Goal: Task Accomplishment & Management: Use online tool/utility

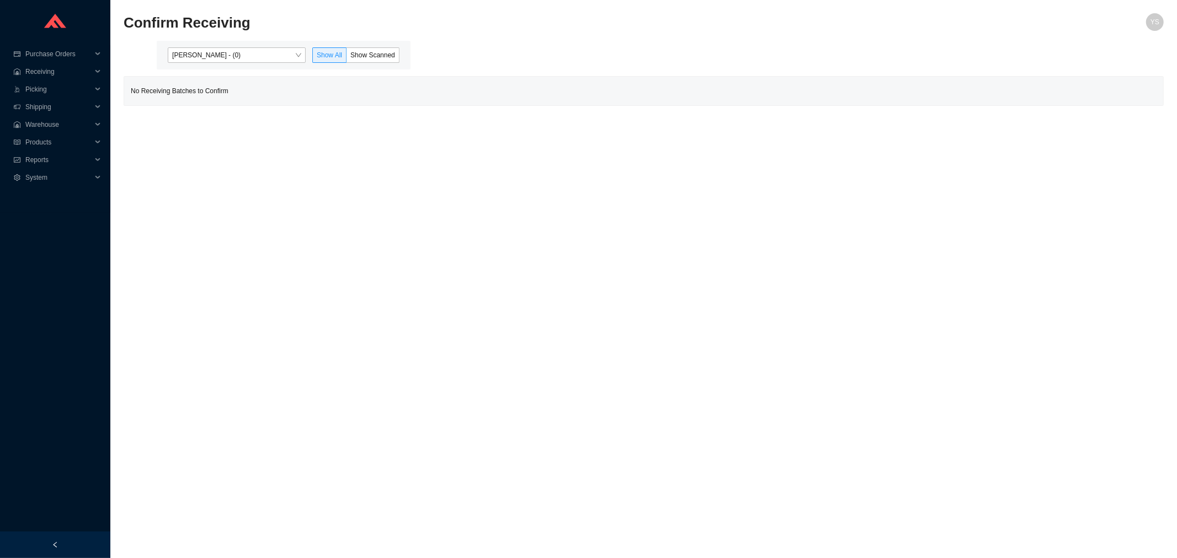
click at [232, 63] on div "Yossi Siff - (0) Show All Show Scanned" at bounding box center [284, 55] width 254 height 29
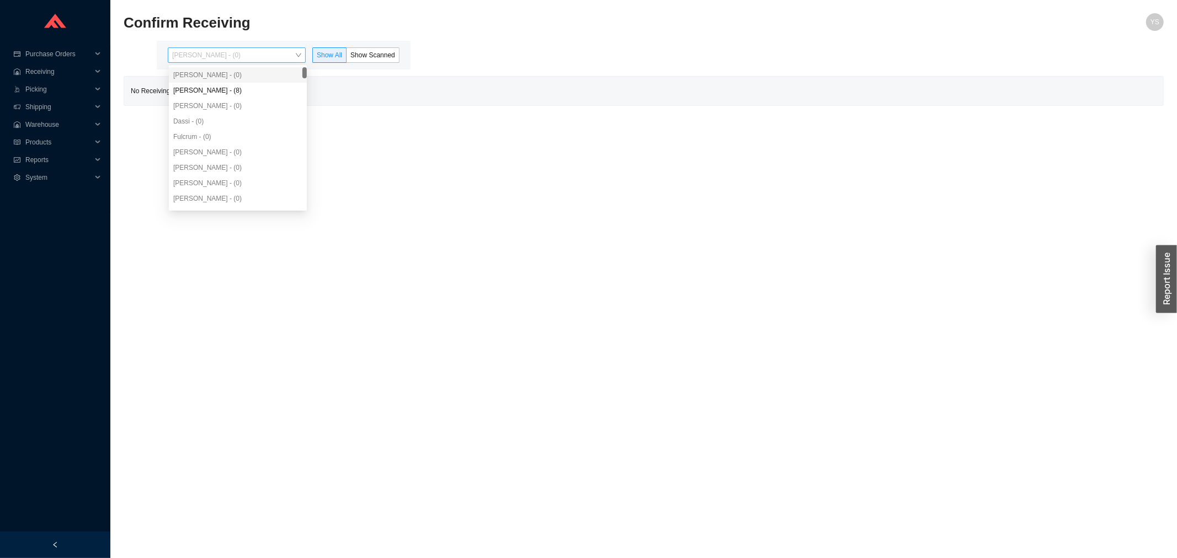
click at [217, 57] on span "Yossi Siff - (0)" at bounding box center [236, 55] width 129 height 14
drag, startPoint x: 219, startPoint y: 94, endPoint x: 241, endPoint y: 90, distance: 22.4
click at [220, 94] on div "Angel Negron - (8)" at bounding box center [237, 91] width 129 height 10
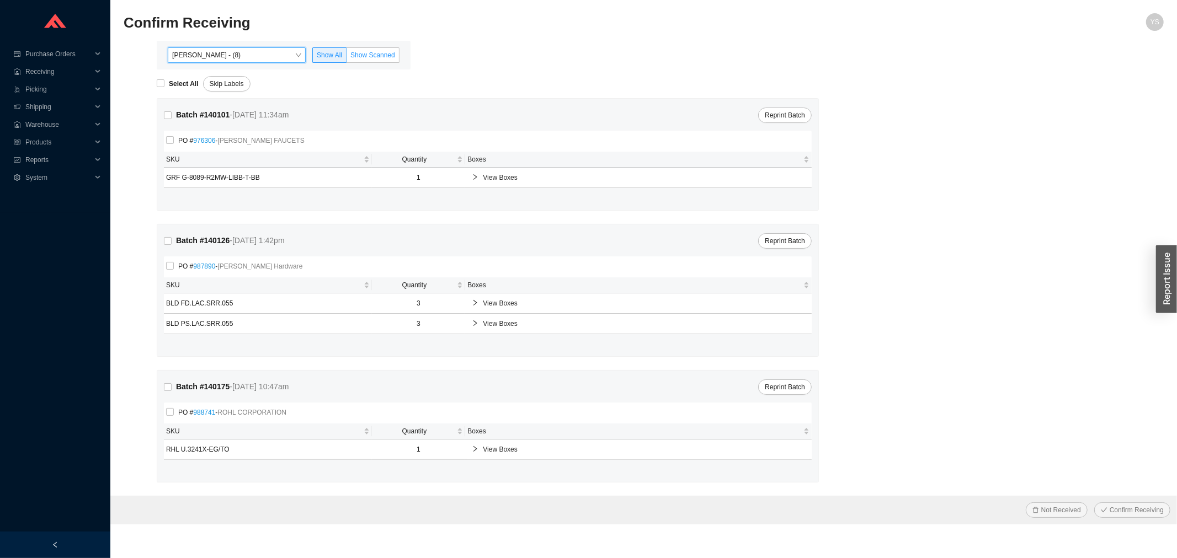
click at [362, 52] on span "Show Scanned" at bounding box center [372, 55] width 45 height 8
click at [347, 57] on input "Show Scanned" at bounding box center [347, 57] width 0 height 0
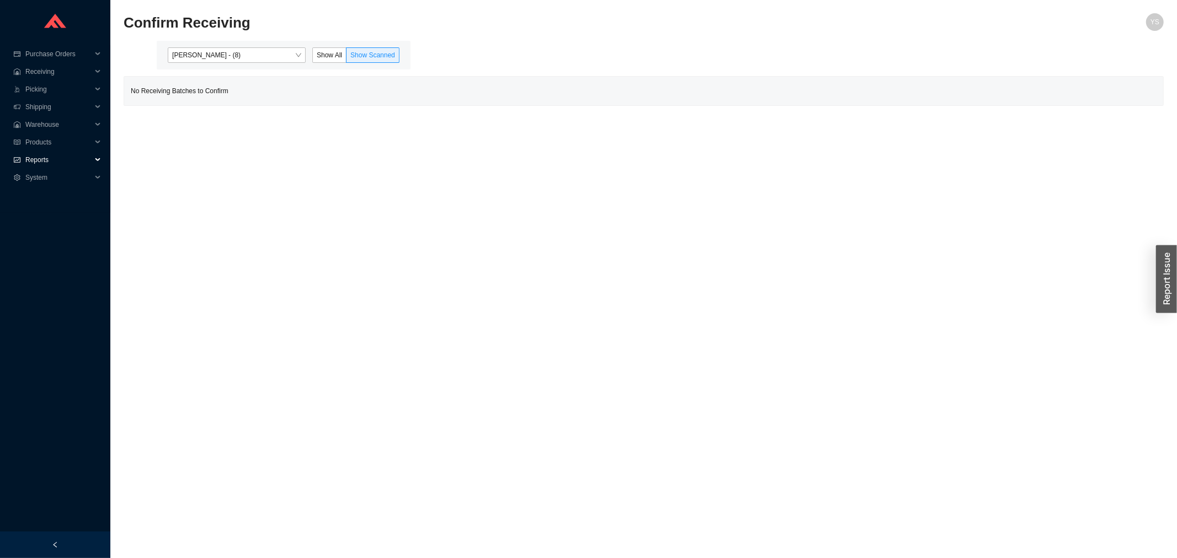
click at [56, 163] on span "Reports" at bounding box center [58, 160] width 66 height 18
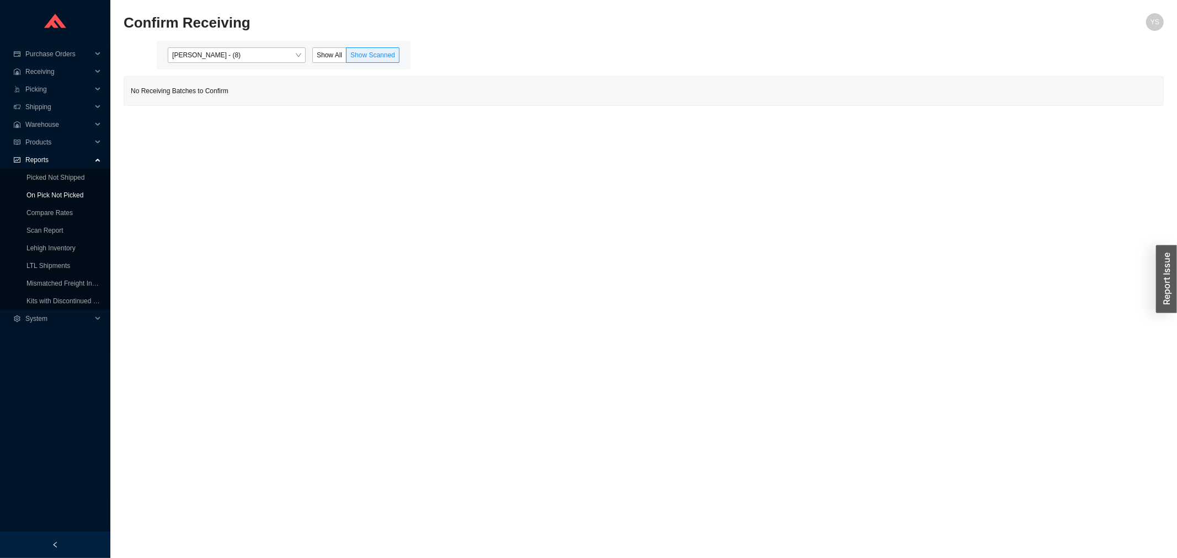
click at [55, 191] on link "On Pick Not Picked" at bounding box center [54, 195] width 57 height 8
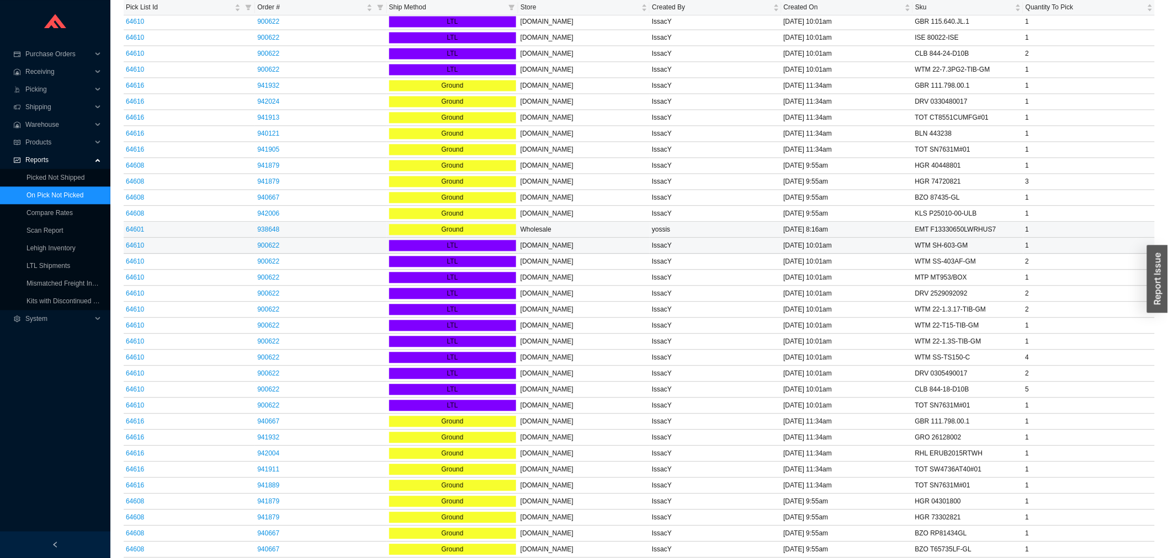
scroll to position [912, 0]
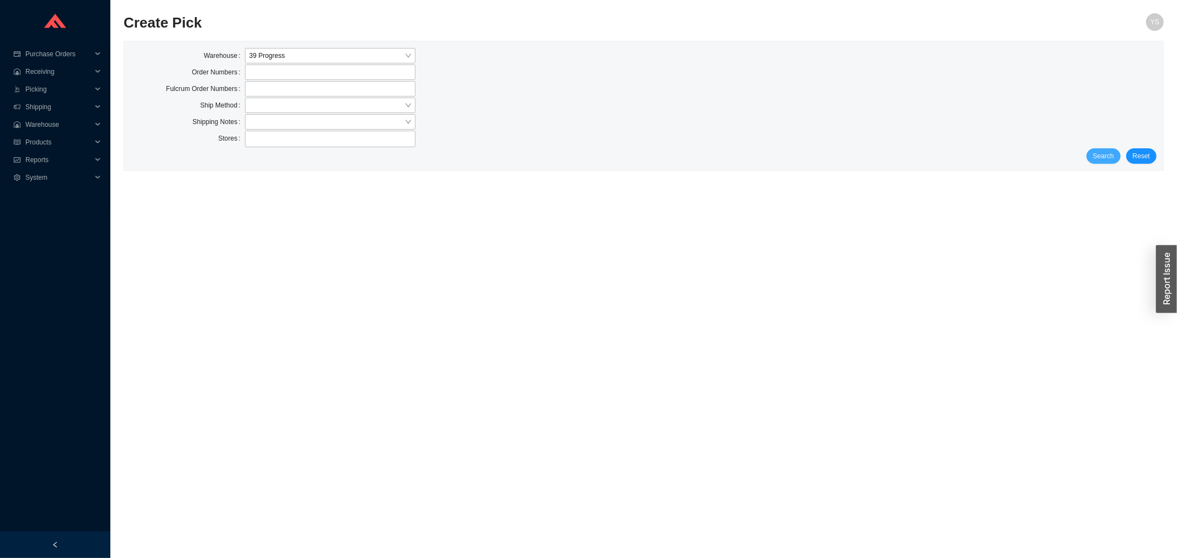
click at [1109, 150] on button "Search" at bounding box center [1104, 155] width 34 height 15
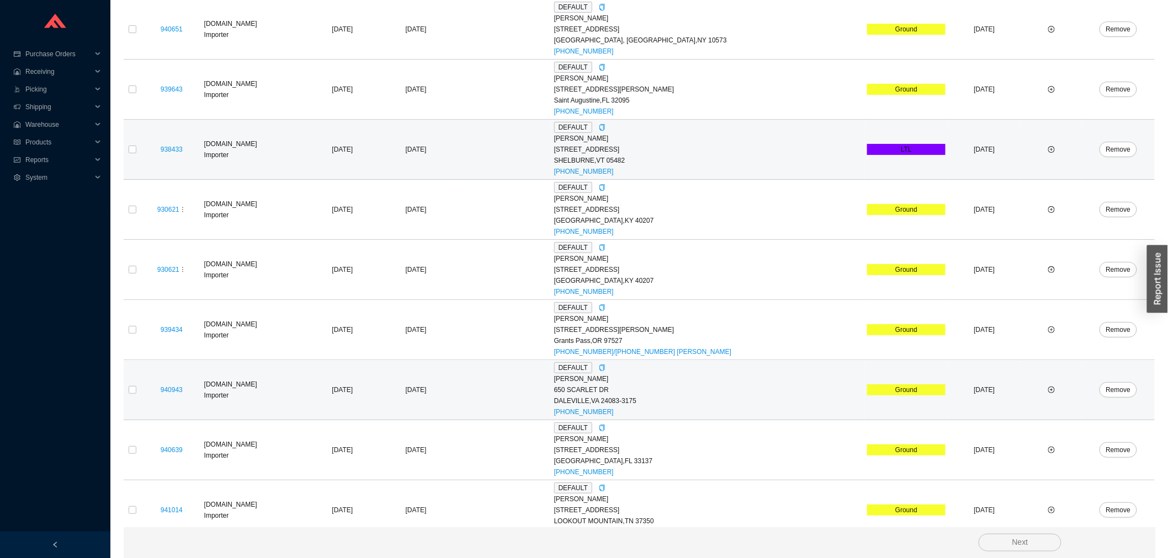
scroll to position [1863, 0]
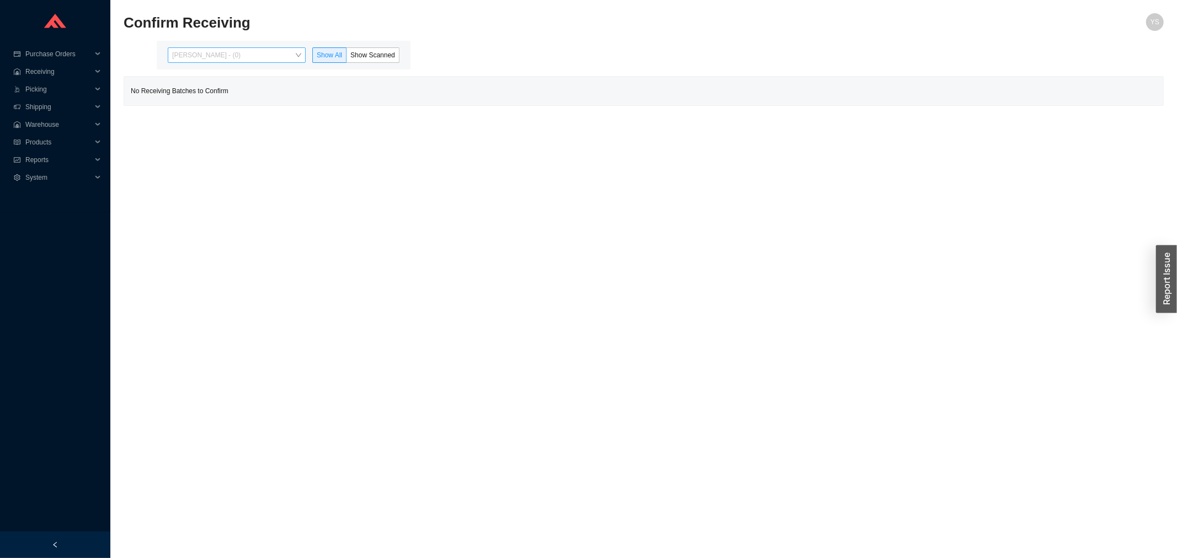
click at [217, 51] on span "Yossi Siff - (0)" at bounding box center [236, 55] width 129 height 14
click at [225, 88] on div "Angel Negron - (8)" at bounding box center [237, 91] width 129 height 10
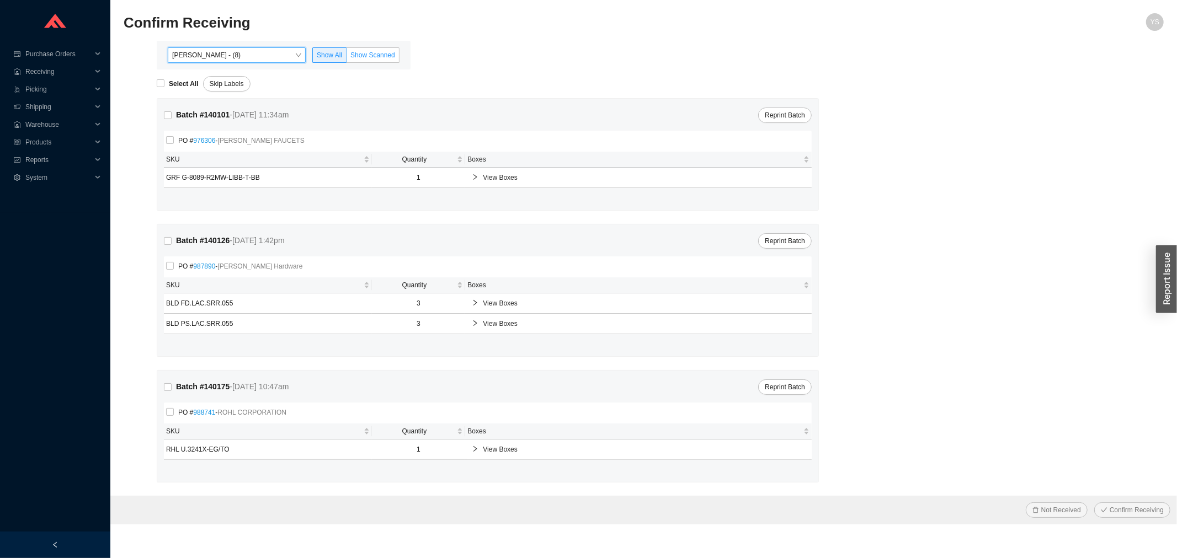
click at [374, 62] on label "Show Scanned" at bounding box center [373, 54] width 53 height 15
click at [347, 57] on input "Show Scanned" at bounding box center [347, 57] width 0 height 0
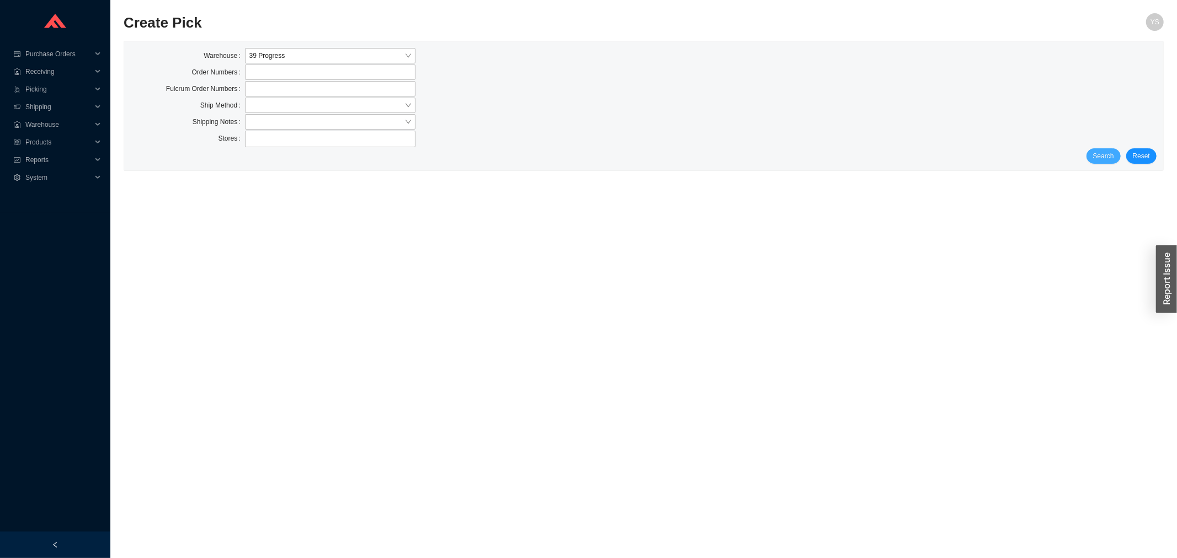
click at [1096, 158] on button "Search" at bounding box center [1104, 155] width 34 height 15
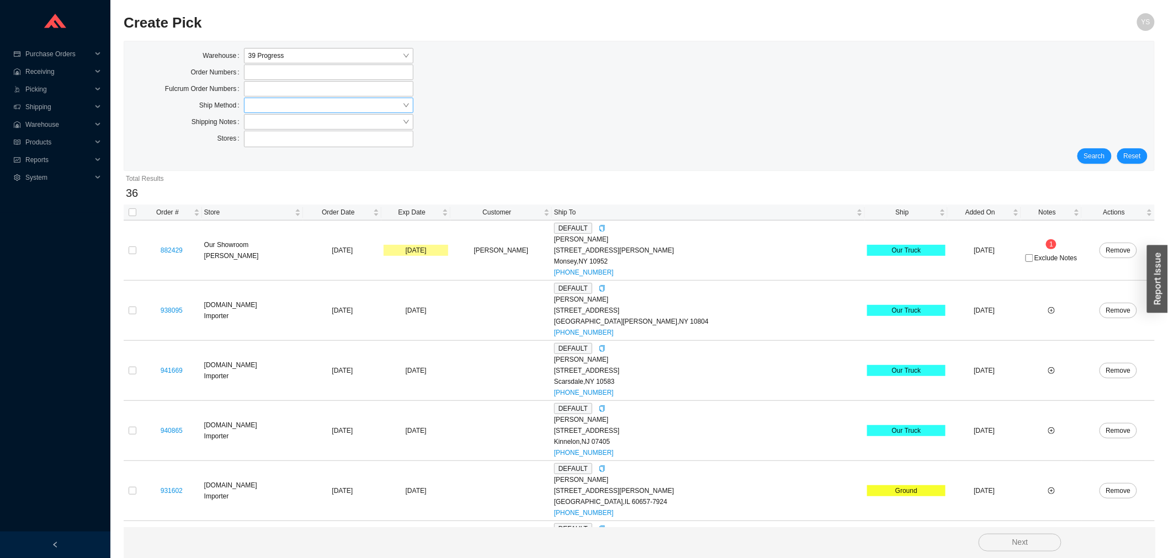
drag, startPoint x: 268, startPoint y: 102, endPoint x: 267, endPoint y: 108, distance: 6.3
click at [268, 103] on input "search" at bounding box center [325, 105] width 154 height 14
click at [265, 172] on div "Our Truck" at bounding box center [328, 172] width 161 height 10
click at [1089, 156] on span "Search" at bounding box center [1094, 156] width 21 height 11
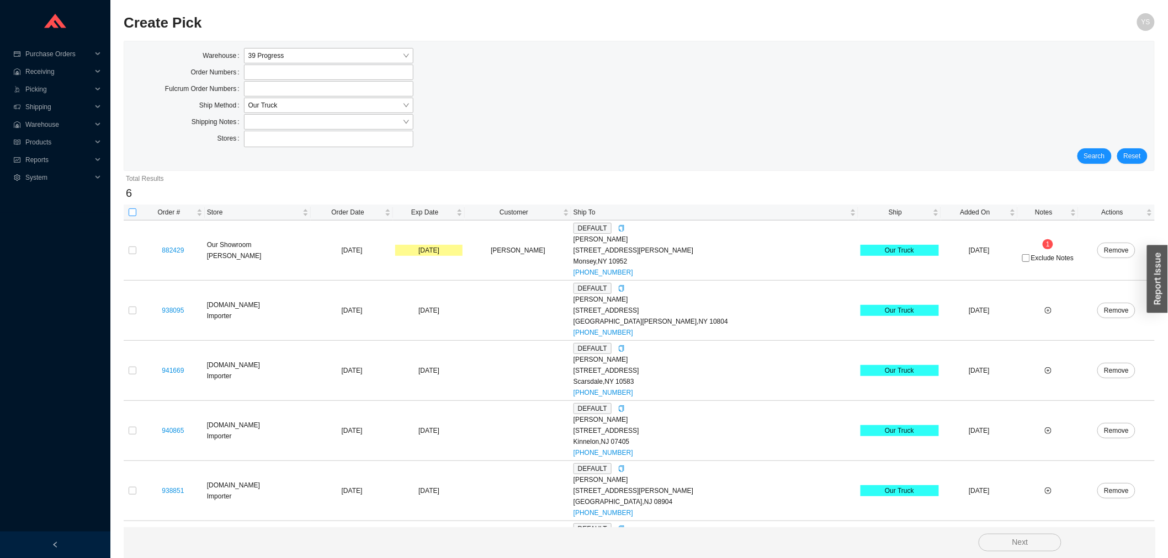
click at [135, 213] on input "checkbox" at bounding box center [133, 213] width 8 height 8
checkbox input "true"
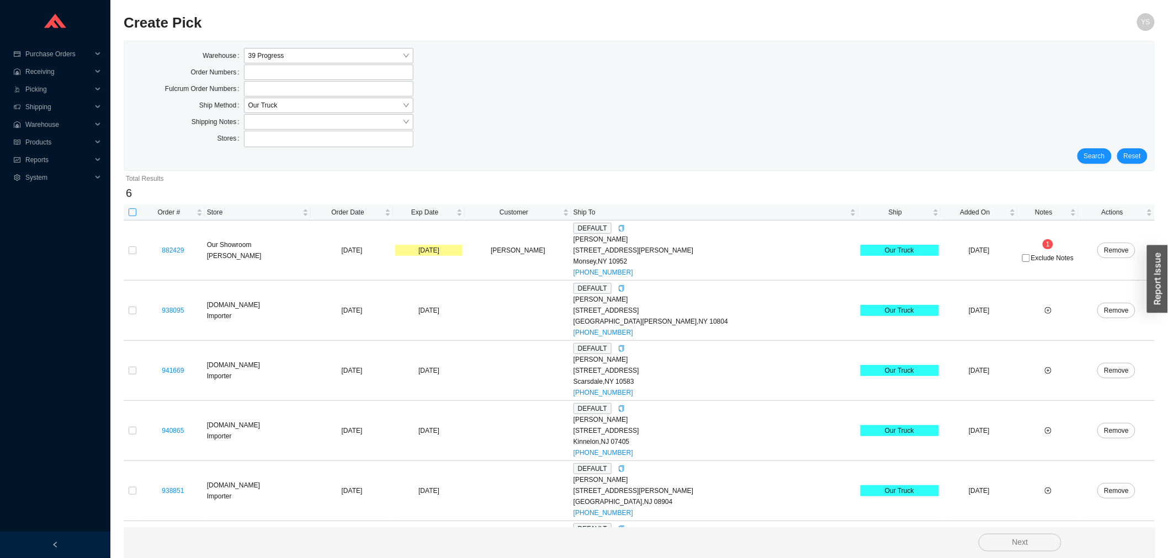
checkbox input "true"
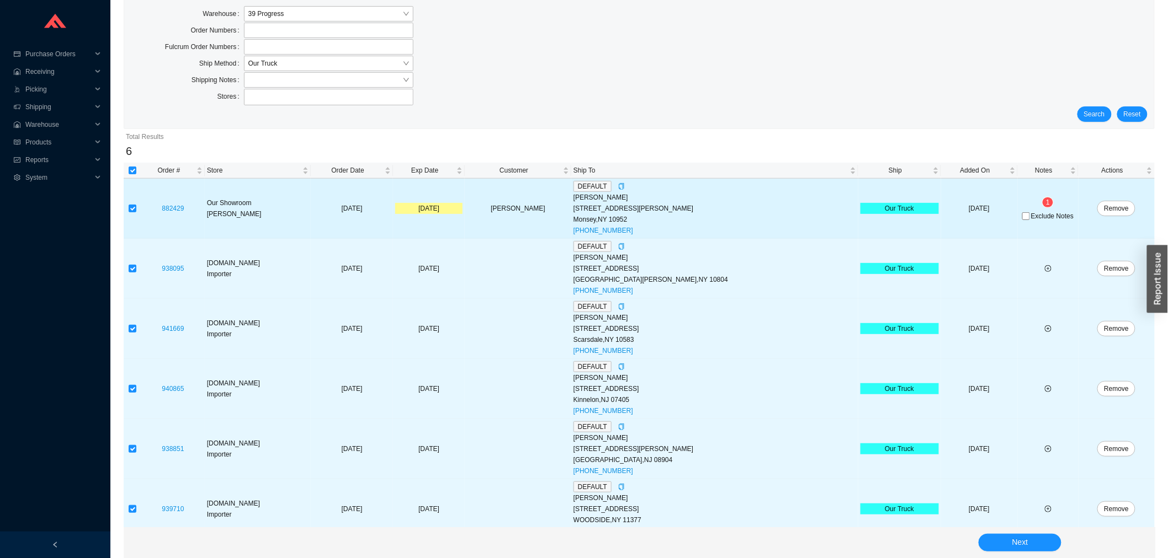
scroll to position [55, 0]
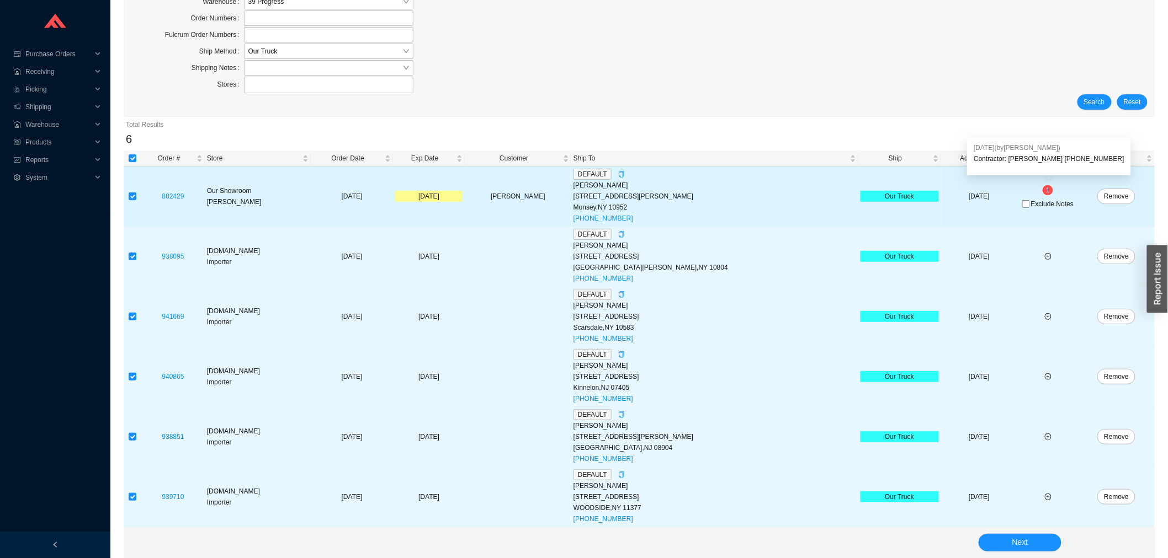
click at [1031, 201] on span "Exclude Notes" at bounding box center [1052, 204] width 42 height 7
click at [1030, 201] on input "Exclude Notes" at bounding box center [1026, 204] width 8 height 8
checkbox input "true"
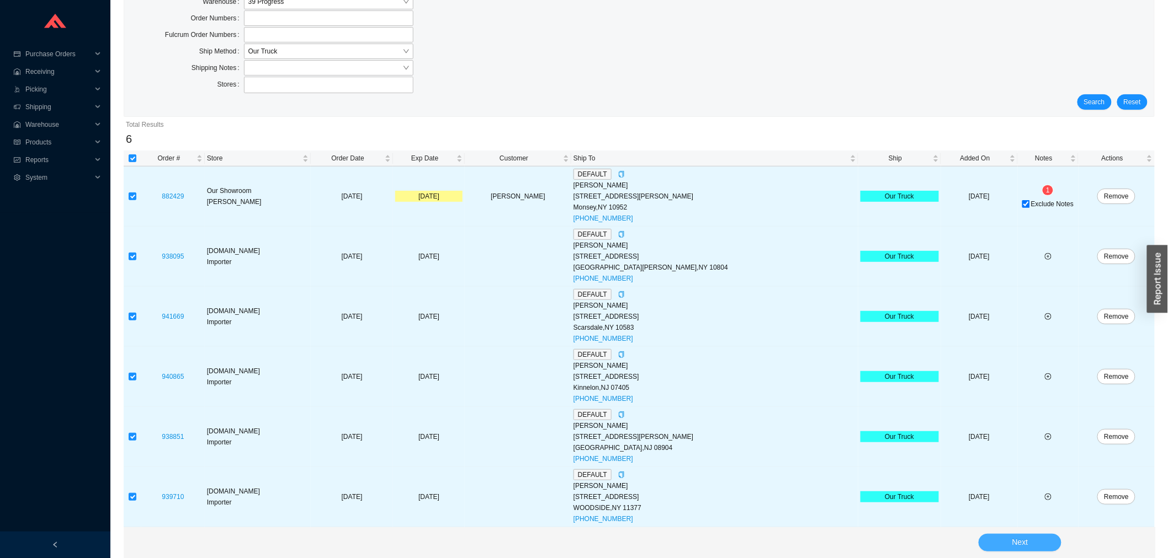
click at [1018, 542] on span "Next" at bounding box center [1020, 542] width 16 height 13
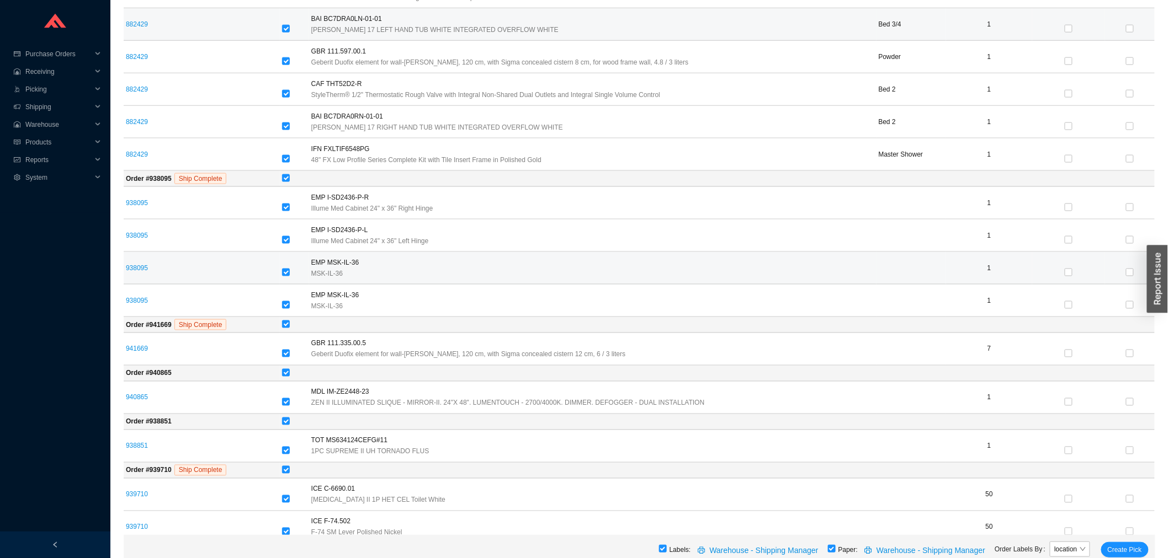
scroll to position [595, 0]
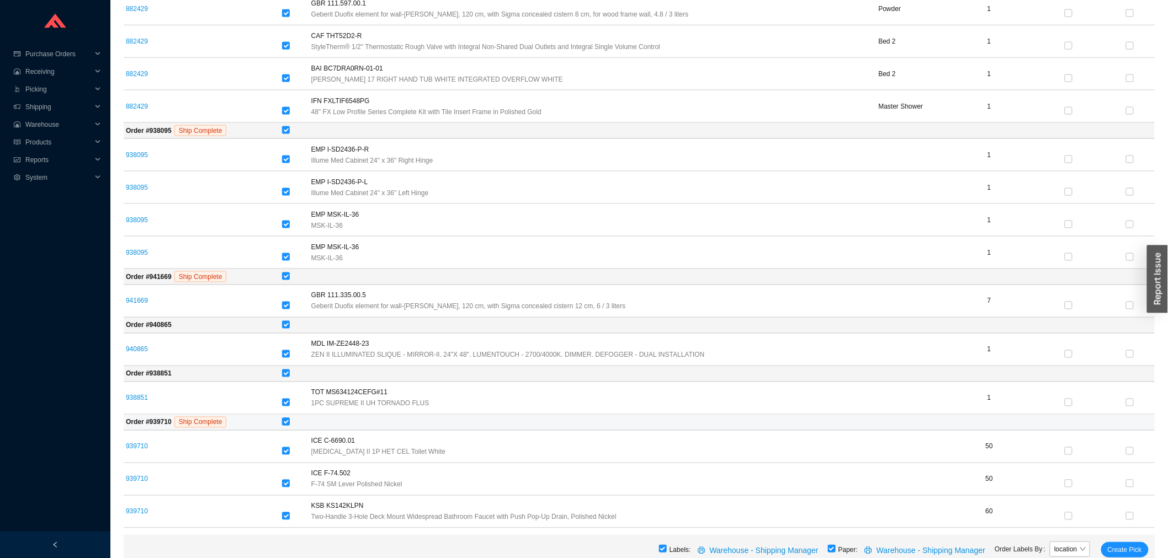
click at [290, 422] on input "checkbox" at bounding box center [286, 422] width 8 height 8
checkbox input "false"
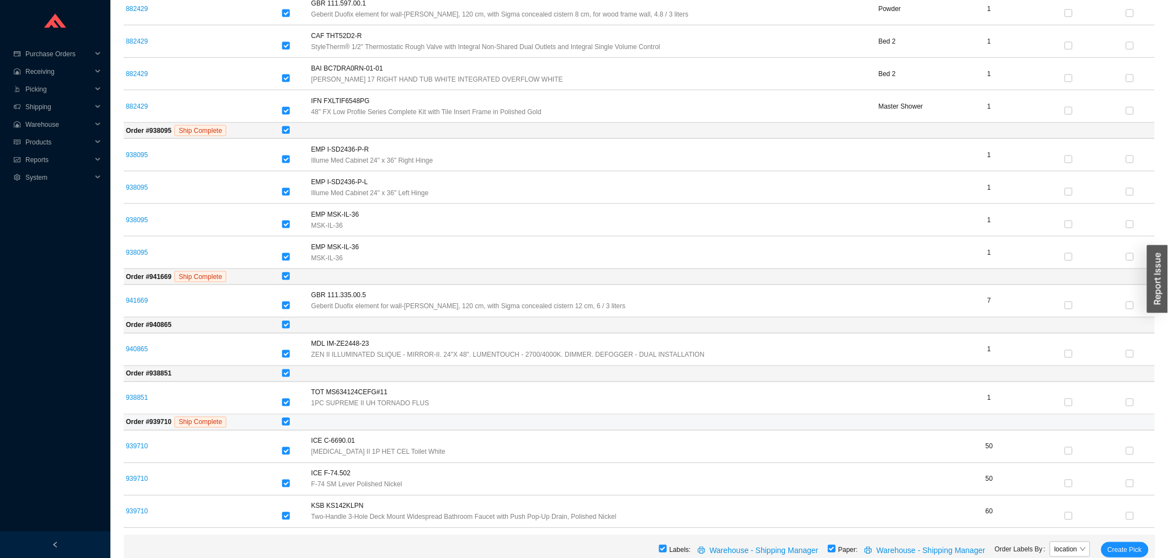
checkbox input "false"
click at [1115, 547] on span "Create Pick" at bounding box center [1124, 550] width 34 height 11
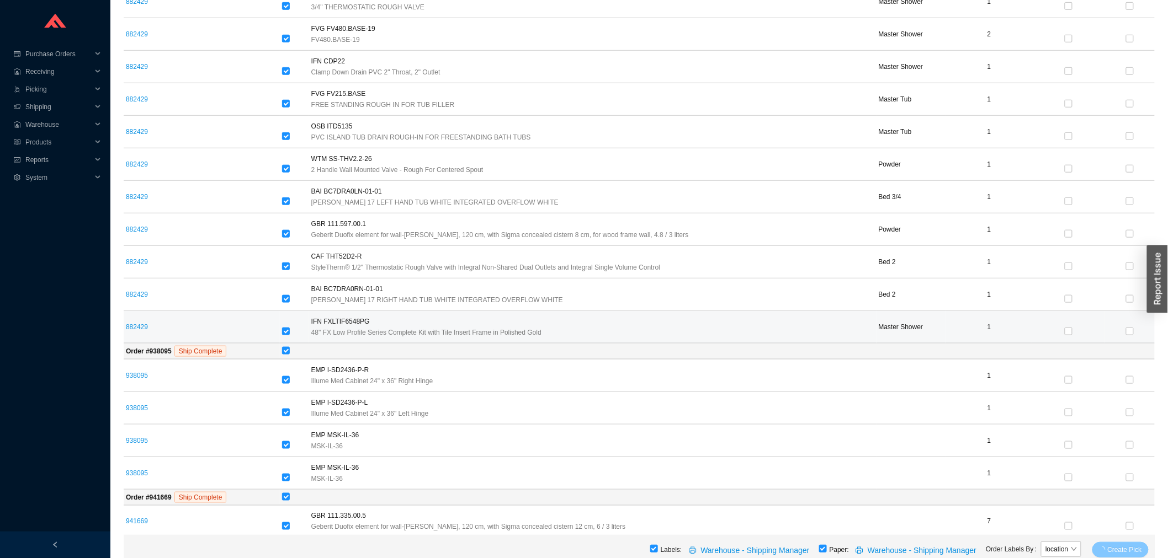
scroll to position [105, 0]
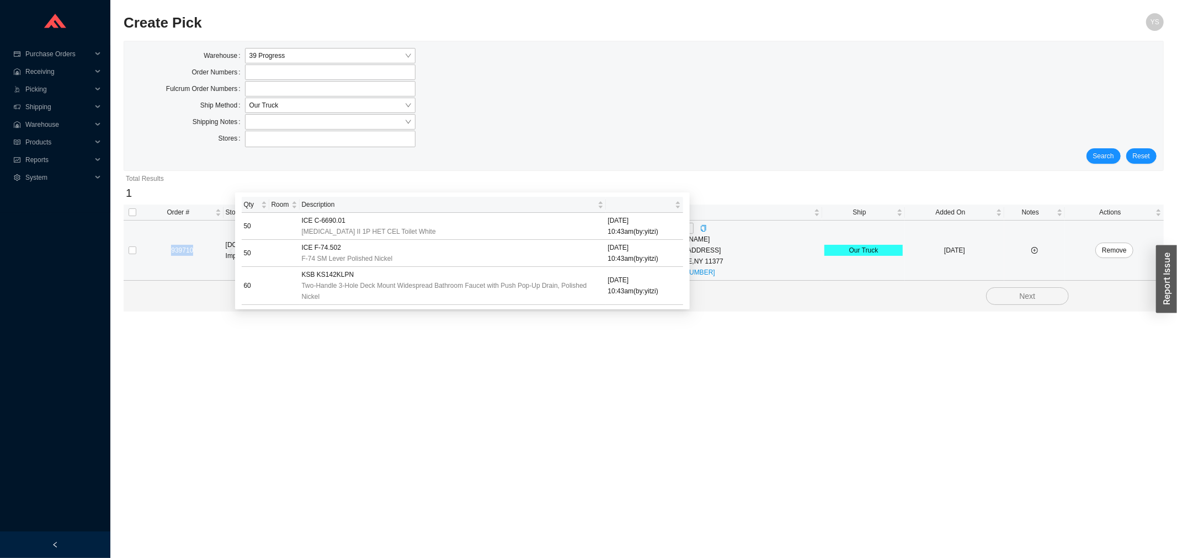
drag, startPoint x: 200, startPoint y: 249, endPoint x: 174, endPoint y: 251, distance: 26.5
click at [174, 251] on div "939710" at bounding box center [182, 250] width 78 height 11
copy link "939710"
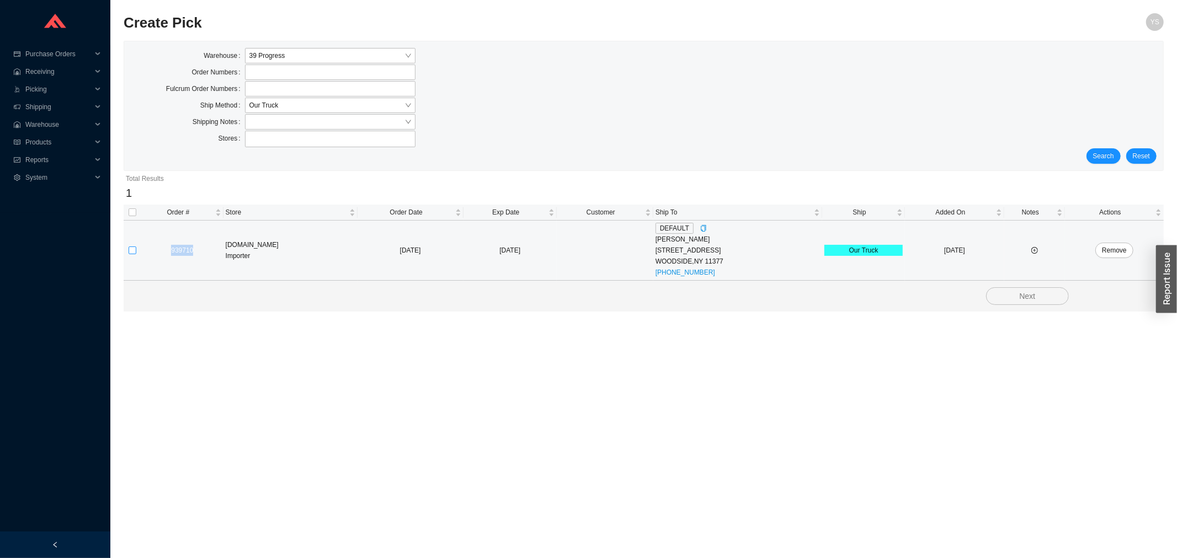
drag, startPoint x: 130, startPoint y: 247, endPoint x: 141, endPoint y: 247, distance: 11.6
click at [131, 247] on input "checkbox" at bounding box center [133, 251] width 8 height 8
checkbox input "true"
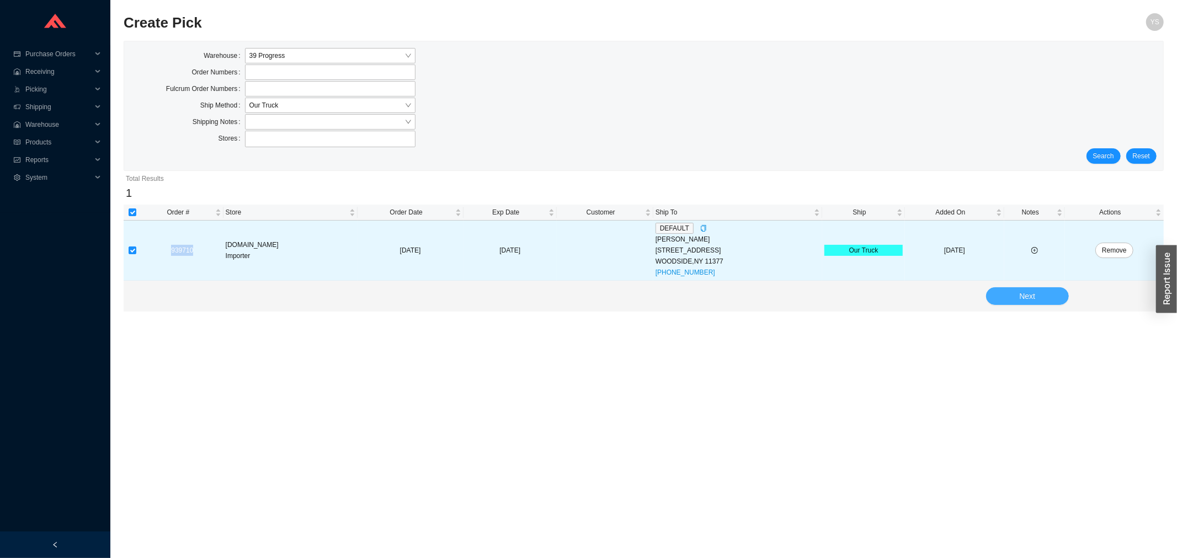
click at [1010, 292] on button "Next" at bounding box center [1027, 296] width 83 height 18
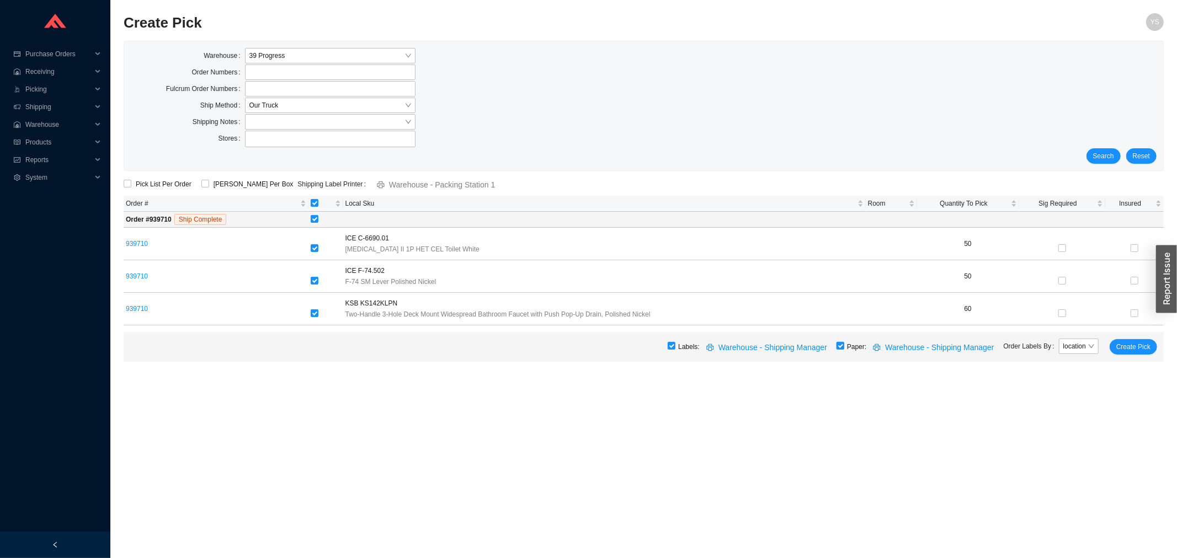
click at [844, 344] on input "checkbox" at bounding box center [841, 346] width 8 height 8
checkbox input "false"
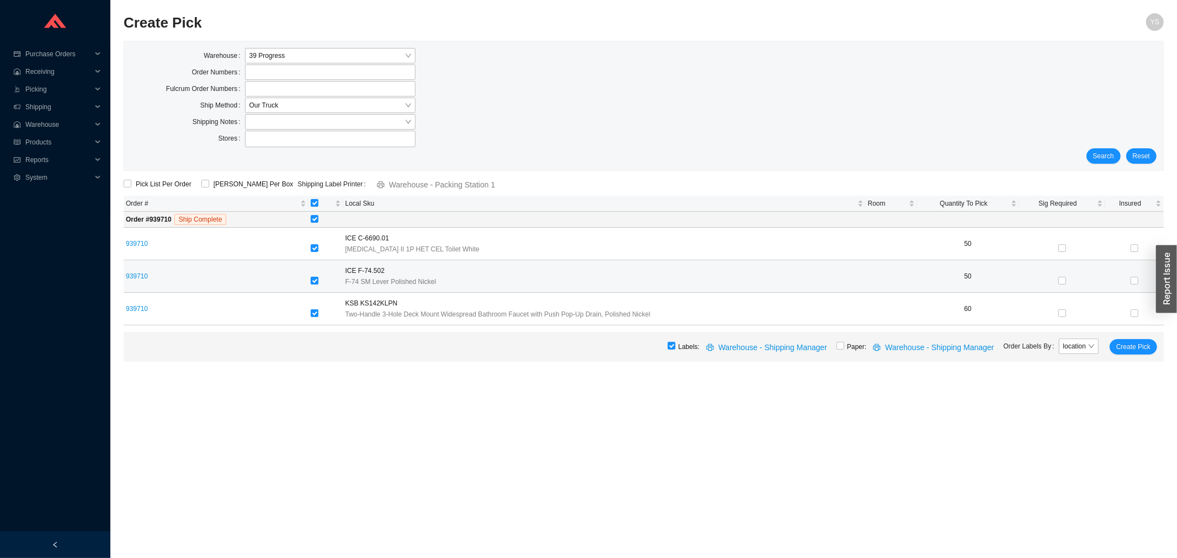
click at [315, 280] on input "checkbox" at bounding box center [315, 281] width 8 height 8
checkbox input "false"
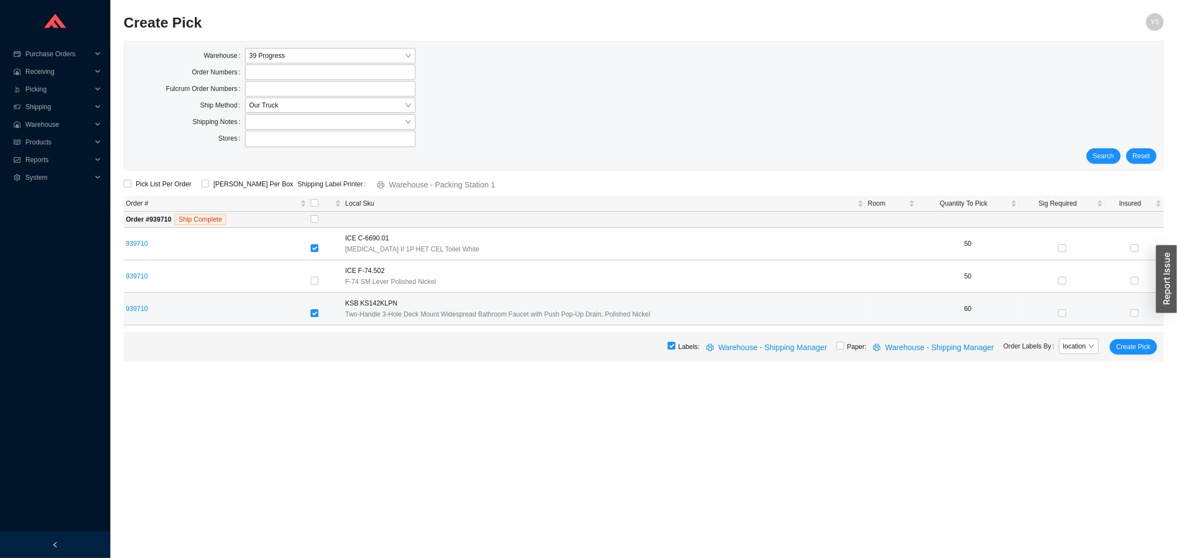
click at [313, 313] on input "checkbox" at bounding box center [315, 314] width 8 height 8
checkbox input "false"
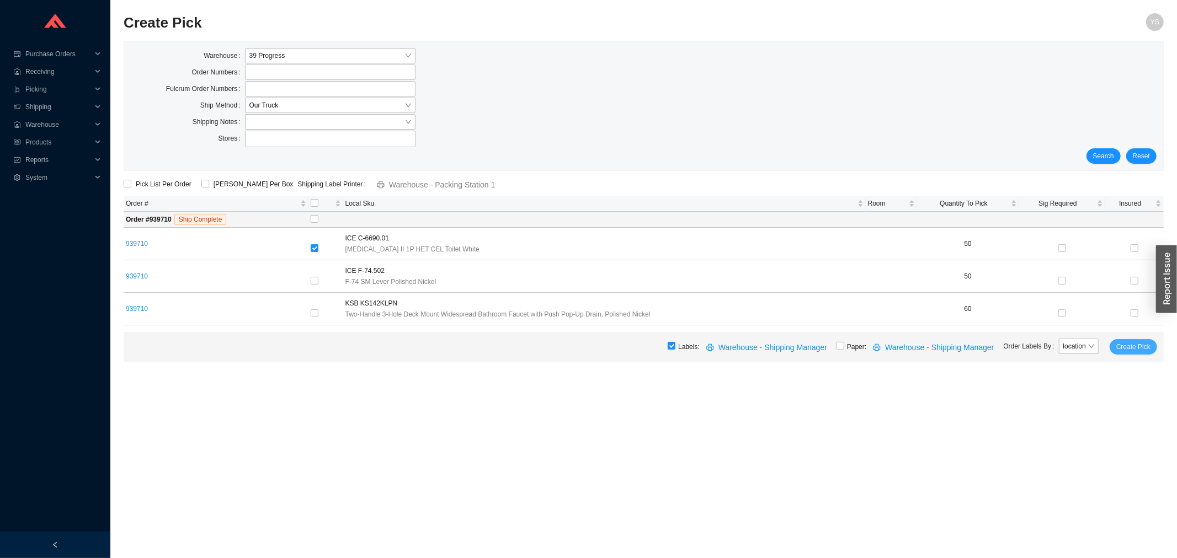
click at [1137, 350] on span "Create Pick" at bounding box center [1133, 347] width 34 height 11
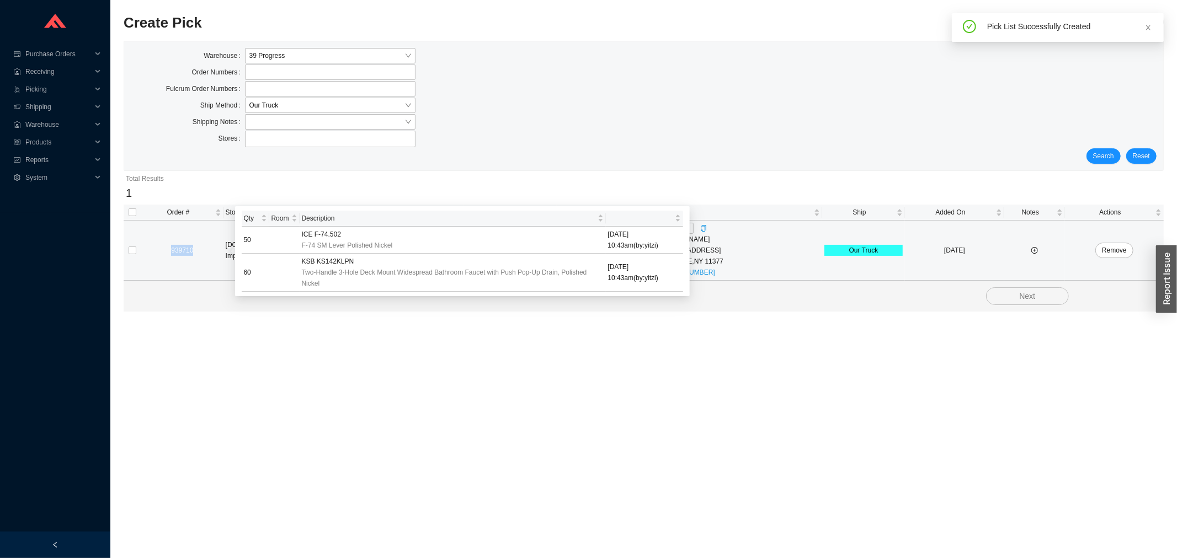
drag, startPoint x: 196, startPoint y: 251, endPoint x: 169, endPoint y: 252, distance: 27.0
click at [169, 251] on div "939710" at bounding box center [182, 250] width 78 height 11
copy link "939710"
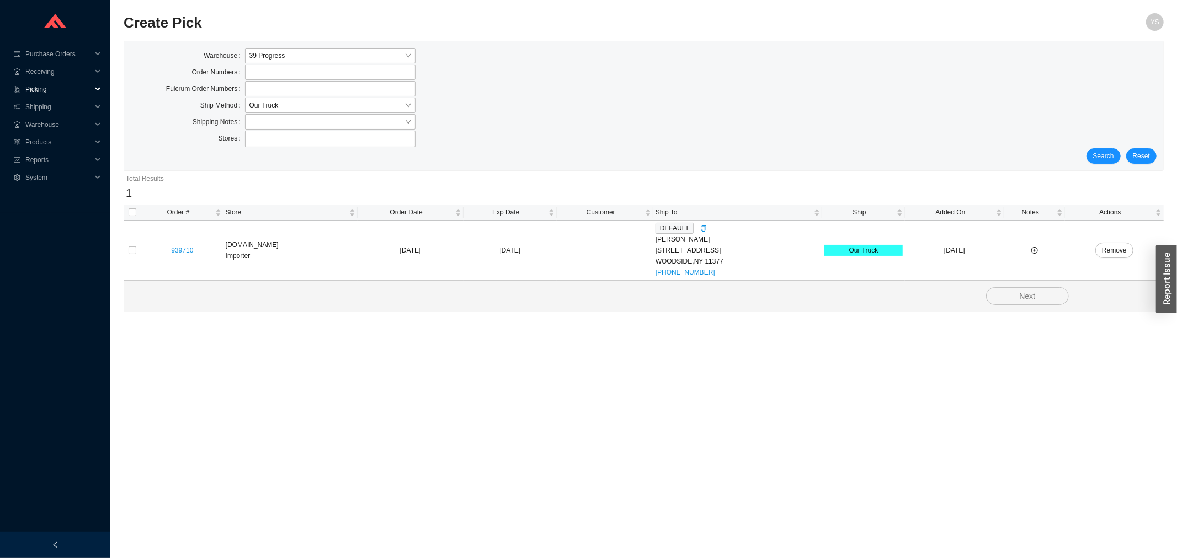
click at [35, 86] on span "Picking" at bounding box center [58, 90] width 66 height 18
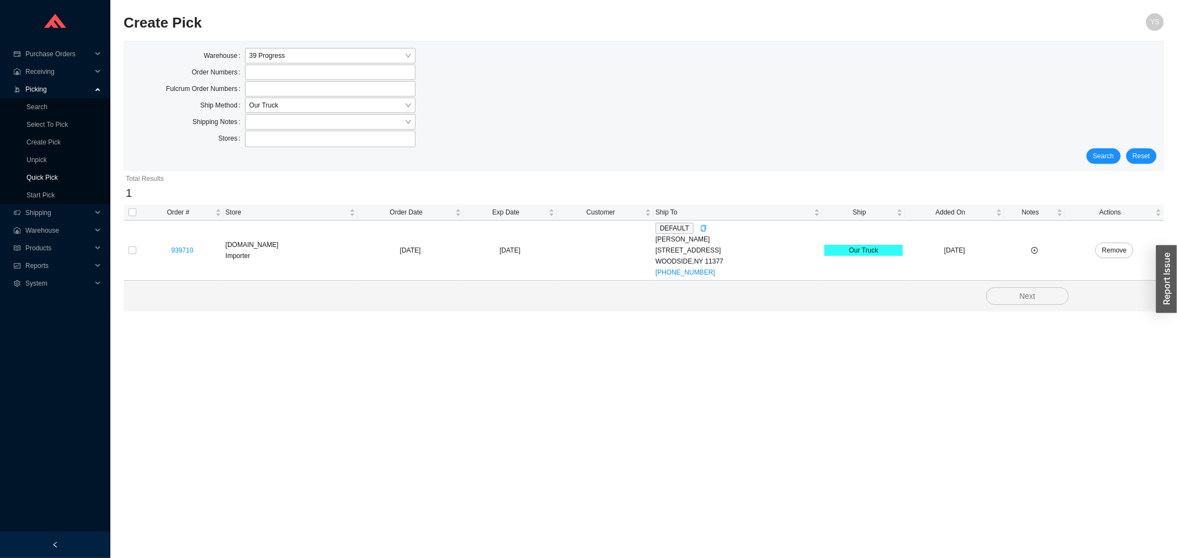
click at [50, 180] on link "Quick Pick" at bounding box center [41, 178] width 31 height 8
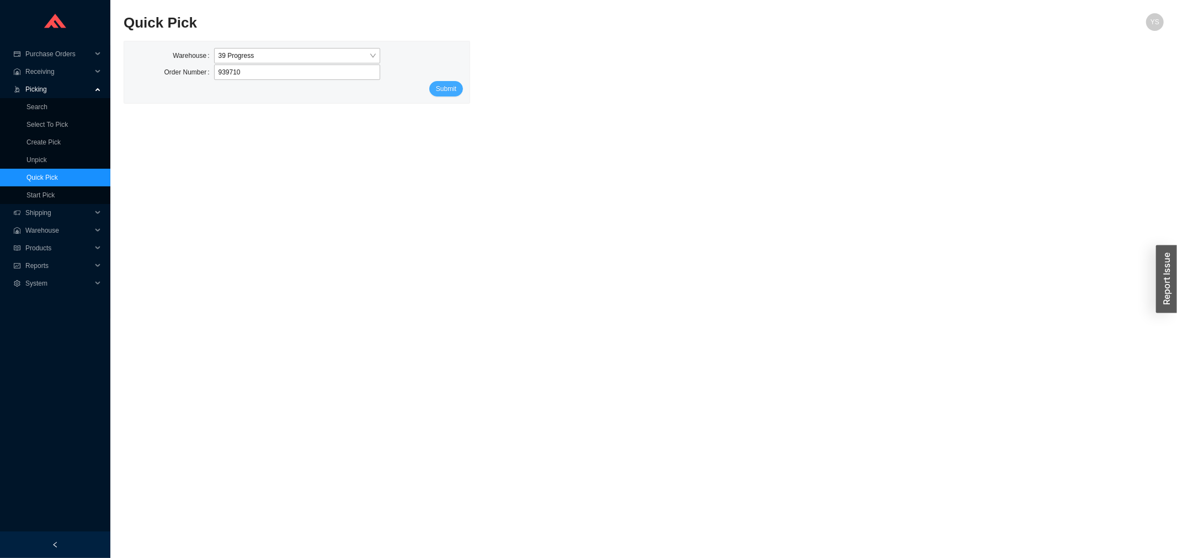
type input "939710"
click at [449, 82] on button "Submit" at bounding box center [446, 88] width 34 height 15
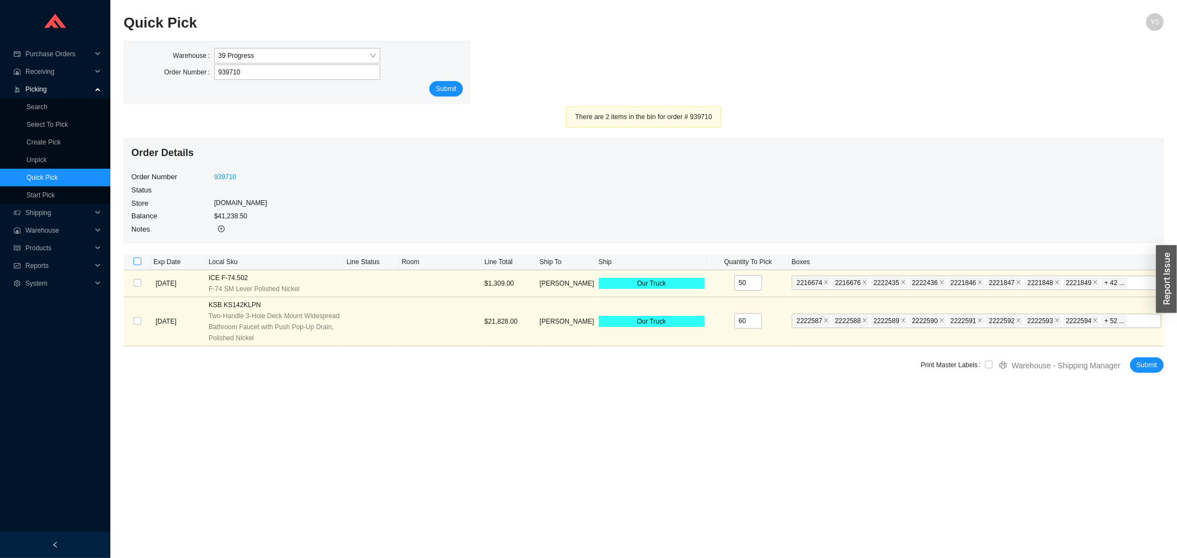
click at [136, 260] on input "checkbox" at bounding box center [138, 262] width 8 height 8
checkbox input "true"
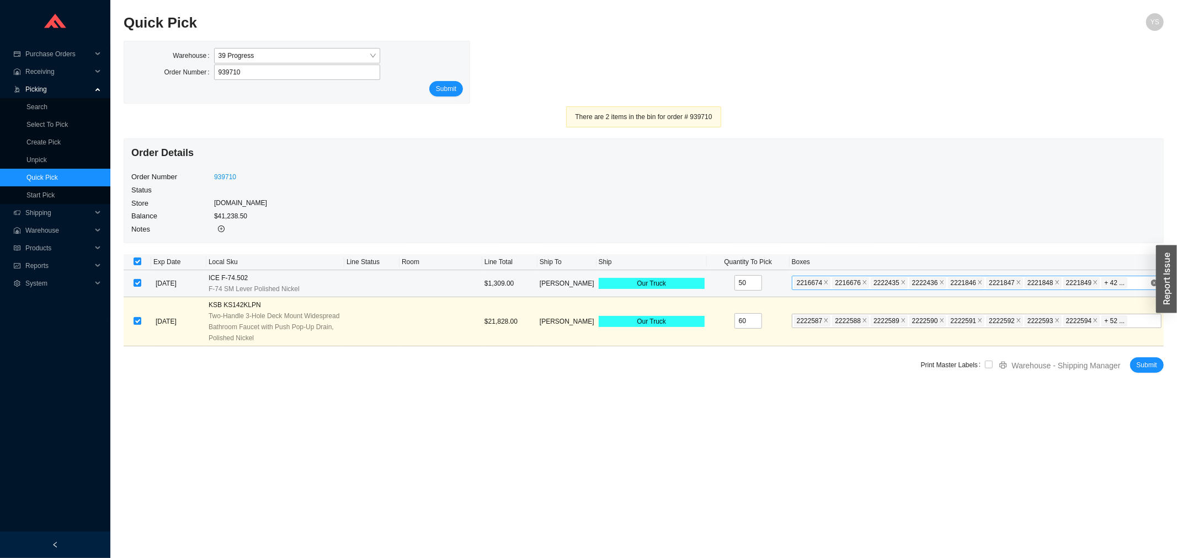
click at [1123, 280] on div "2216674 2216676 2222435 2222436 2221846 2221847 2221848 2221849 2221850 2221851…" at bounding box center [972, 282] width 356 height 13
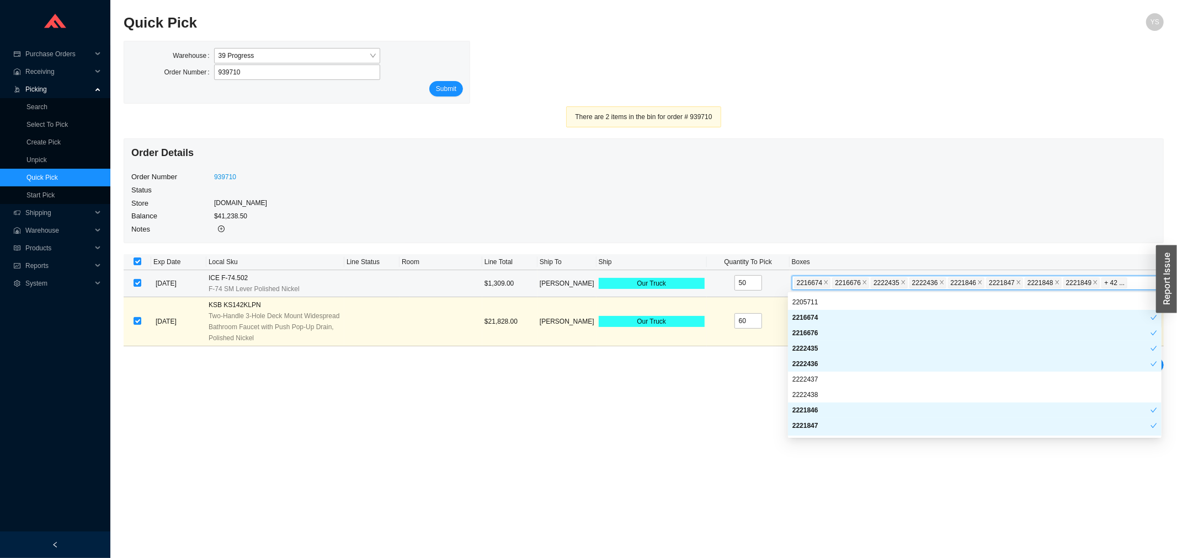
click at [803, 326] on div "2216676" at bounding box center [975, 333] width 374 height 15
click at [803, 315] on div "2216674" at bounding box center [971, 318] width 358 height 10
click at [803, 303] on div "2205711" at bounding box center [974, 302] width 365 height 10
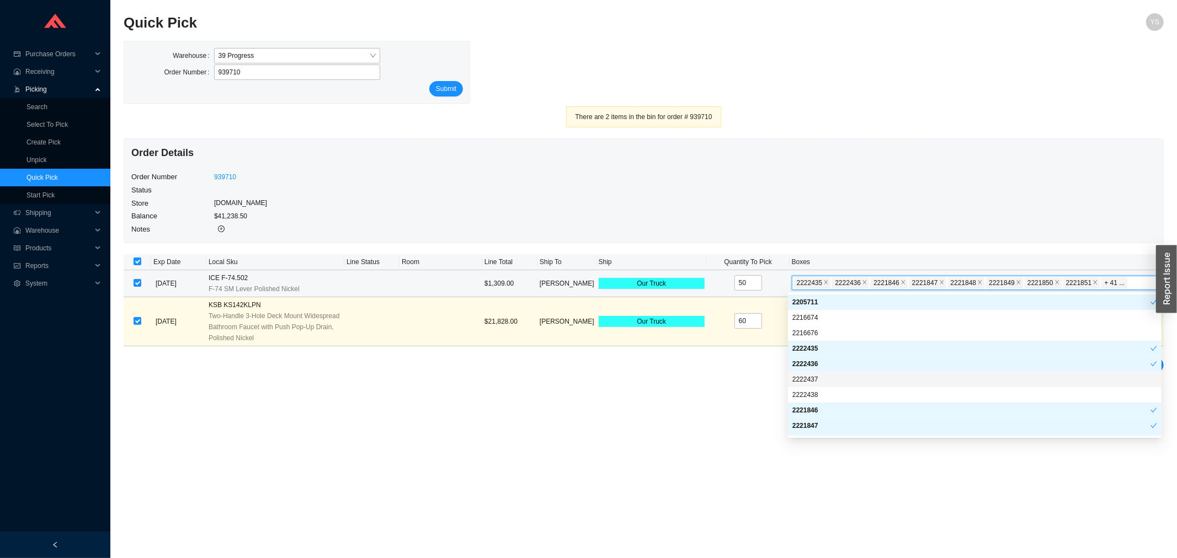
drag, startPoint x: 813, startPoint y: 378, endPoint x: 813, endPoint y: 390, distance: 12.1
click at [813, 381] on div "2222437" at bounding box center [974, 380] width 365 height 10
click at [813, 393] on div "2222438" at bounding box center [974, 395] width 365 height 10
click at [826, 306] on div "2205711" at bounding box center [971, 302] width 358 height 10
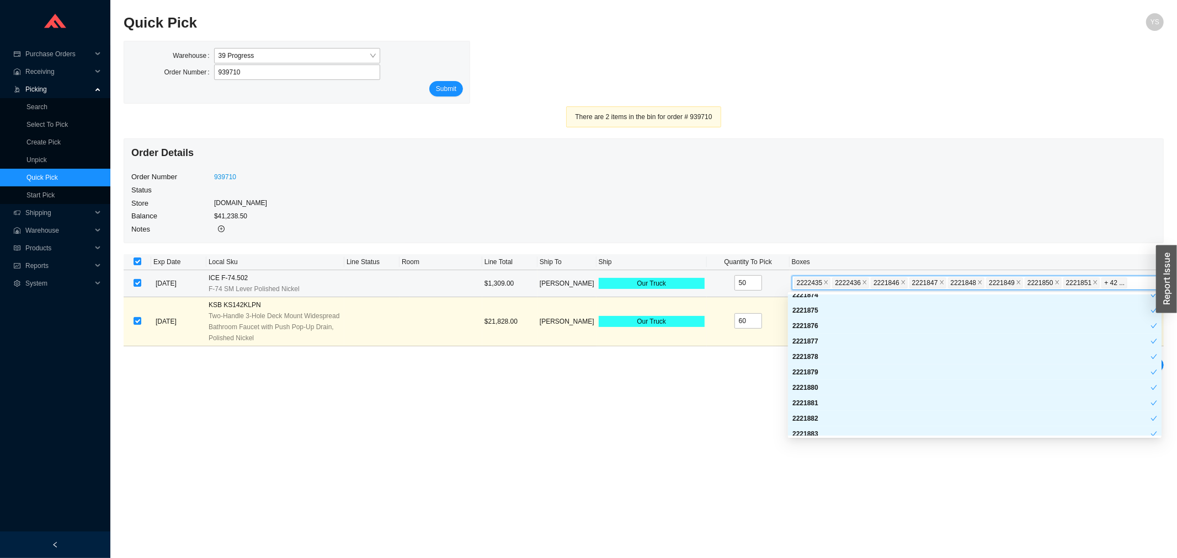
scroll to position [678, 0]
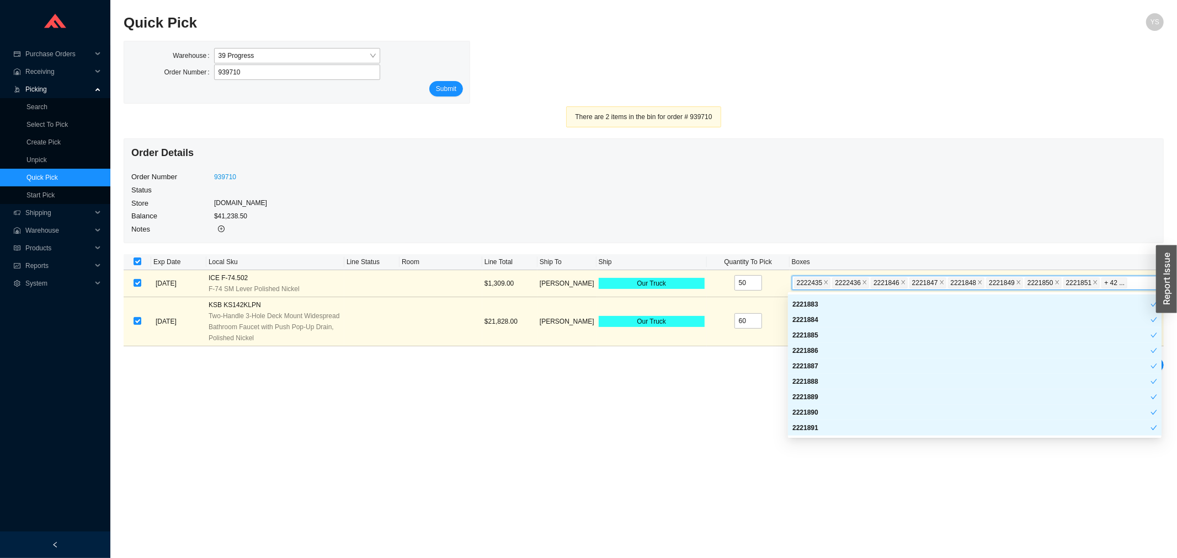
click at [697, 373] on div "Print Master Labels Warehouse - Shipping Manager Submit" at bounding box center [644, 366] width 1040 height 17
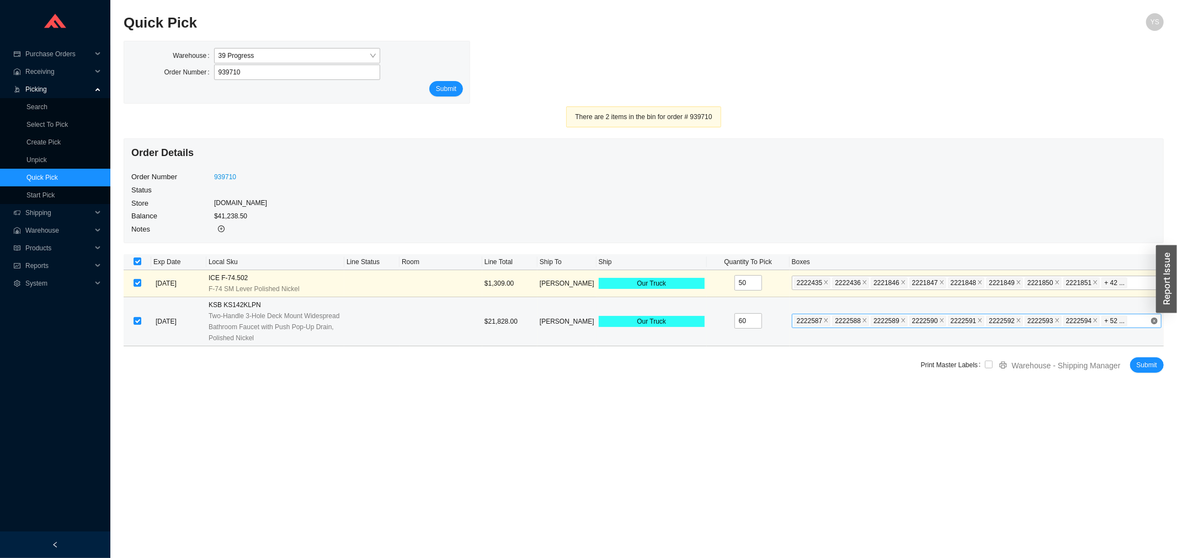
click at [1123, 318] on div "2222587 2222588 2222589 2222590 2222591 2222592 2222593 2222594 2222595 2222596…" at bounding box center [972, 321] width 356 height 13
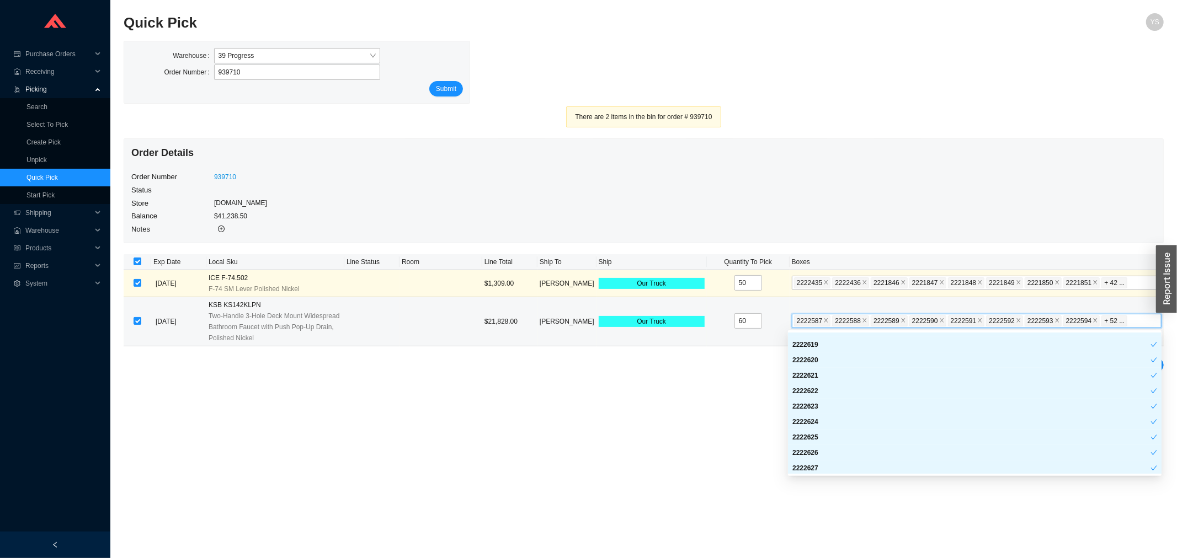
scroll to position [786, 0]
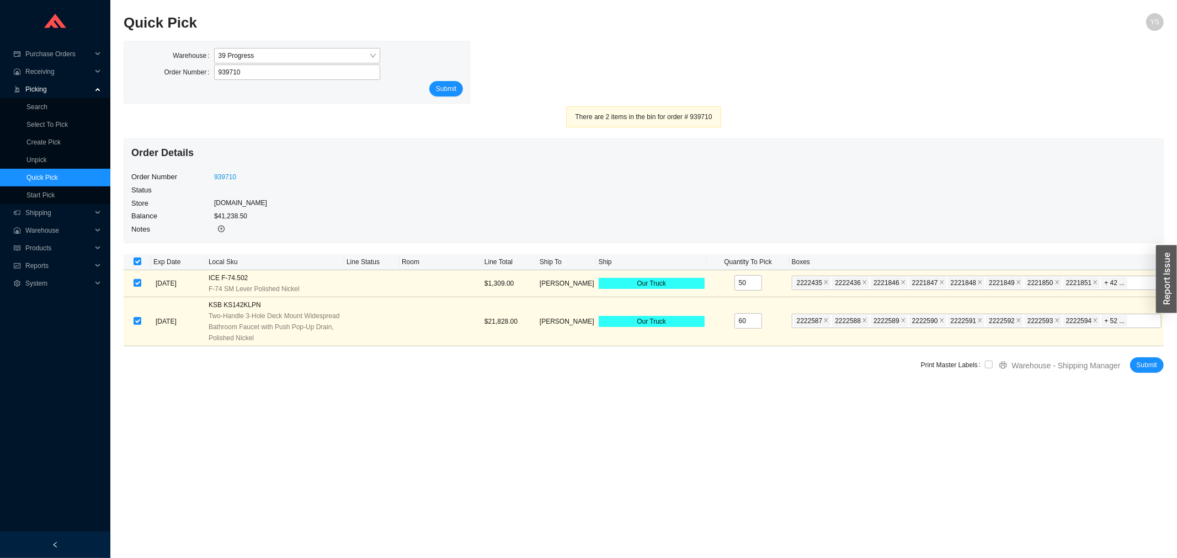
click at [727, 432] on main "Quick Pick YS Warehouse 39 Progress Order Number 939710 Submit There are 2 item…" at bounding box center [644, 285] width 1040 height 545
click at [986, 366] on input "checkbox" at bounding box center [989, 365] width 8 height 8
checkbox input "true"
click at [1135, 365] on button "Submit" at bounding box center [1147, 365] width 34 height 15
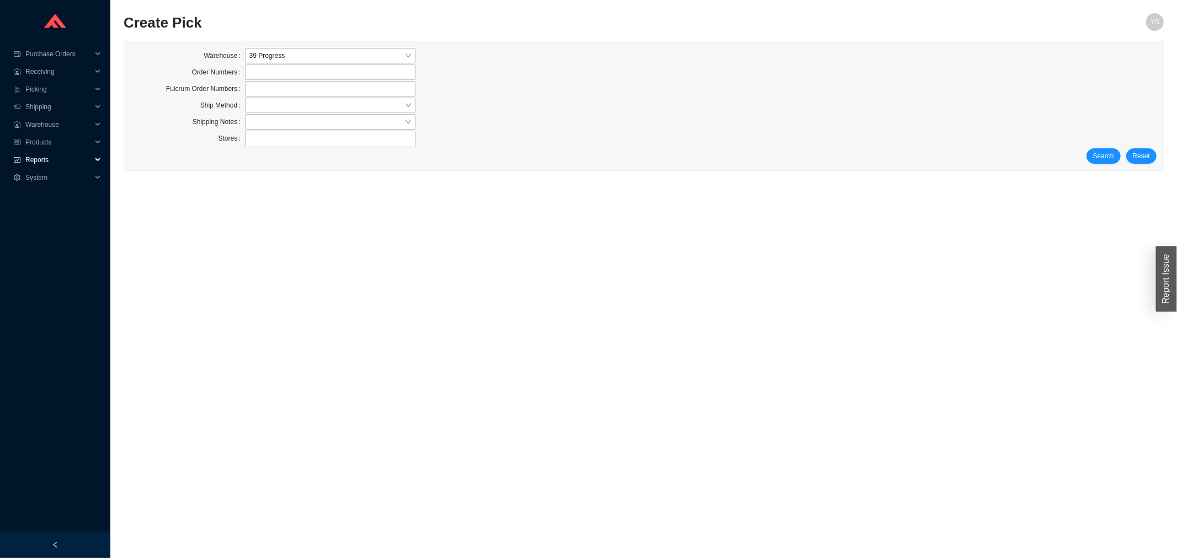
click at [46, 156] on span "Reports" at bounding box center [58, 160] width 66 height 18
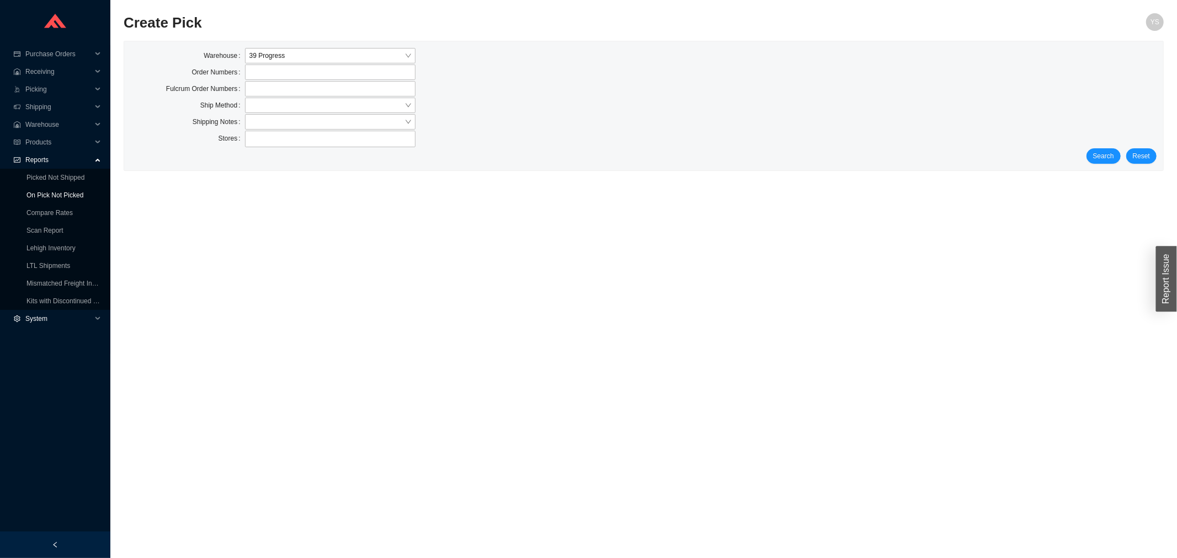
click at [45, 194] on link "On Pick Not Picked" at bounding box center [54, 195] width 57 height 8
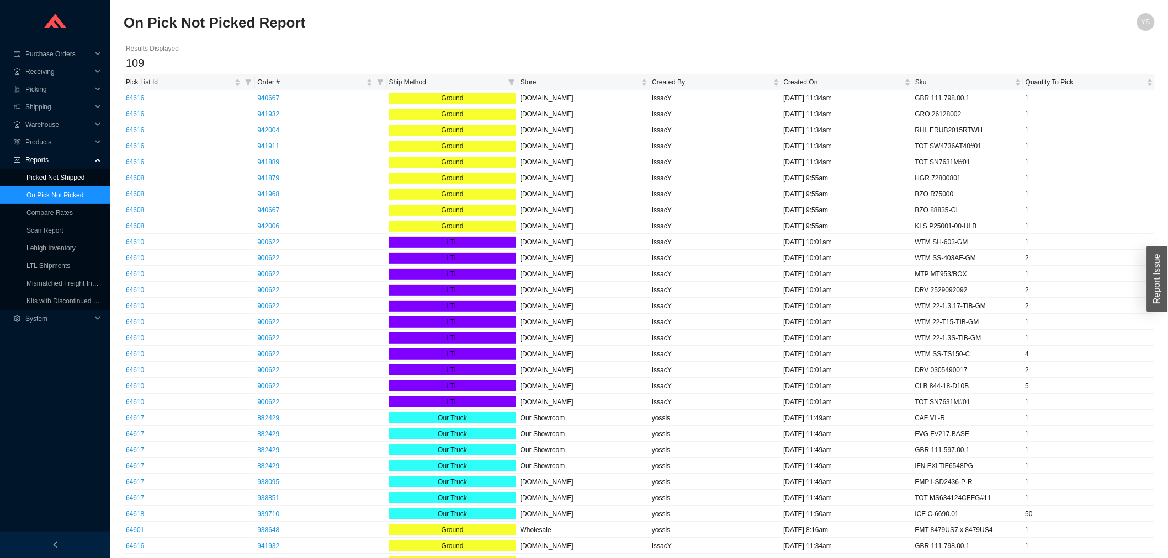
click at [67, 178] on link "Picked Not Shipped" at bounding box center [55, 178] width 58 height 8
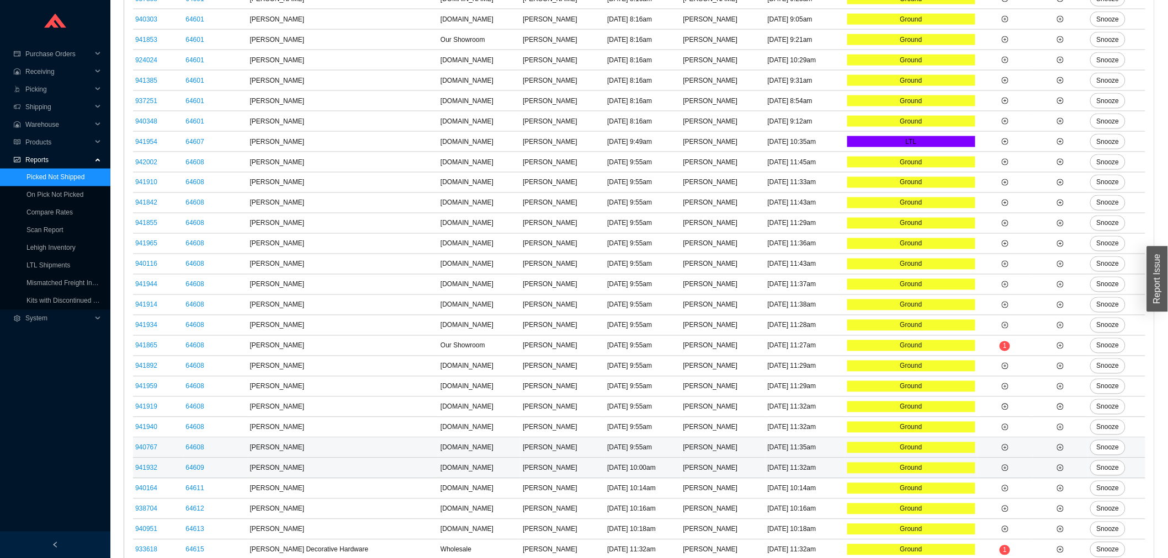
scroll to position [758, 0]
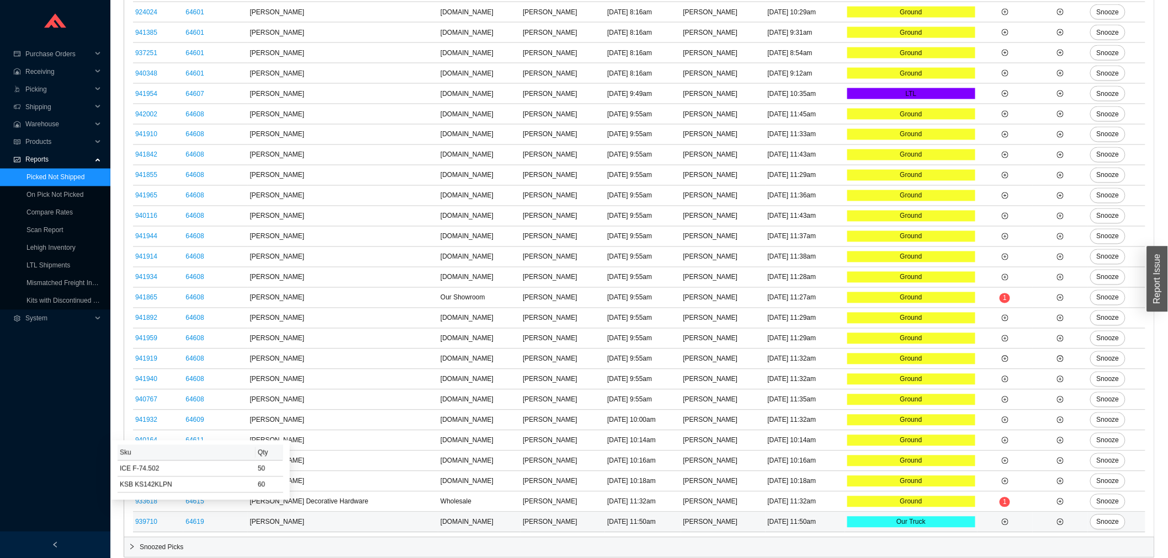
click at [197, 519] on link "64619" at bounding box center [194, 523] width 18 height 8
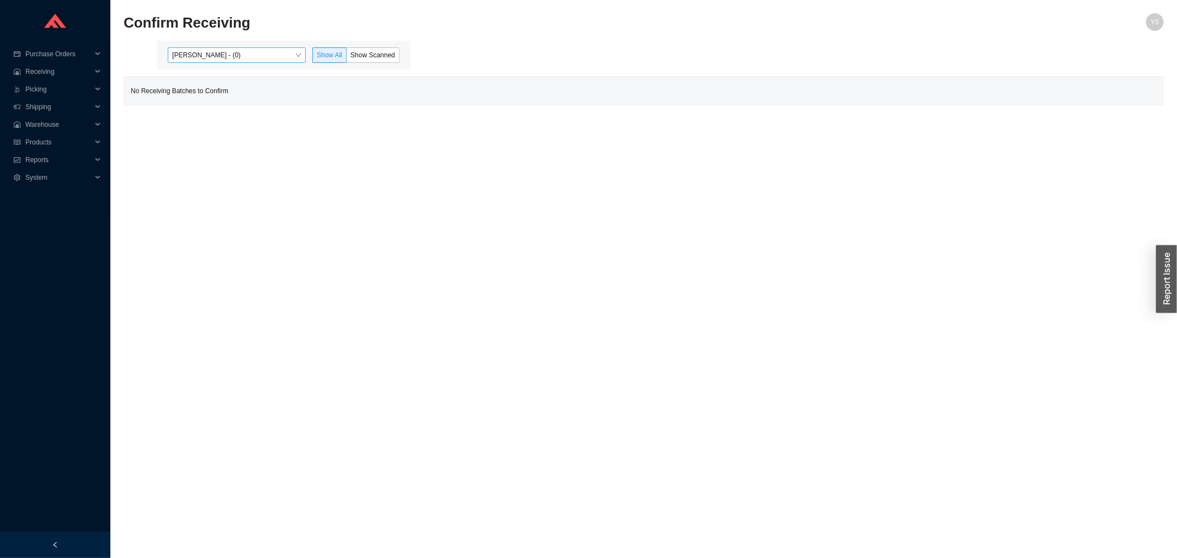
click at [238, 54] on span "[PERSON_NAME] - (0)" at bounding box center [236, 55] width 129 height 14
click at [230, 86] on div "[PERSON_NAME] - (8)" at bounding box center [237, 91] width 129 height 10
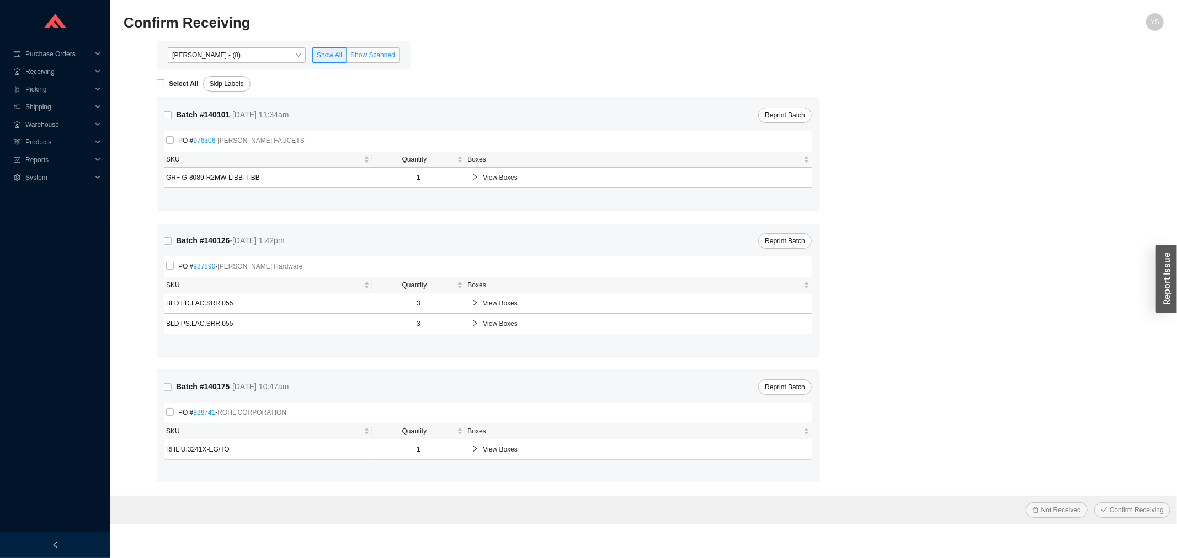
click at [376, 51] on span "Show Scanned" at bounding box center [372, 55] width 45 height 8
click at [347, 57] on input "Show Scanned" at bounding box center [347, 57] width 0 height 0
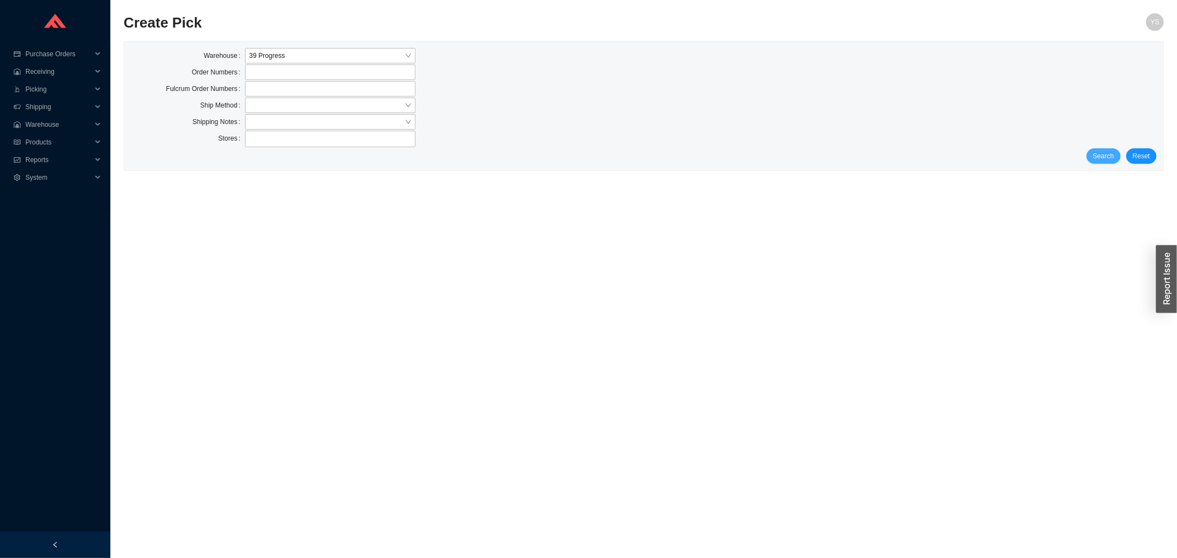
click at [1109, 161] on span "Search" at bounding box center [1103, 156] width 21 height 11
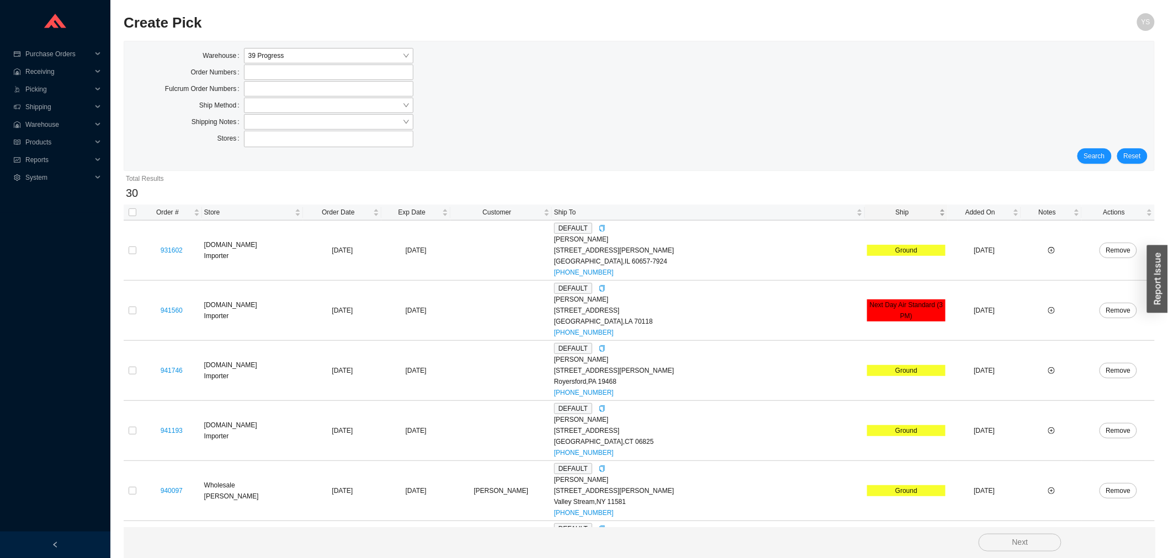
click at [903, 207] on span "Ship" at bounding box center [902, 212] width 70 height 11
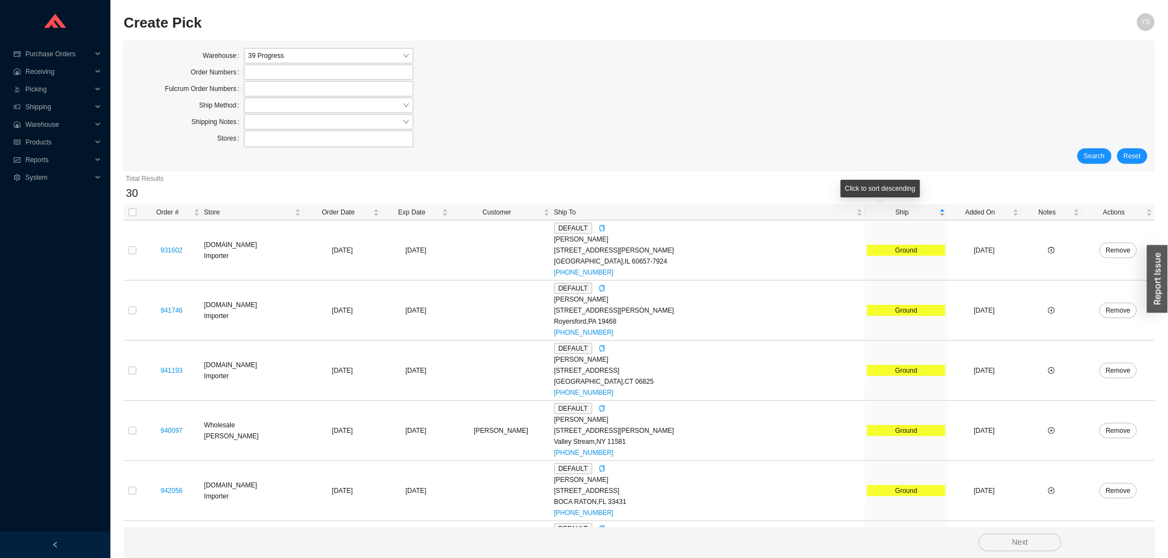
click at [903, 207] on span "Ship" at bounding box center [902, 212] width 70 height 11
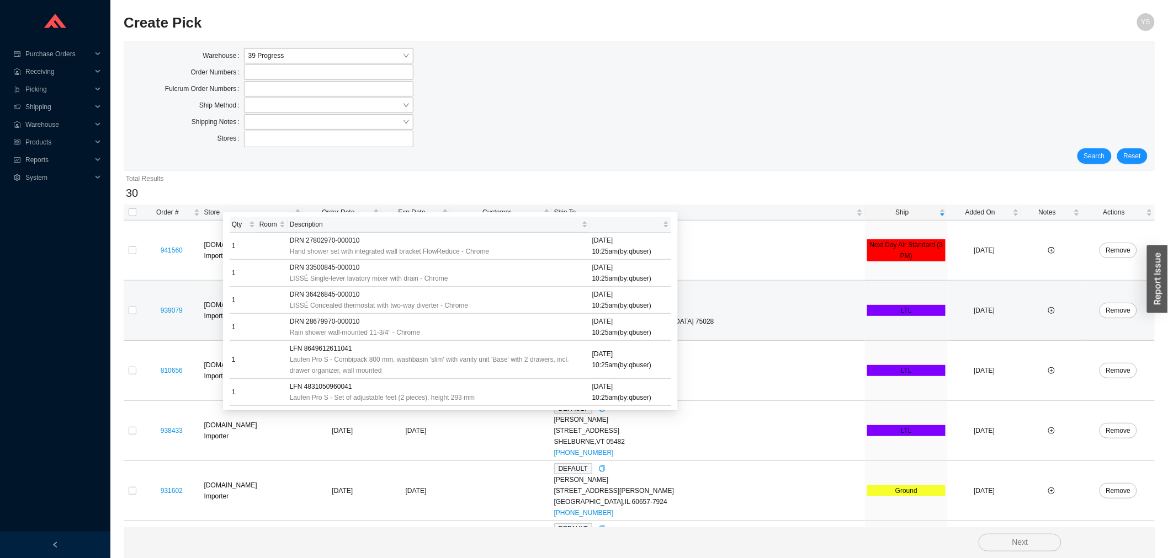
click at [138, 307] on td at bounding box center [133, 311] width 18 height 60
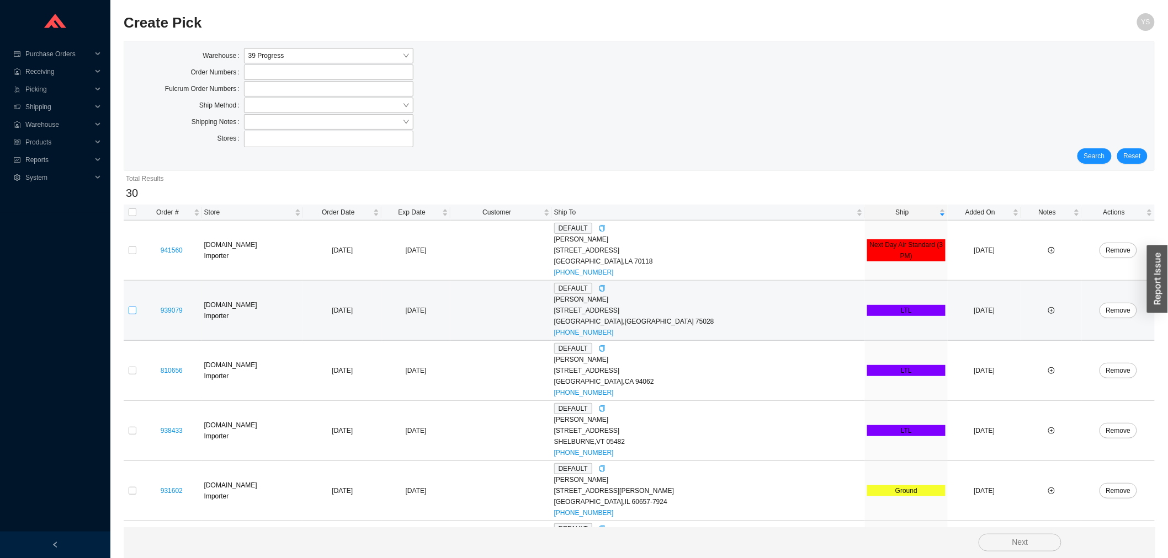
click at [134, 310] on input "checkbox" at bounding box center [133, 311] width 8 height 8
checkbox input "true"
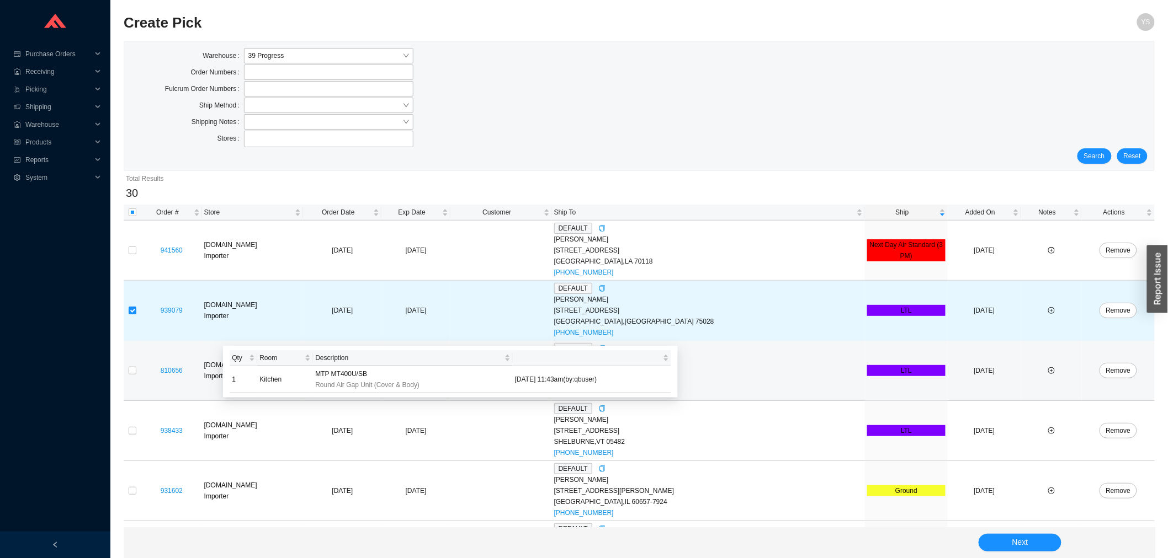
click at [143, 371] on tr "810656 QualityBath.com Importer 7/9/2025 08/01/2025 DEFAULT Terry Markou 404 Cl…" at bounding box center [639, 371] width 1031 height 60
click at [183, 369] on link "810656" at bounding box center [172, 371] width 22 height 8
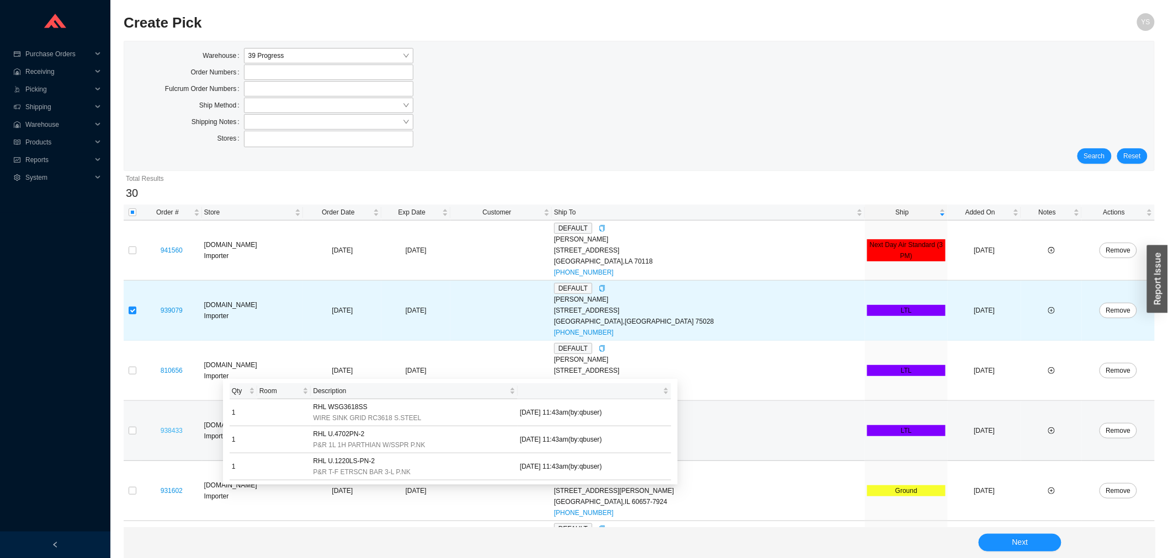
click at [180, 435] on link "938433" at bounding box center [172, 431] width 22 height 8
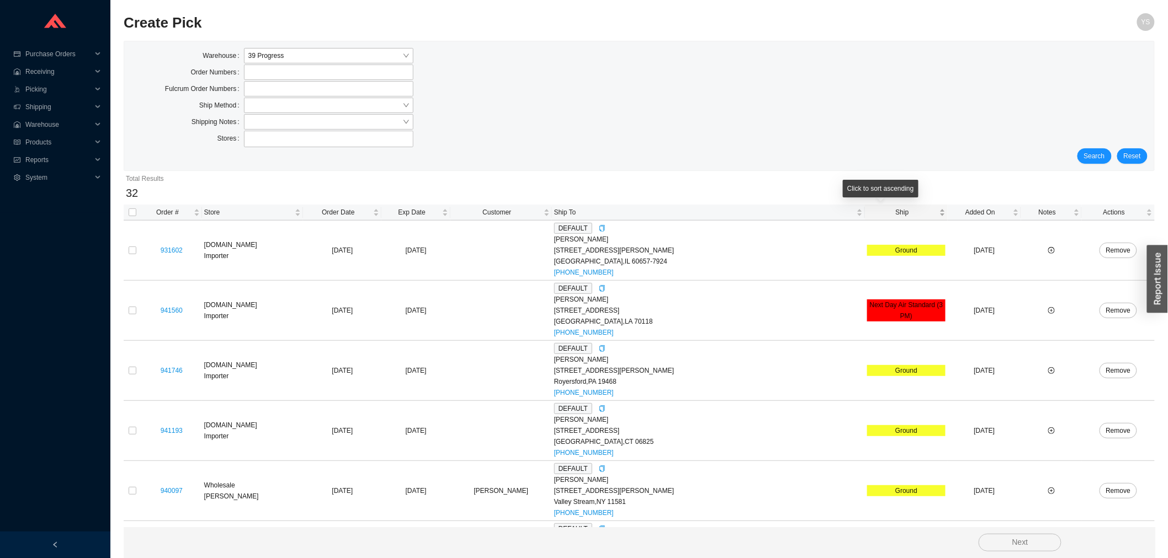
click at [903, 212] on span "Ship" at bounding box center [902, 212] width 70 height 11
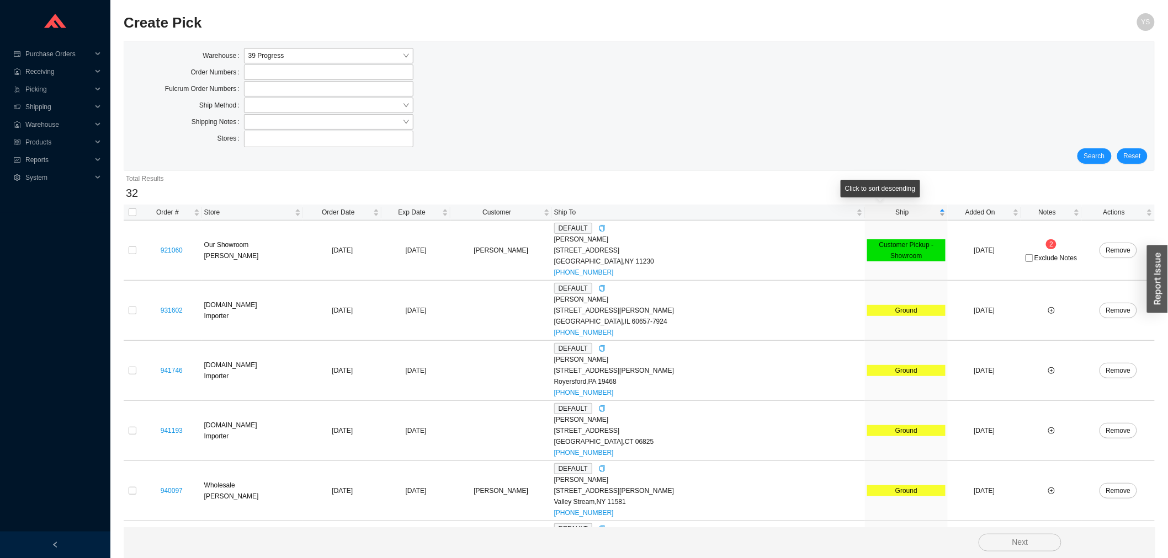
click at [903, 212] on span "Ship" at bounding box center [902, 212] width 70 height 11
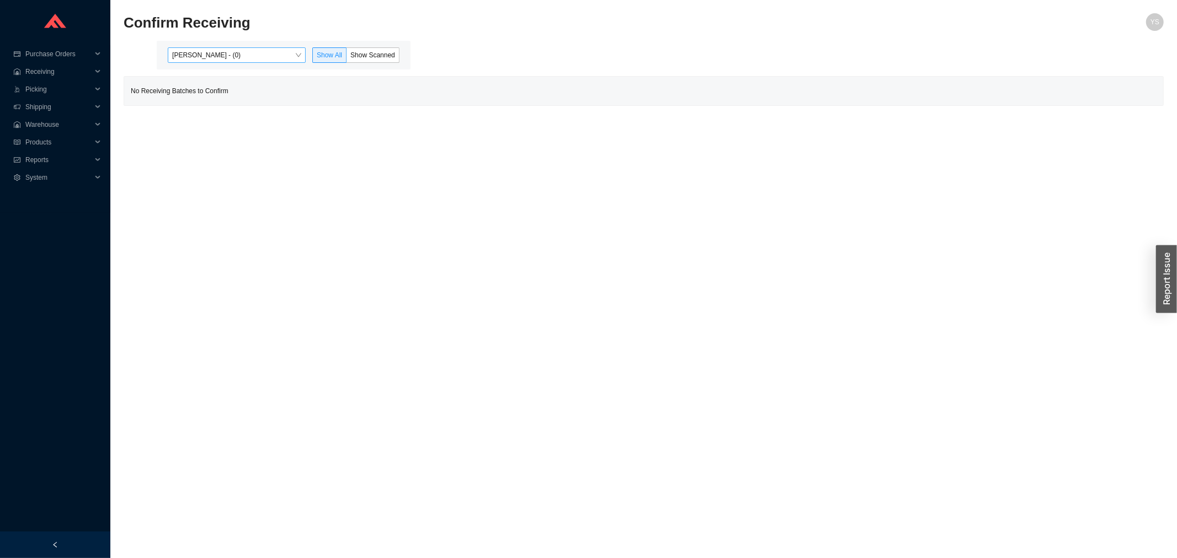
click at [258, 59] on span "[PERSON_NAME] - (0)" at bounding box center [236, 55] width 129 height 14
click at [246, 86] on div "[PERSON_NAME] - (8)" at bounding box center [237, 91] width 129 height 10
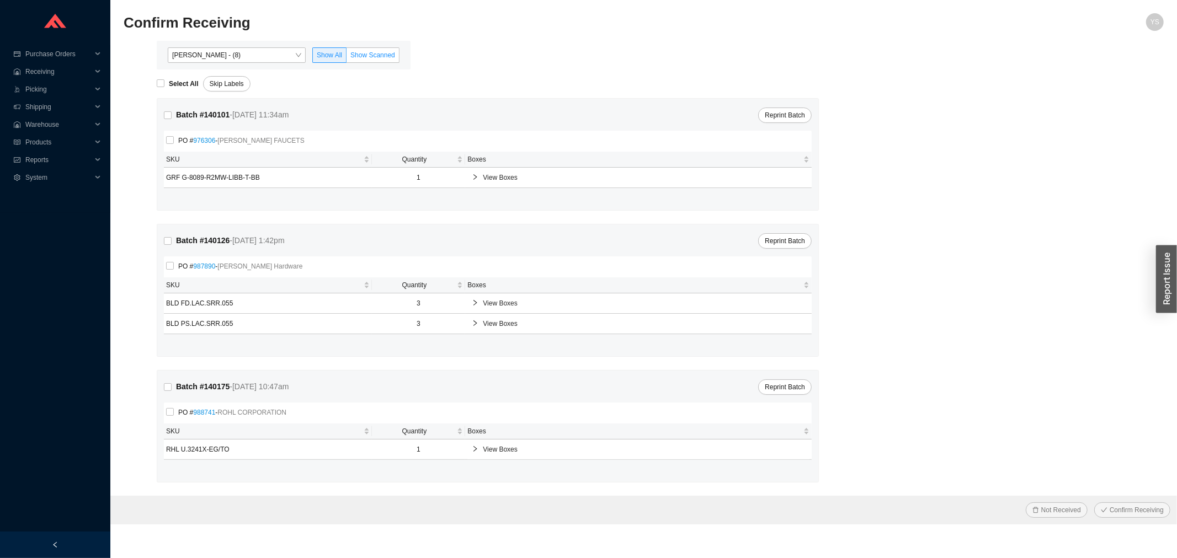
click at [397, 53] on label "Show Scanned" at bounding box center [373, 54] width 53 height 15
click at [347, 57] on input "Show Scanned" at bounding box center [347, 57] width 0 height 0
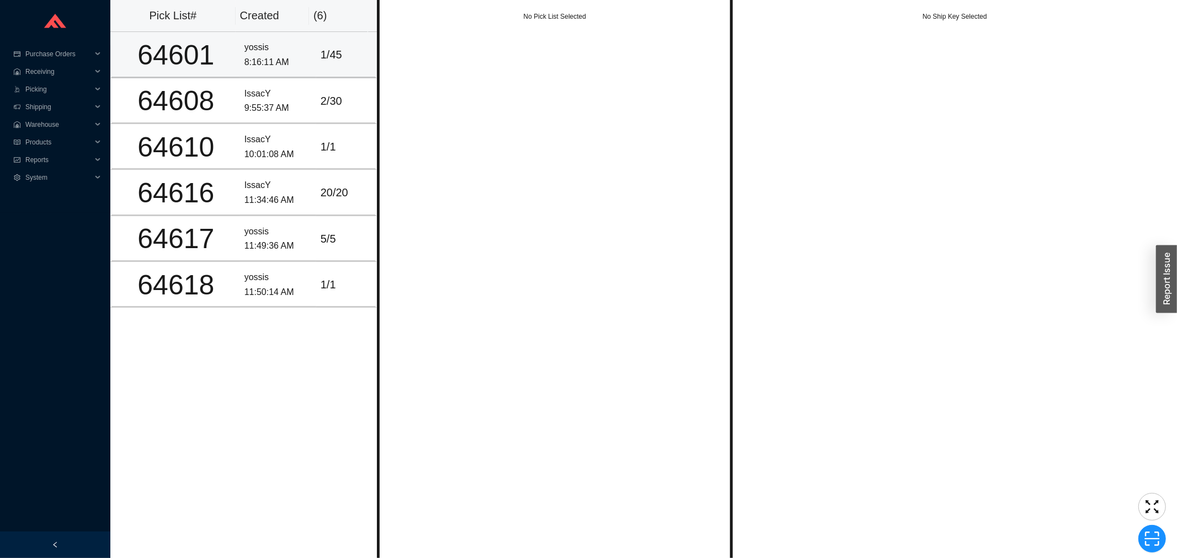
click at [303, 68] on div "8:16:11 AM" at bounding box center [277, 62] width 67 height 15
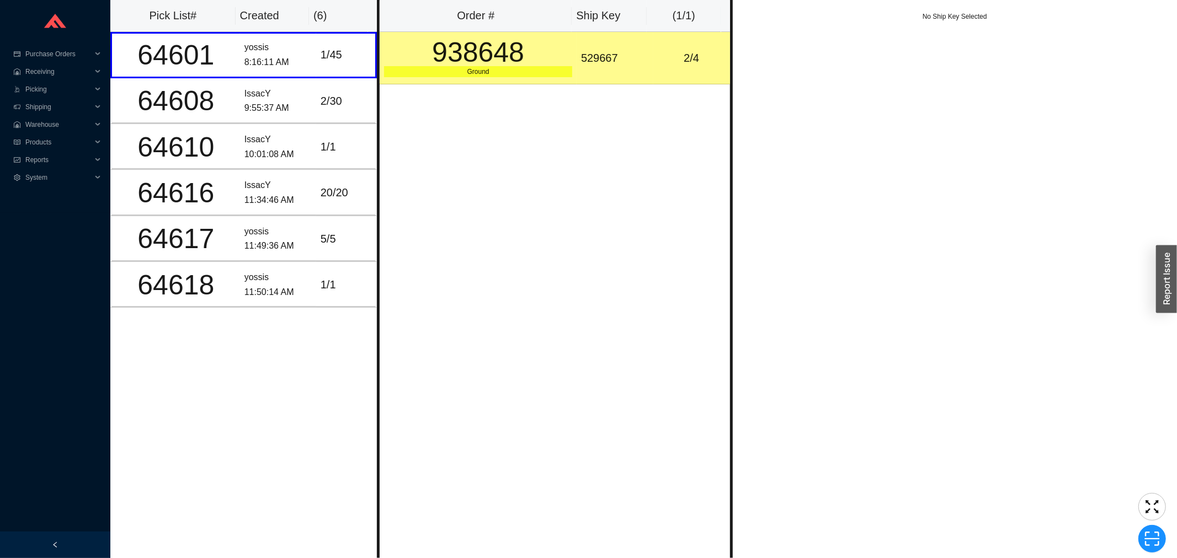
click at [484, 58] on div "938648" at bounding box center [478, 53] width 188 height 28
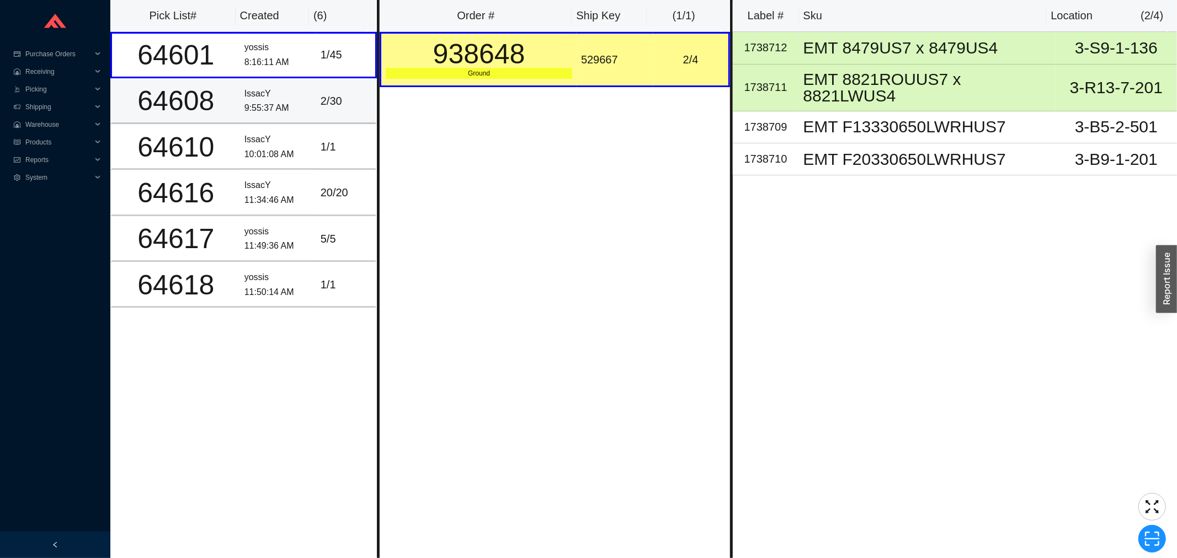
click at [321, 101] on div "2 / 30" at bounding box center [346, 101] width 50 height 18
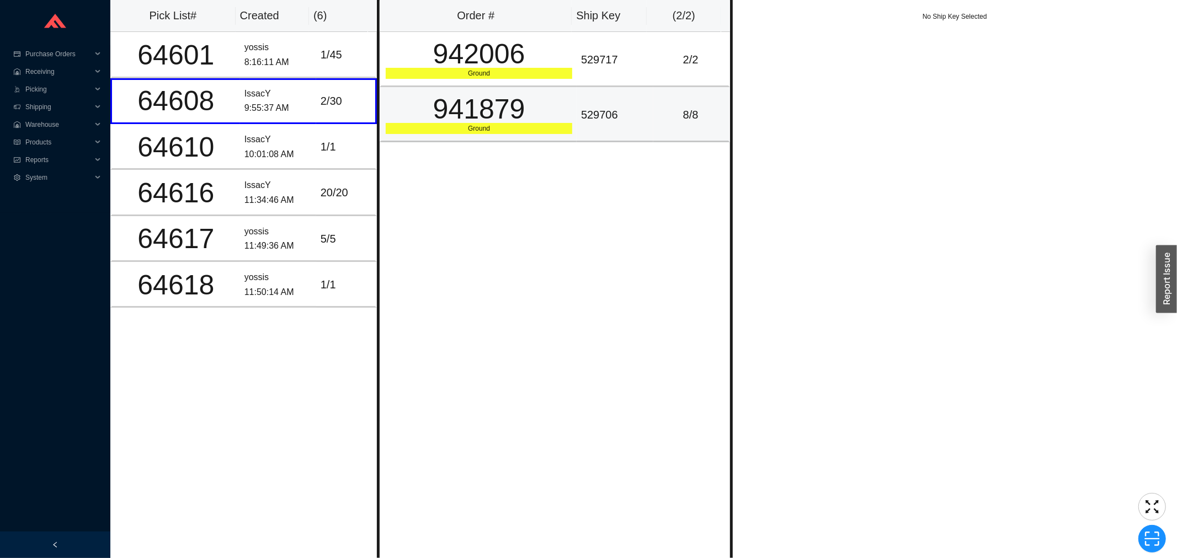
click at [486, 95] on div "941879" at bounding box center [479, 109] width 187 height 28
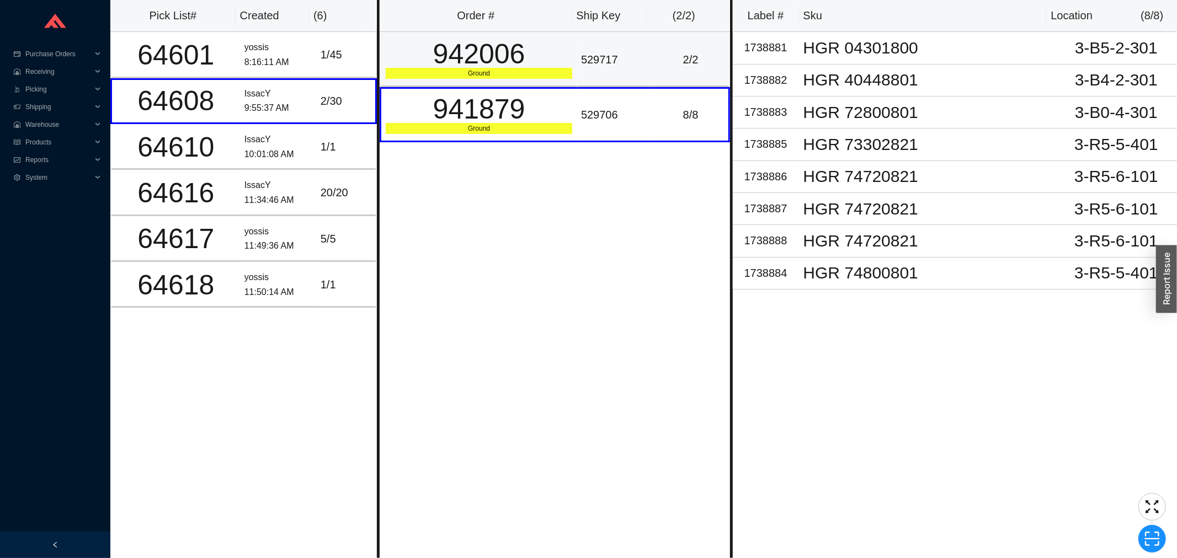
click at [478, 56] on div "942006" at bounding box center [479, 54] width 187 height 28
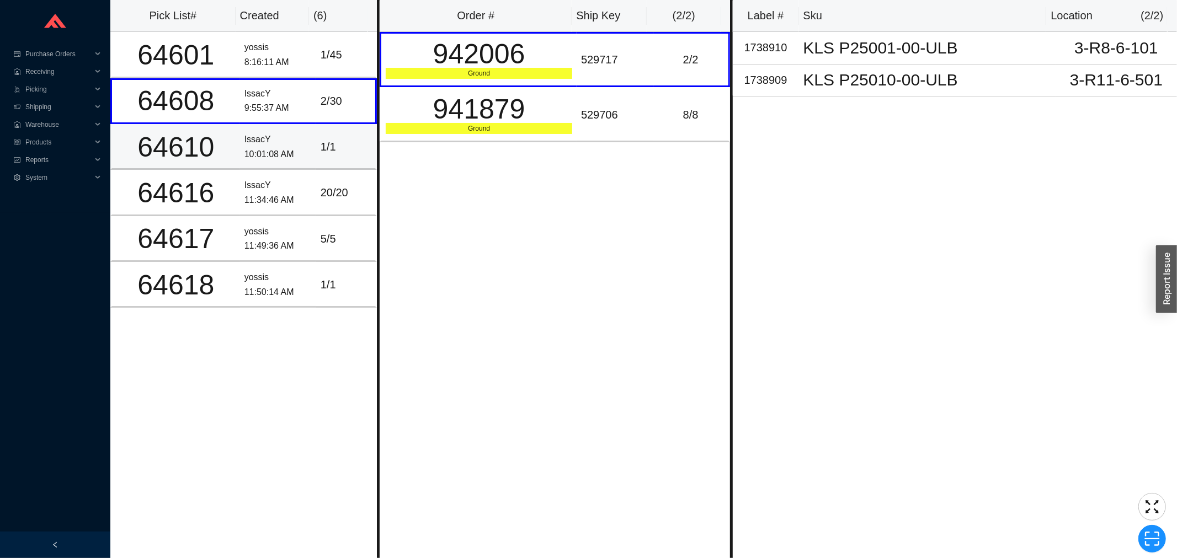
click at [316, 150] on td "1 / 1" at bounding box center [346, 147] width 61 height 46
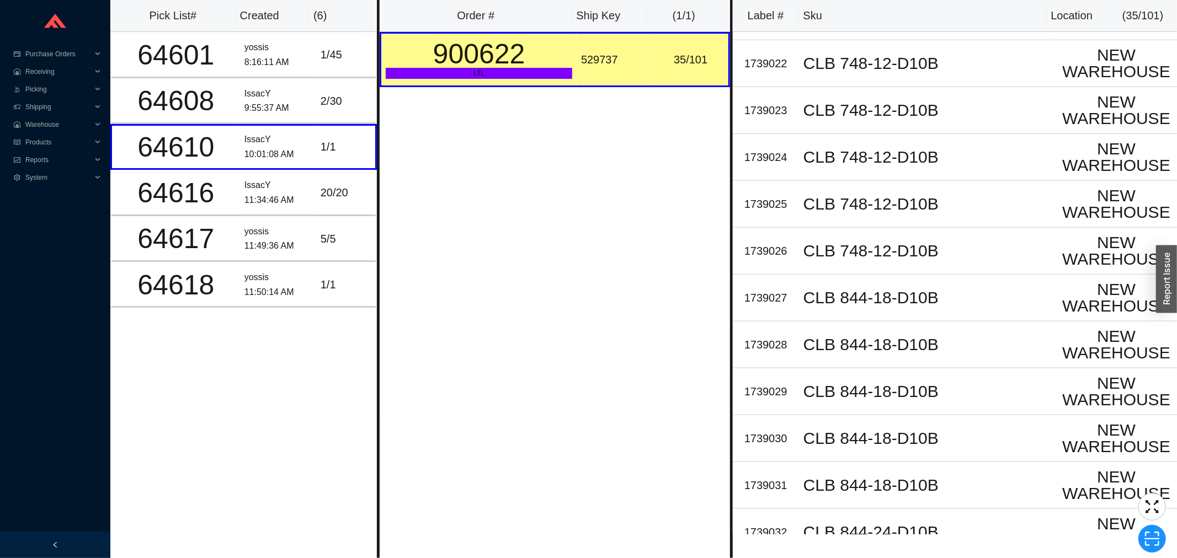
scroll to position [1226, 0]
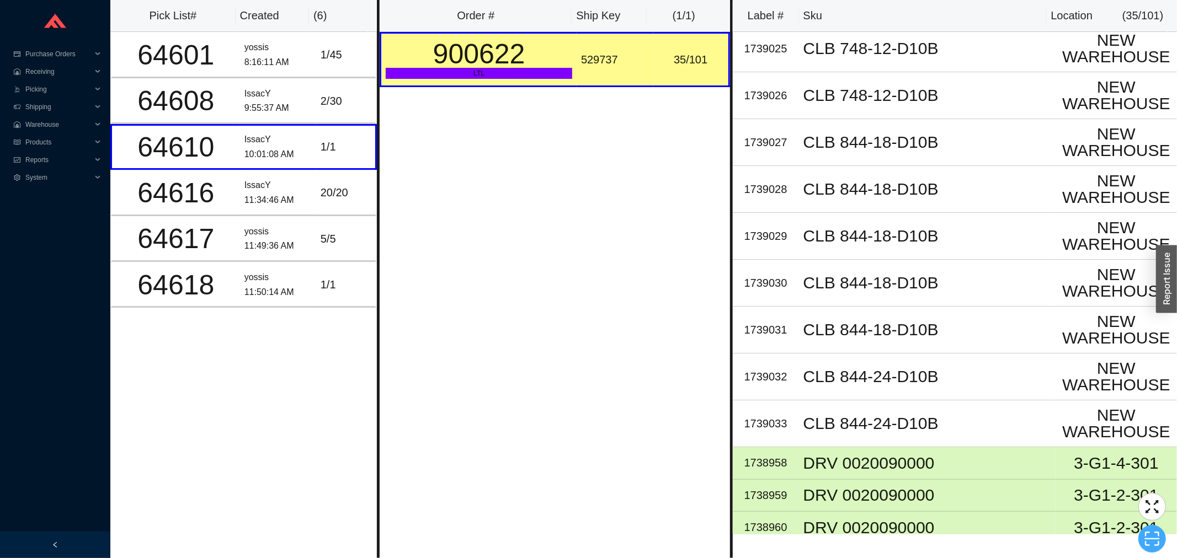
click at [1166, 542] on div at bounding box center [1157, 523] width 39 height 60
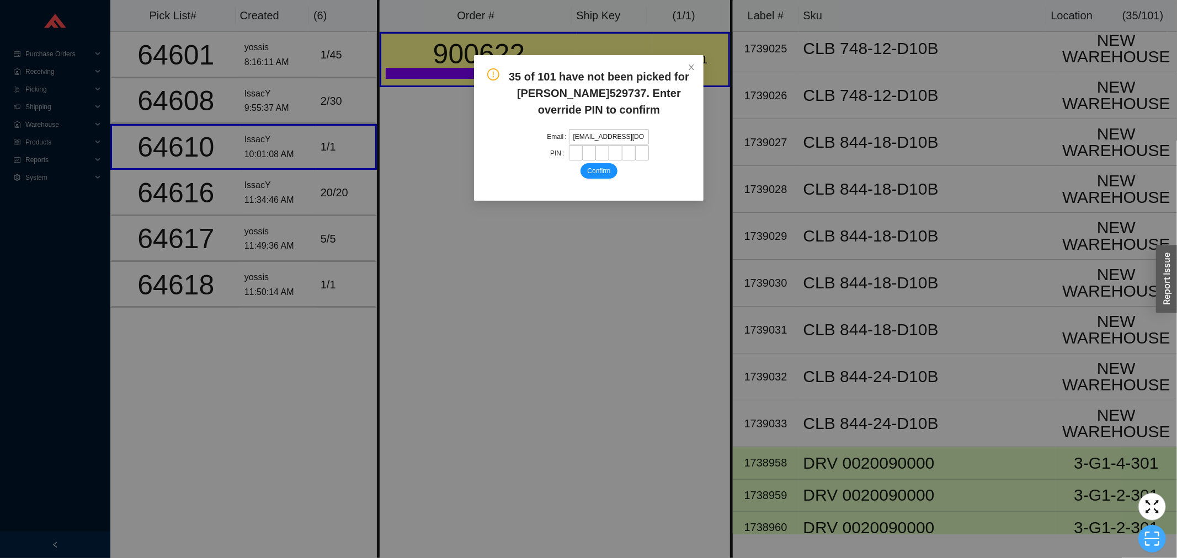
type input "YOSSI@ASBATHNJ.COM"
type input "*"
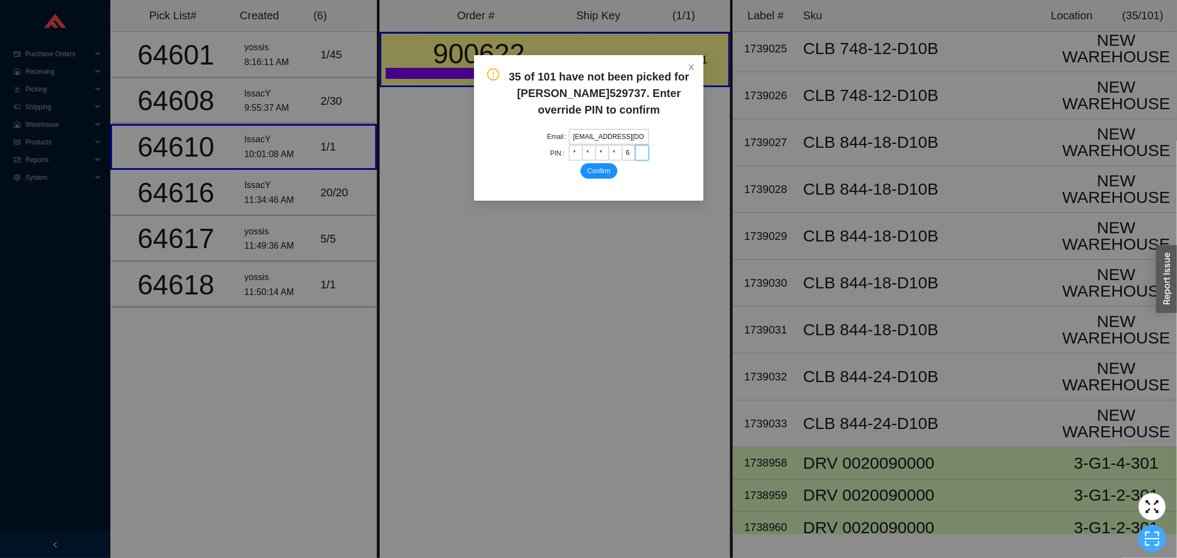
type input "*"
click at [581, 163] on button "Confirm" at bounding box center [599, 170] width 36 height 15
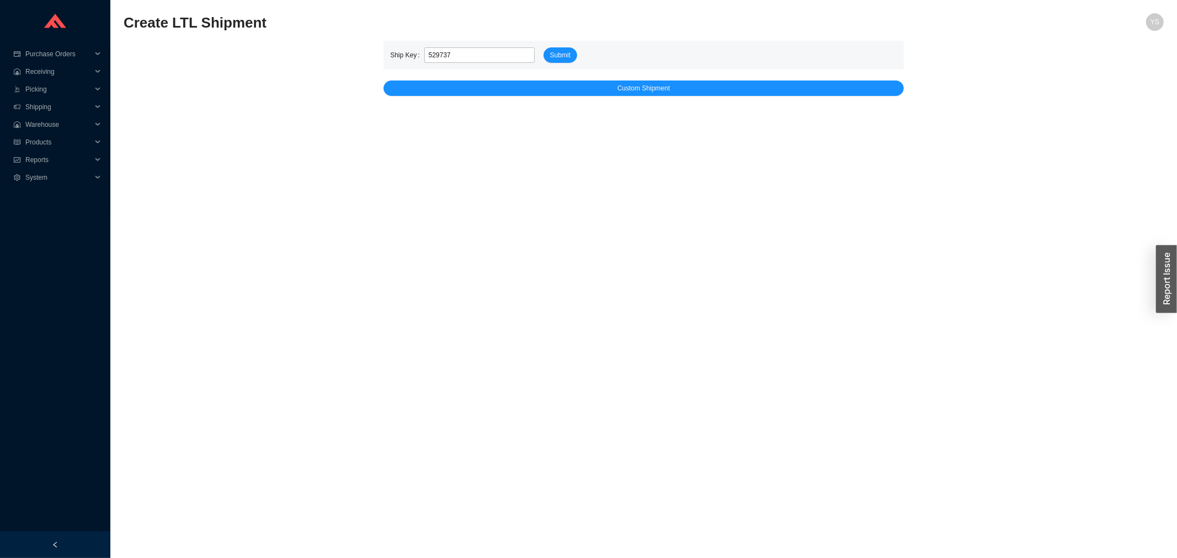
type input "529737"
click at [544, 47] on button "Submit" at bounding box center [561, 54] width 34 height 15
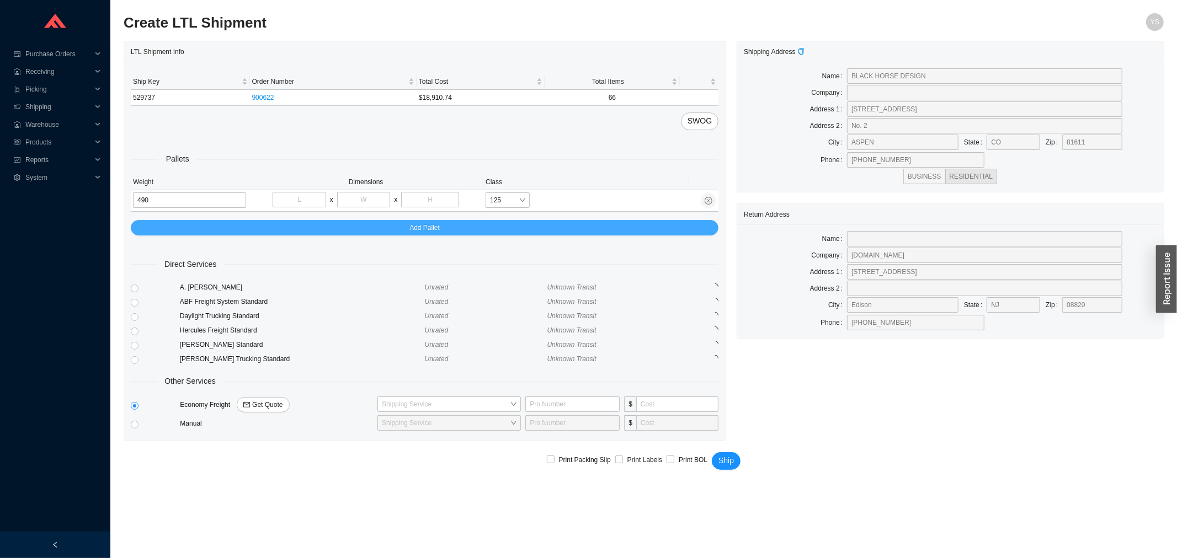
type input "490"
click at [324, 229] on button "Add Pallet" at bounding box center [425, 227] width 588 height 15
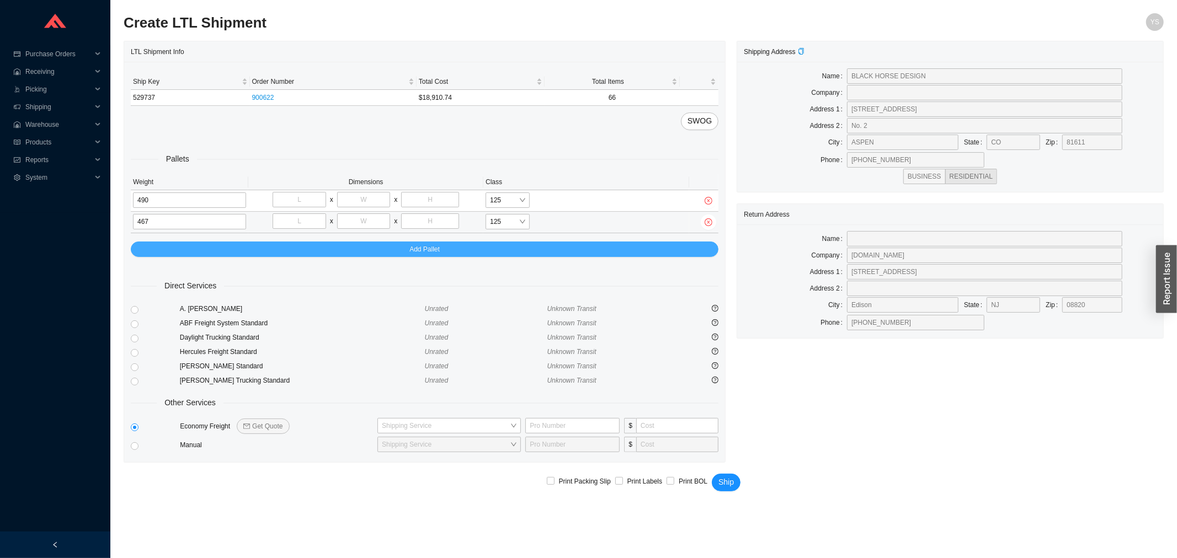
type input "467"
type input "40"
type input "48"
type input "53"
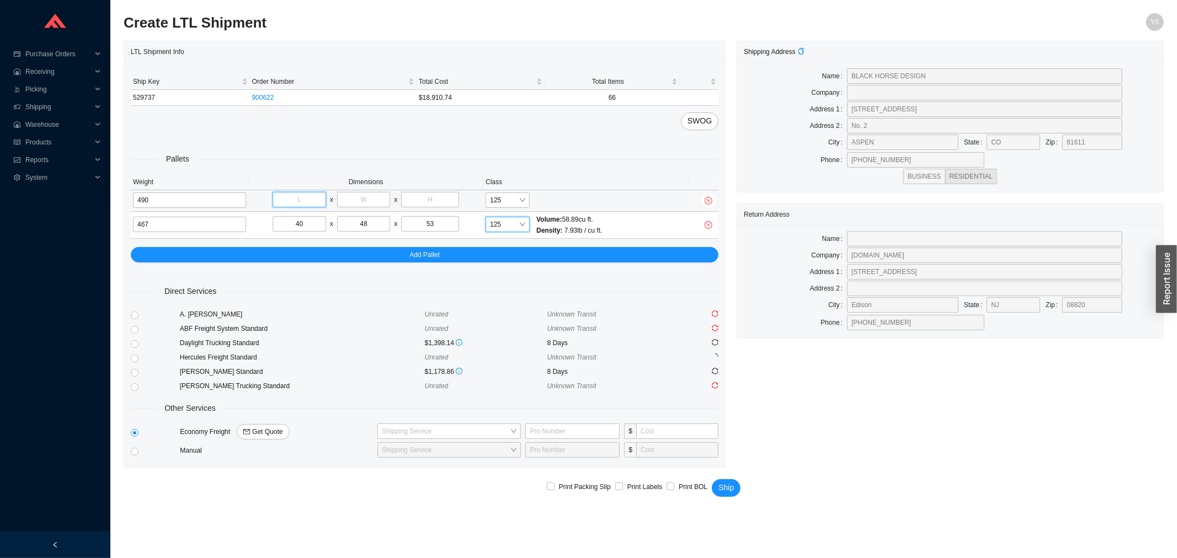
click at [317, 197] on input "tel" at bounding box center [300, 199] width 54 height 15
type input "40"
type input "48"
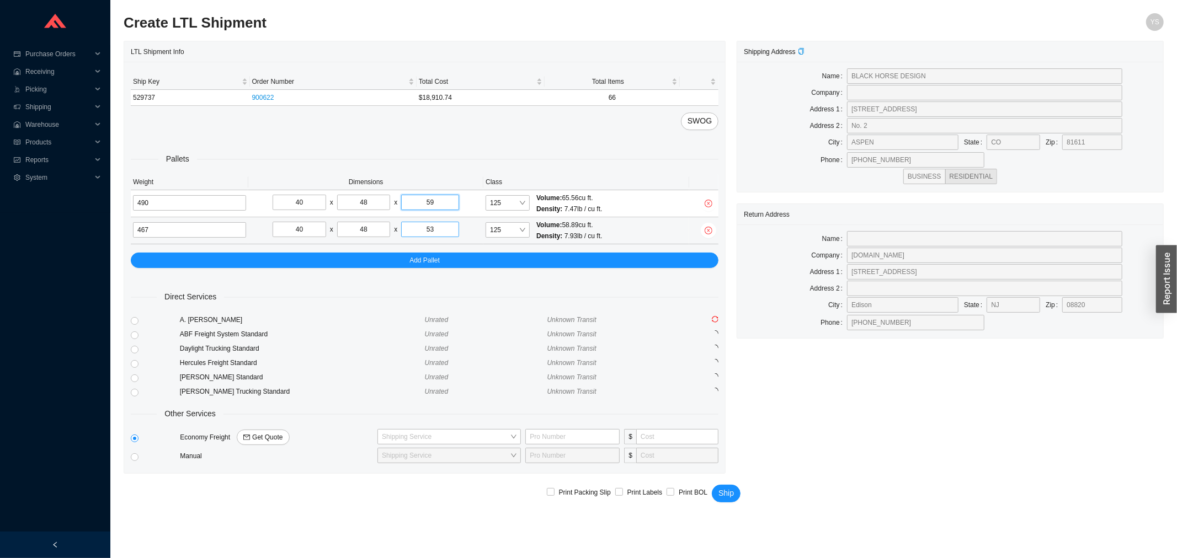
type input "59"
click at [413, 227] on input "53" at bounding box center [430, 229] width 58 height 15
type input "43"
click at [272, 434] on span "Get Quote" at bounding box center [267, 437] width 30 height 11
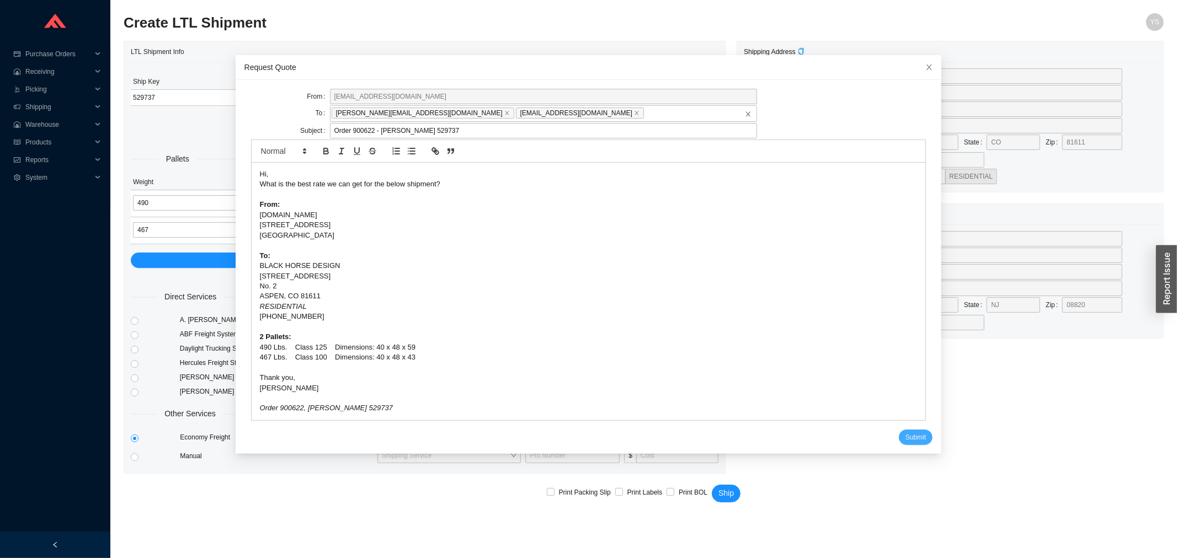
click at [906, 440] on span "Submit" at bounding box center [916, 437] width 20 height 11
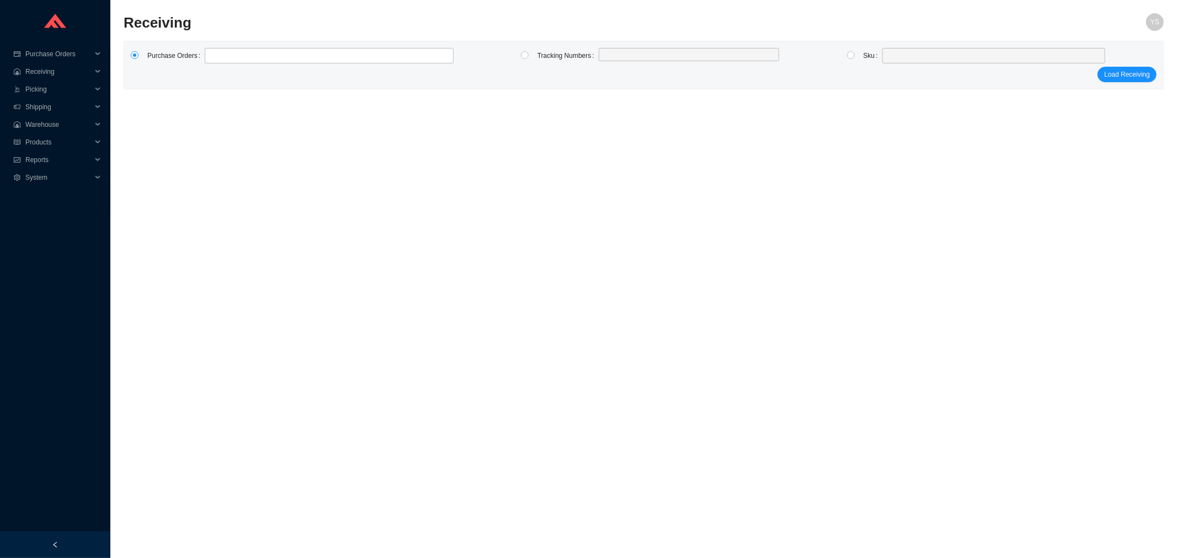
type input "988416"
click button "Load Receiving" at bounding box center [1127, 74] width 59 height 15
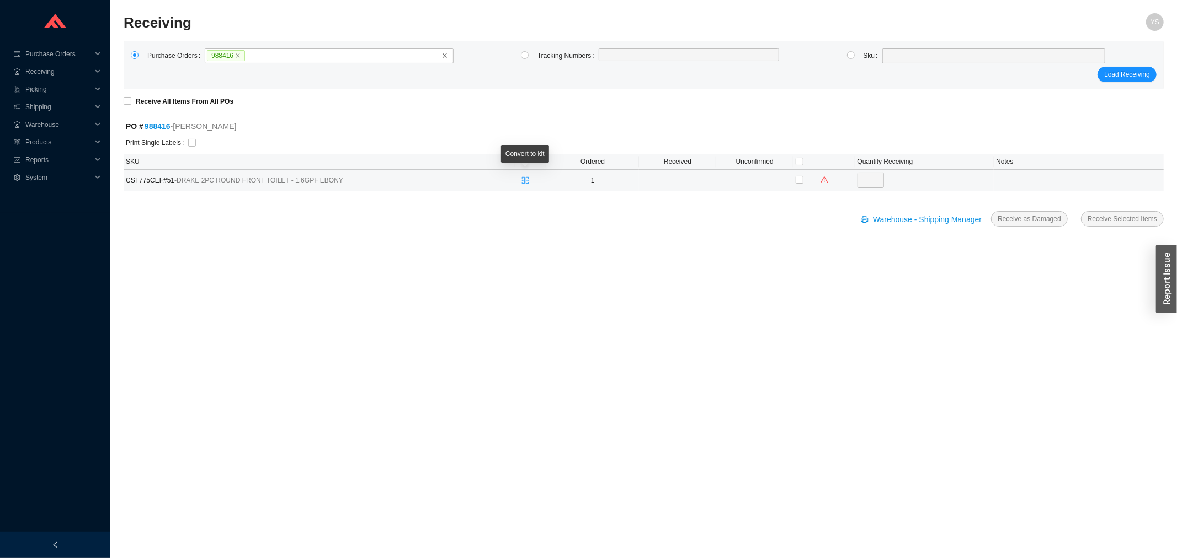
click at [521, 179] on icon "split-cells" at bounding box center [525, 181] width 8 height 8
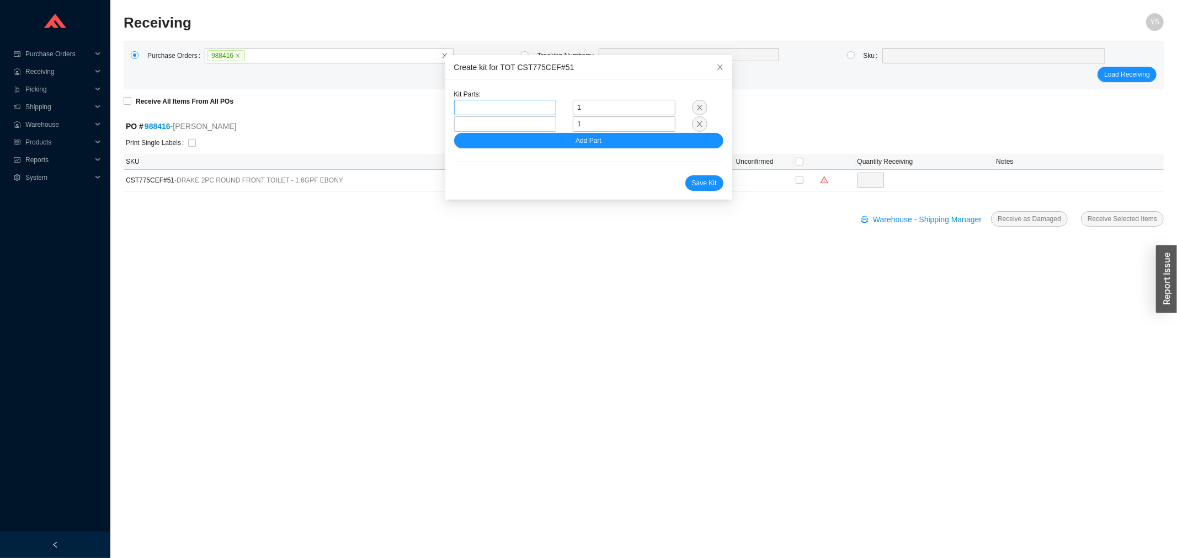
click at [482, 111] on span at bounding box center [506, 107] width 94 height 14
paste input "988416"
type input "988416"
click at [530, 62] on div "Create kit for TOT CST775CEF#51" at bounding box center [588, 67] width 269 height 12
click at [467, 110] on span at bounding box center [506, 107] width 94 height 14
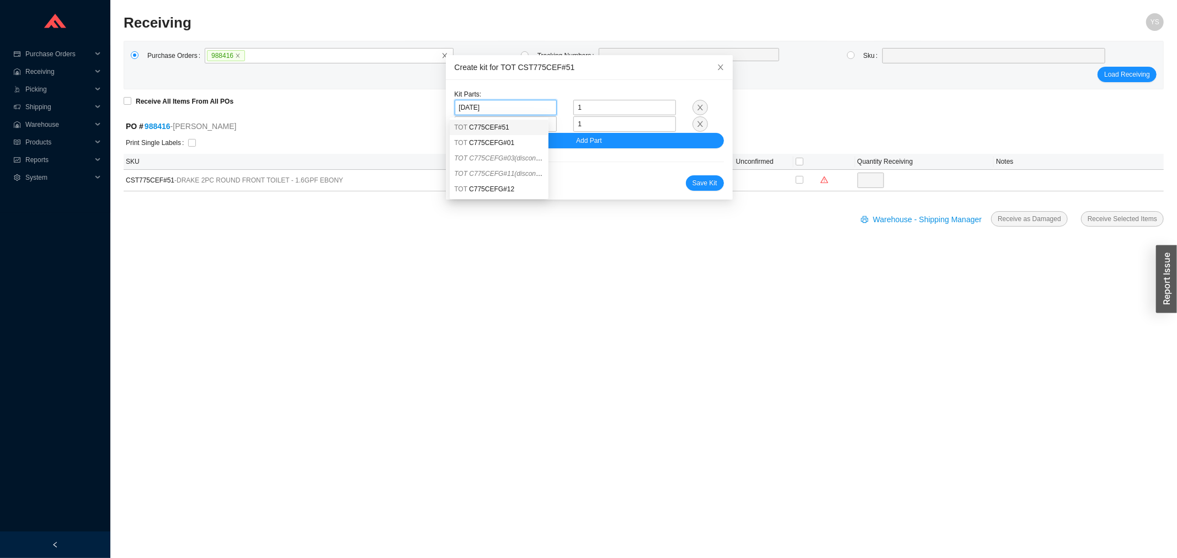
type input "C775CEF"
click at [488, 127] on span "C775CEF#51" at bounding box center [489, 128] width 40 height 8
click at [488, 127] on span at bounding box center [506, 124] width 94 height 14
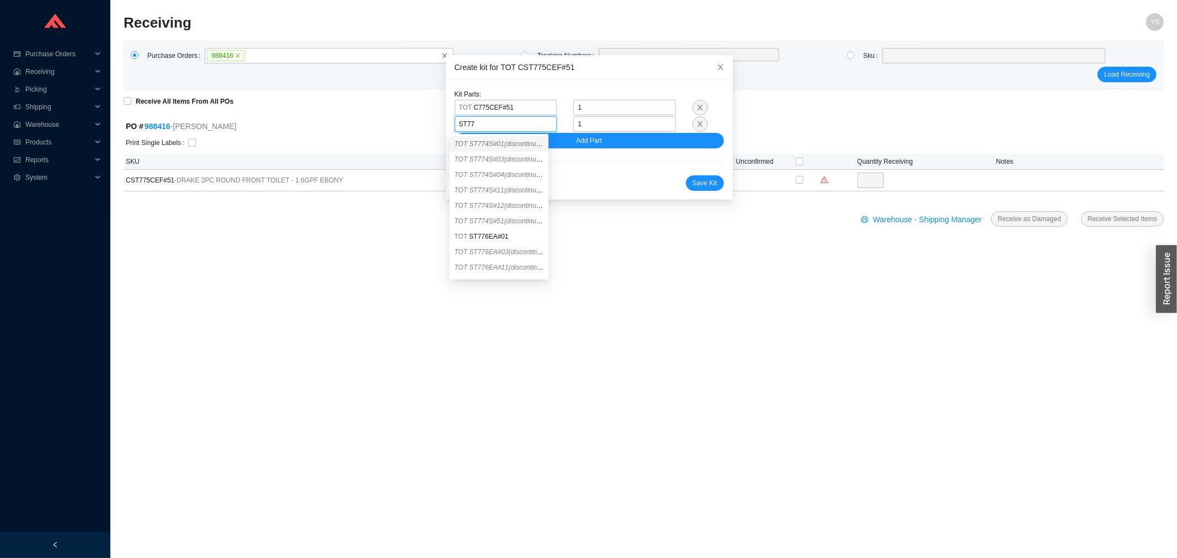
type input "ST776"
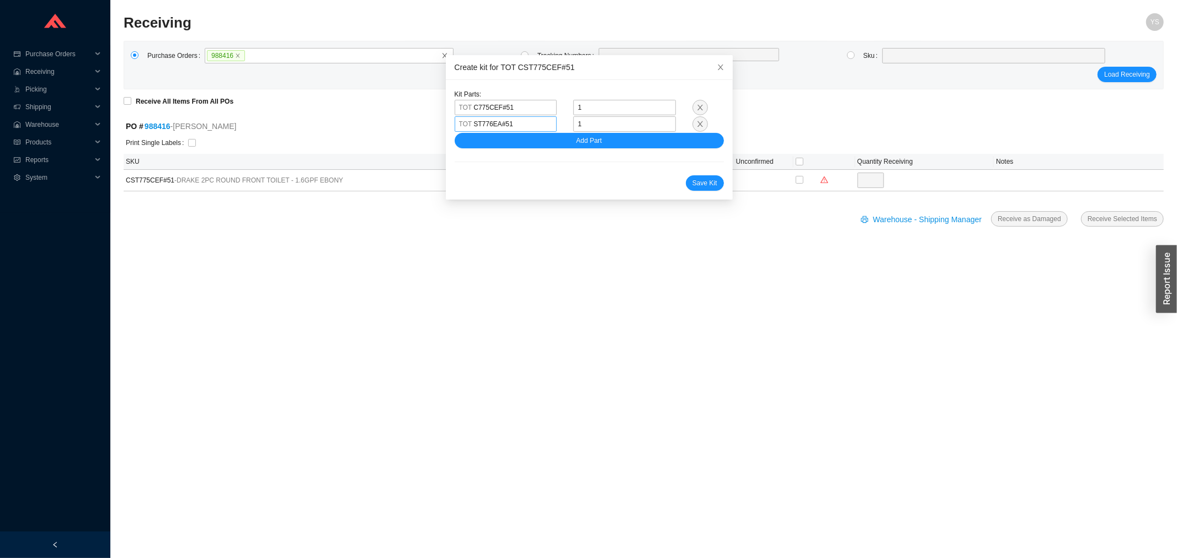
click at [557, 183] on div "Save Kit" at bounding box center [589, 182] width 269 height 15
click at [693, 184] on span "Save Kit" at bounding box center [705, 183] width 25 height 11
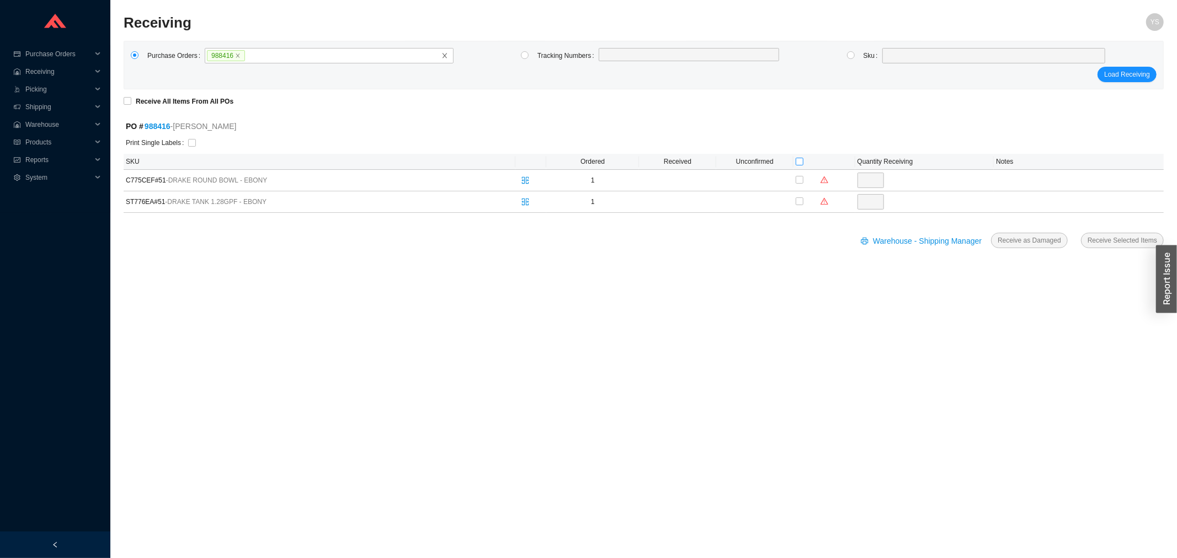
click at [797, 159] on input "checkbox" at bounding box center [800, 162] width 8 height 8
checkbox input "true"
type input "1"
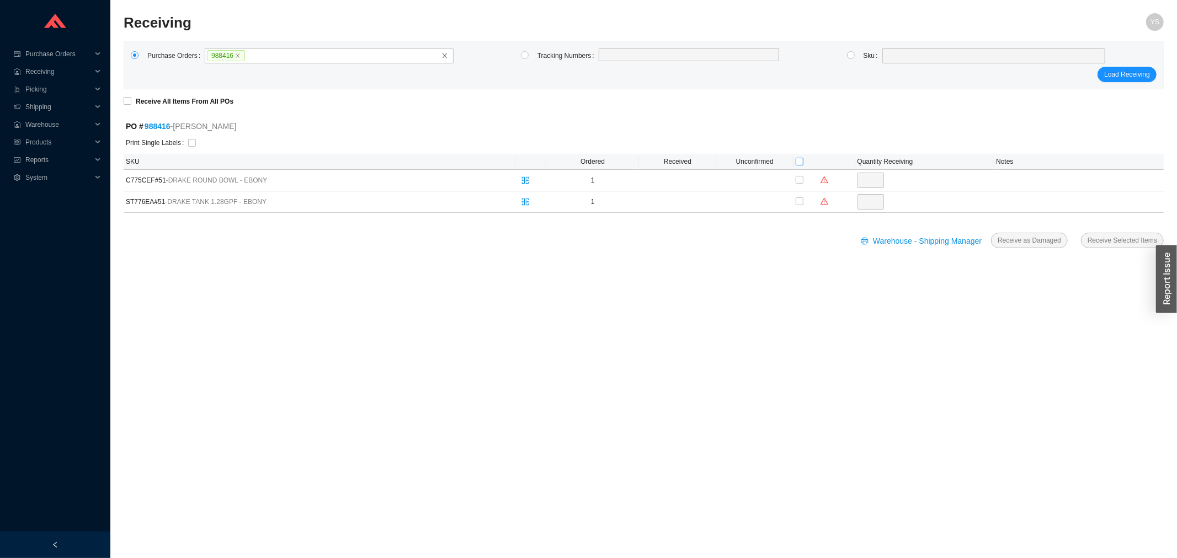
checkbox input "true"
type input "1"
click at [1125, 244] on span "Receive Selected Items" at bounding box center [1123, 240] width 70 height 11
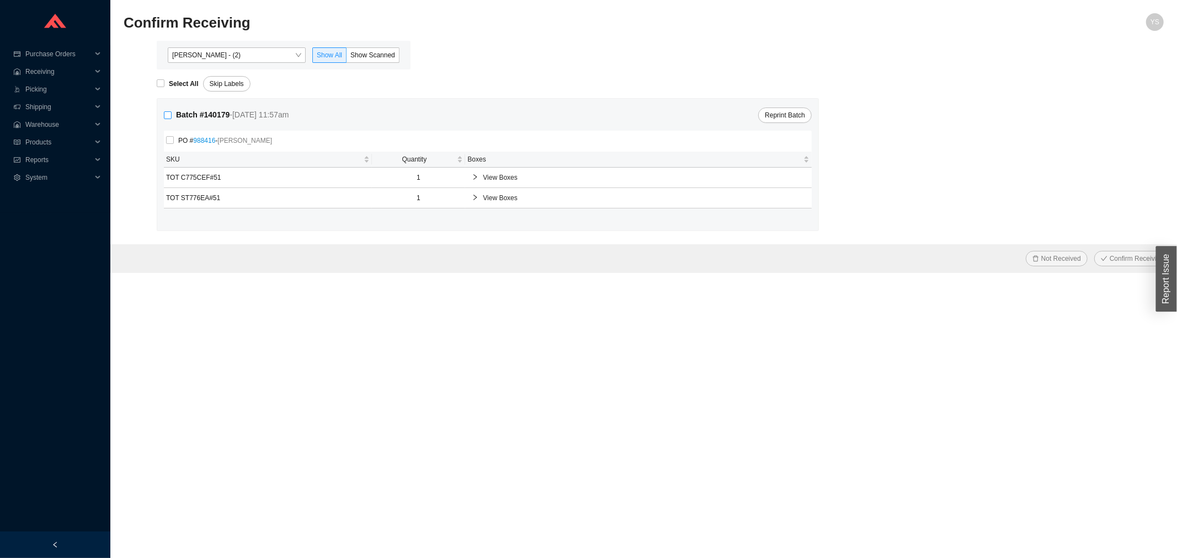
click at [235, 113] on span "- [DATE] 11:57am" at bounding box center [259, 114] width 59 height 9
click at [172, 113] on input "Batch # 140179 - [DATE] 11:57am" at bounding box center [168, 115] width 8 height 8
checkbox input "true"
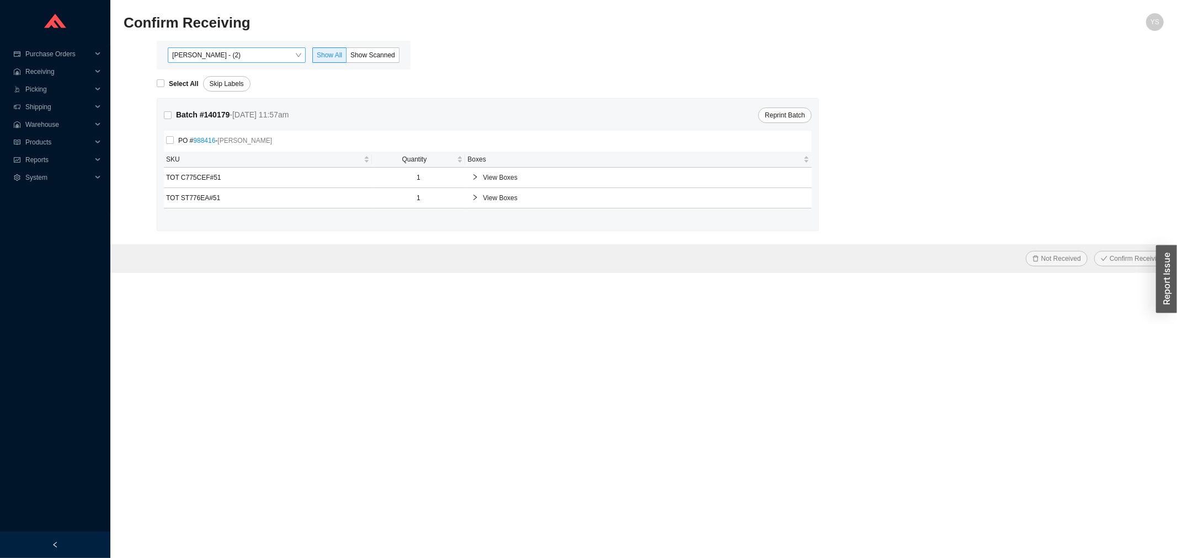
click at [229, 48] on span "[PERSON_NAME] - (2)" at bounding box center [236, 55] width 129 height 14
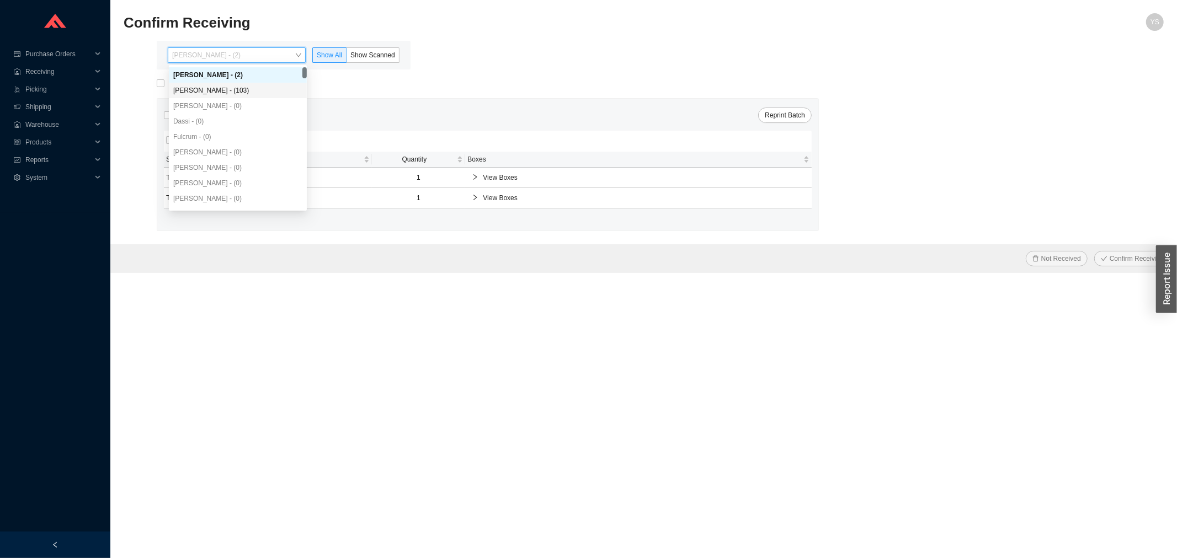
click at [229, 94] on div "[PERSON_NAME] - (103)" at bounding box center [237, 91] width 129 height 10
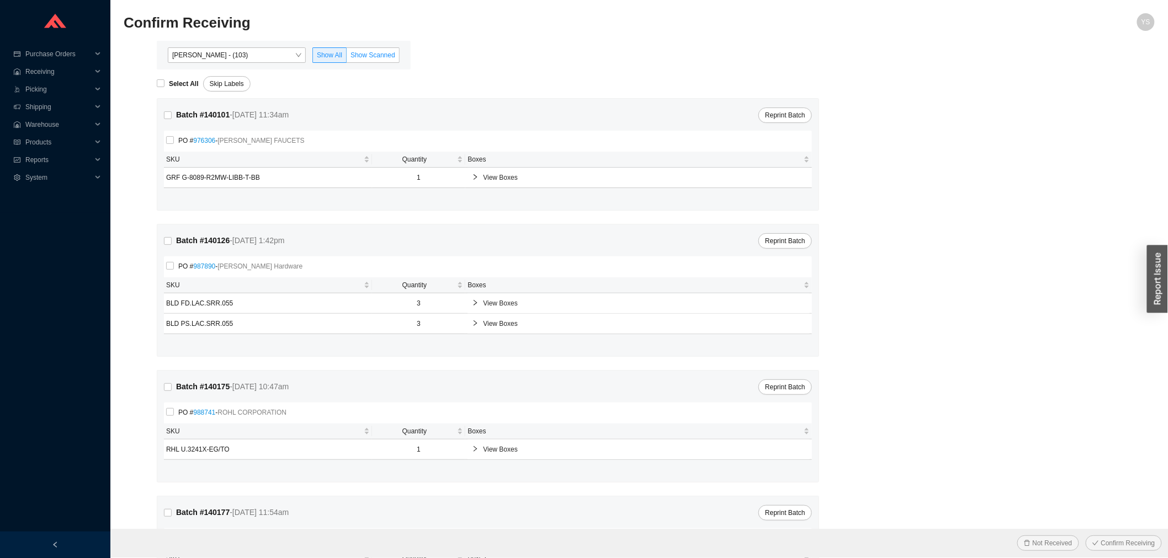
click at [365, 53] on span "Show Scanned" at bounding box center [372, 55] width 45 height 8
click at [347, 57] on input "Show Scanned" at bounding box center [347, 57] width 0 height 0
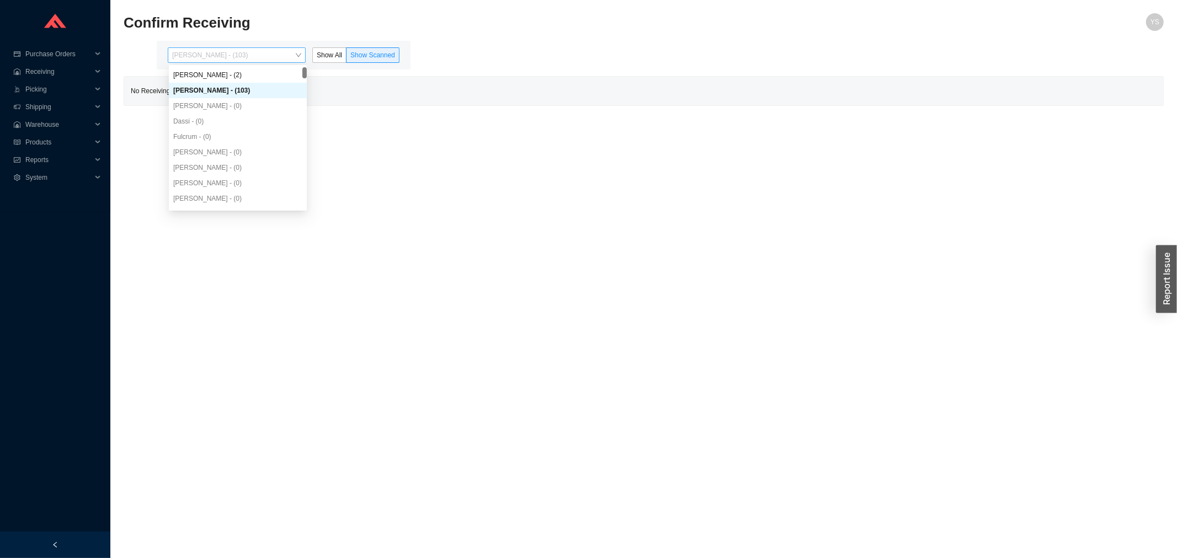
click at [204, 58] on span "[PERSON_NAME] - (103)" at bounding box center [236, 55] width 129 height 14
click at [208, 72] on div "[PERSON_NAME] - (2)" at bounding box center [237, 75] width 129 height 10
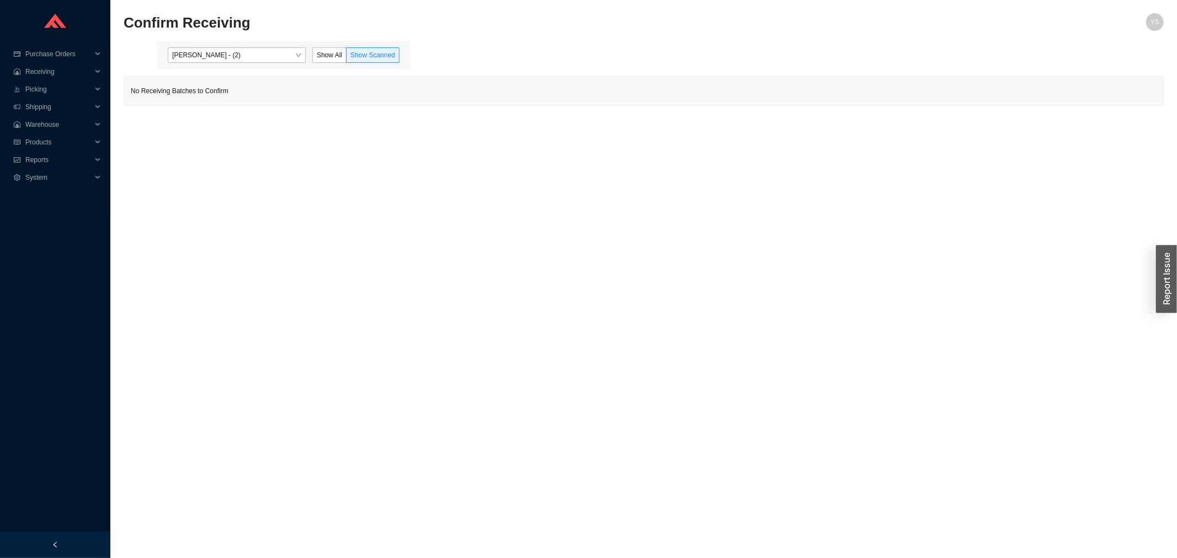
drag, startPoint x: 369, startPoint y: 45, endPoint x: 343, endPoint y: 46, distance: 25.4
click at [365, 45] on div "[PERSON_NAME] - (2) Show All Show Scanned" at bounding box center [284, 55] width 254 height 29
click at [335, 47] on label "Show All" at bounding box center [329, 54] width 34 height 15
click at [313, 57] on input "Show All" at bounding box center [313, 57] width 0 height 0
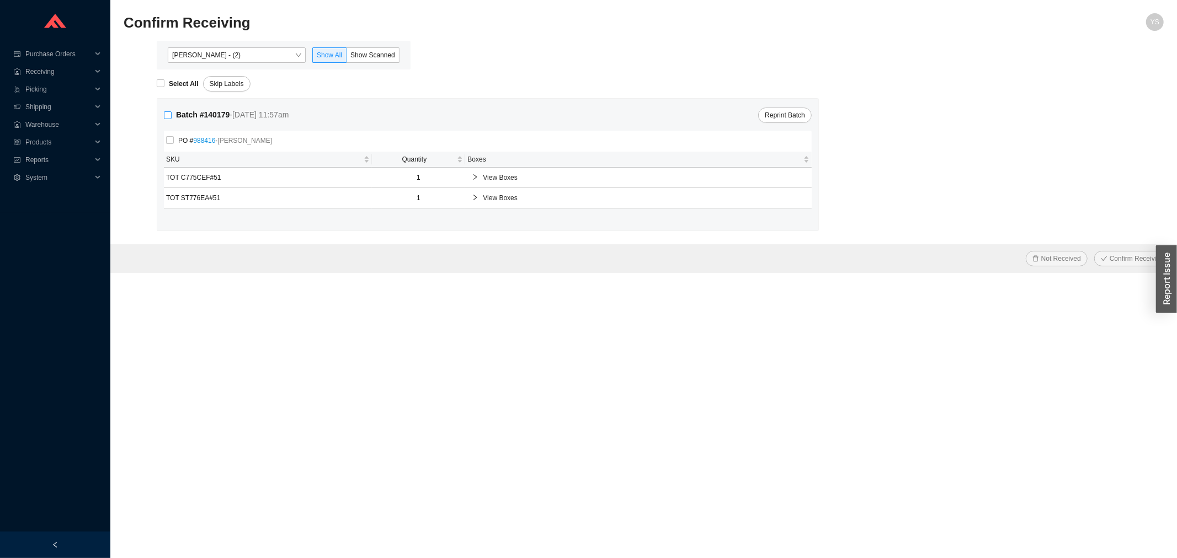
click at [164, 111] on label "Batch # 140179 - [DATE] 11:57am" at bounding box center [228, 115] width 129 height 13
click at [164, 111] on input "Batch # 140179 - [DATE] 11:57am" at bounding box center [168, 115] width 8 height 8
checkbox input "true"
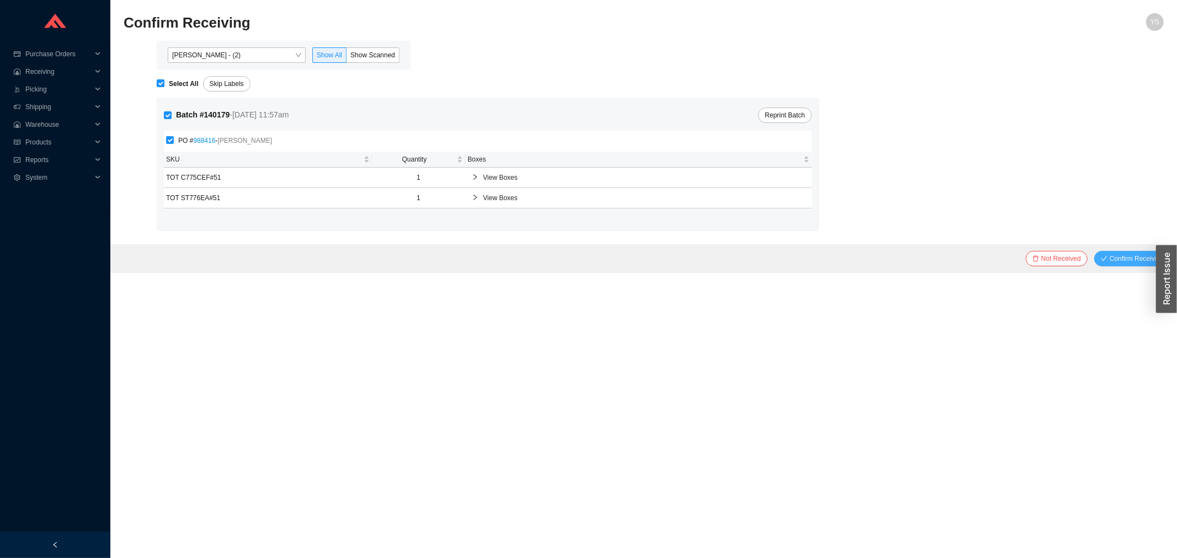
click at [1105, 260] on icon "check" at bounding box center [1104, 258] width 7 height 7
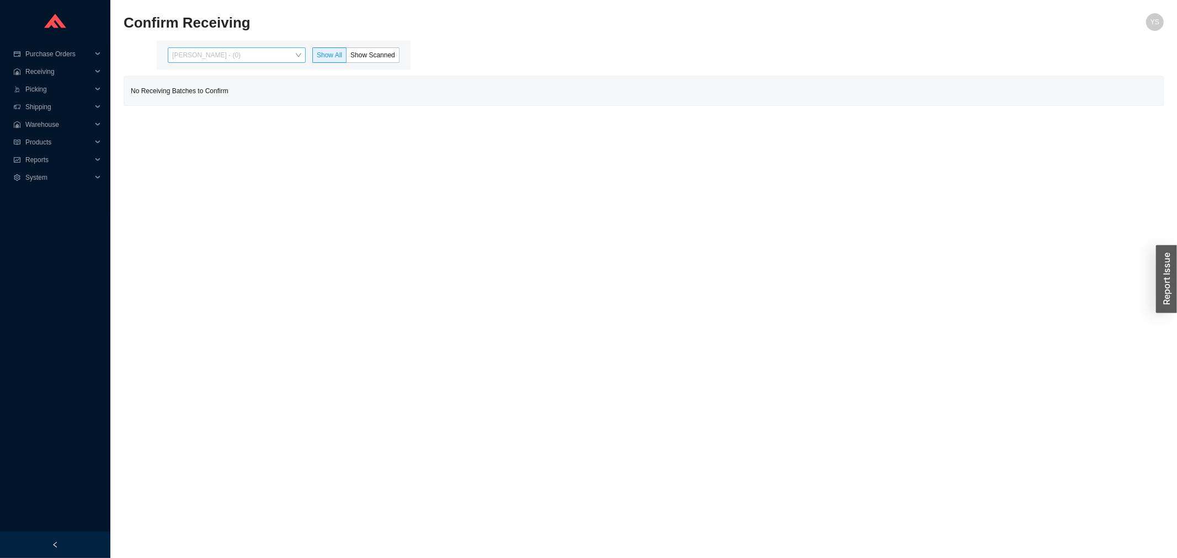
drag, startPoint x: 224, startPoint y: 57, endPoint x: 219, endPoint y: 81, distance: 24.4
click at [223, 58] on span "Yossi Siff - (0)" at bounding box center [236, 55] width 129 height 14
click at [216, 89] on div "Angel Negron - (103)" at bounding box center [237, 91] width 129 height 10
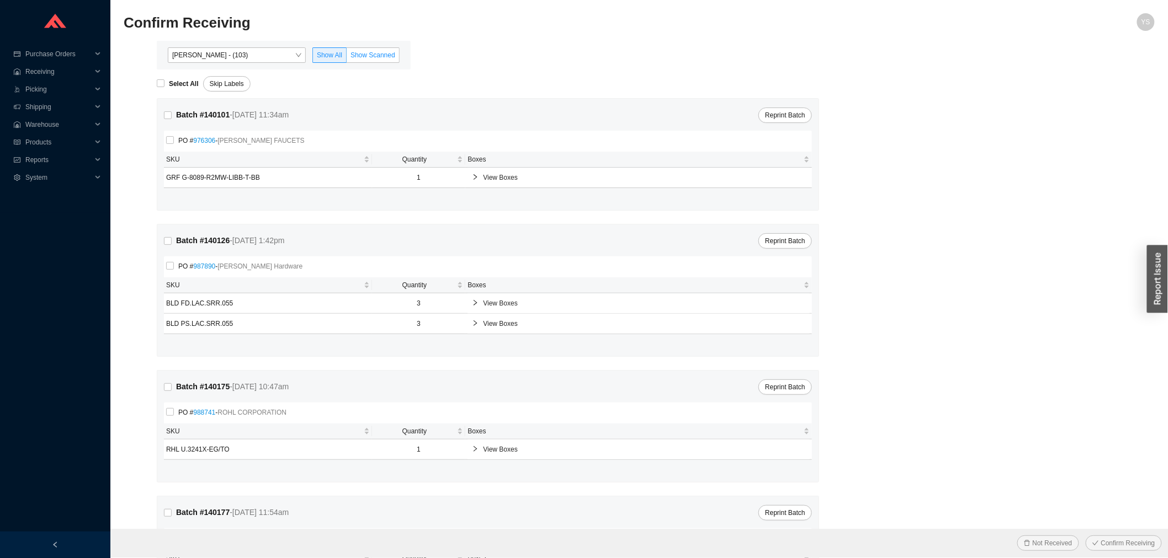
drag, startPoint x: 402, startPoint y: 56, endPoint x: 387, endPoint y: 56, distance: 14.3
click at [387, 56] on div "Angel Negron - (103) Show All Show Scanned" at bounding box center [283, 54] width 241 height 15
click at [387, 56] on span "Show Scanned" at bounding box center [372, 55] width 45 height 8
click at [347, 57] on input "Show Scanned" at bounding box center [347, 57] width 0 height 0
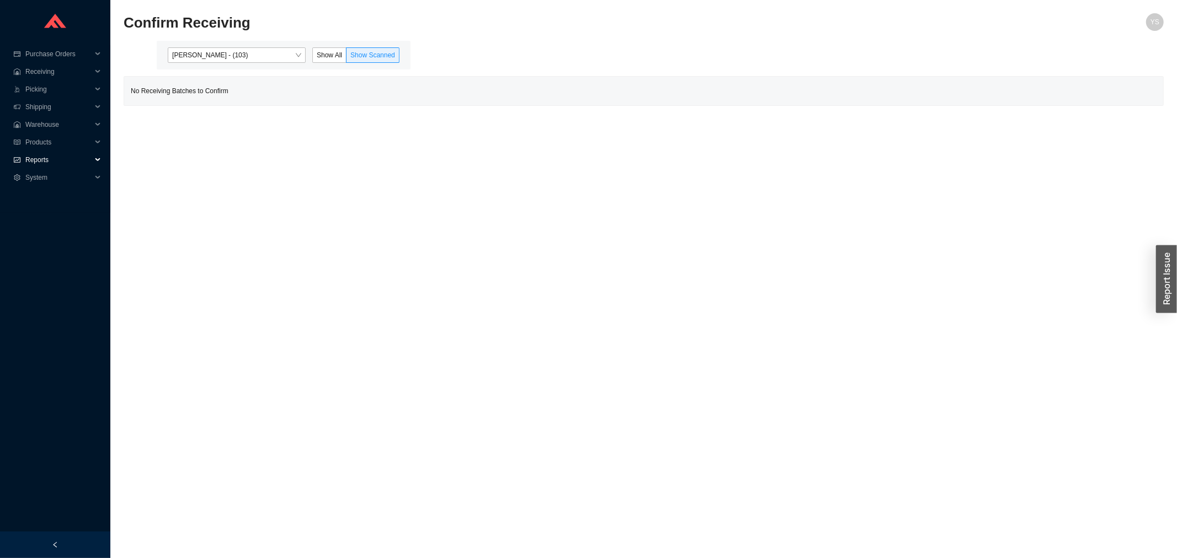
click at [54, 162] on span "Reports" at bounding box center [58, 160] width 66 height 18
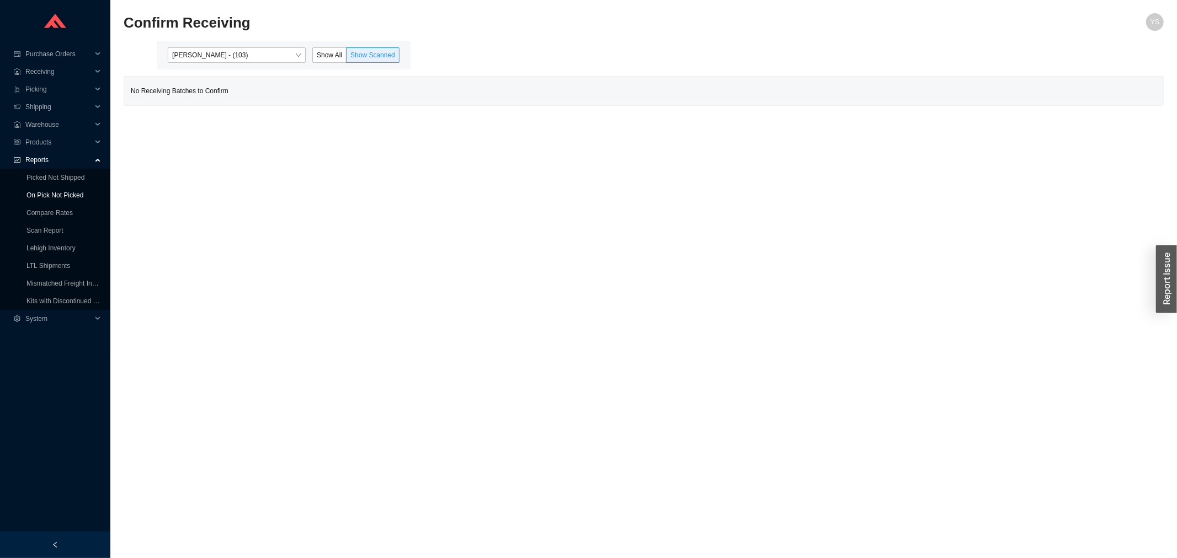
click at [42, 196] on link "On Pick Not Picked" at bounding box center [54, 195] width 57 height 8
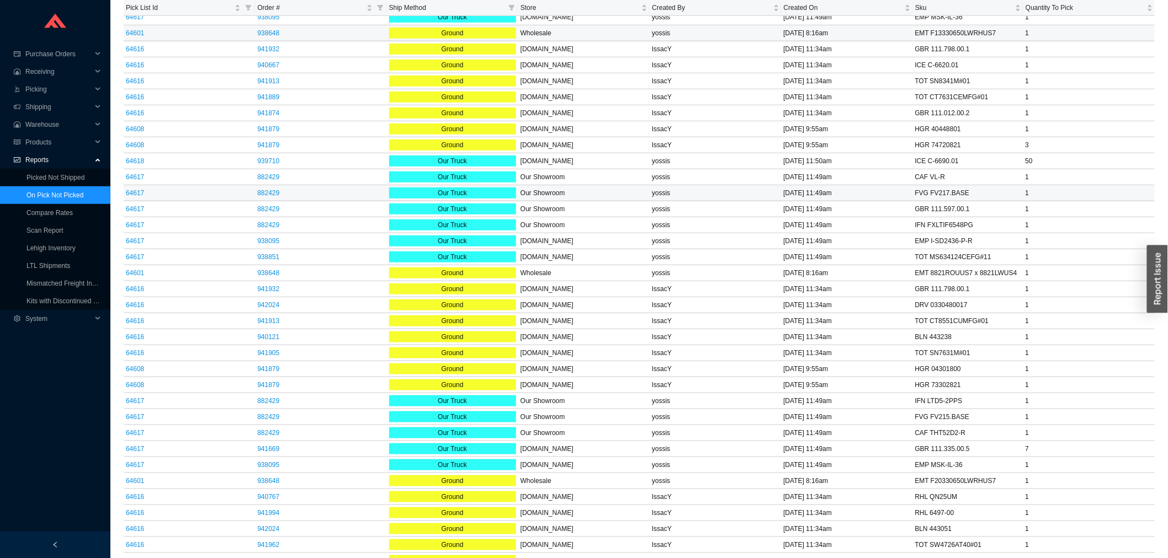
scroll to position [108, 0]
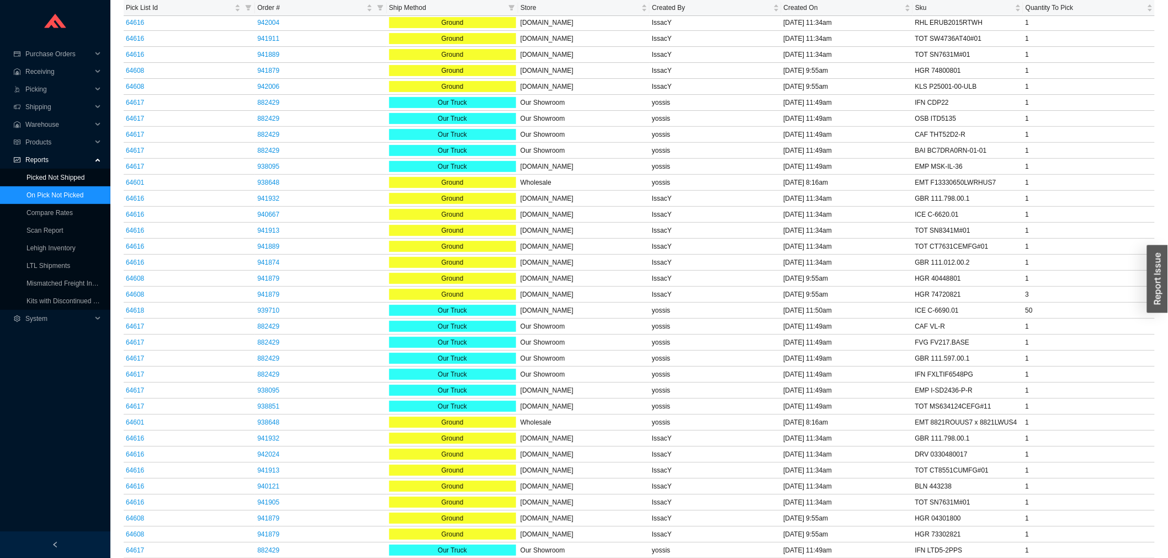
click at [82, 174] on link "Picked Not Shipped" at bounding box center [55, 178] width 58 height 8
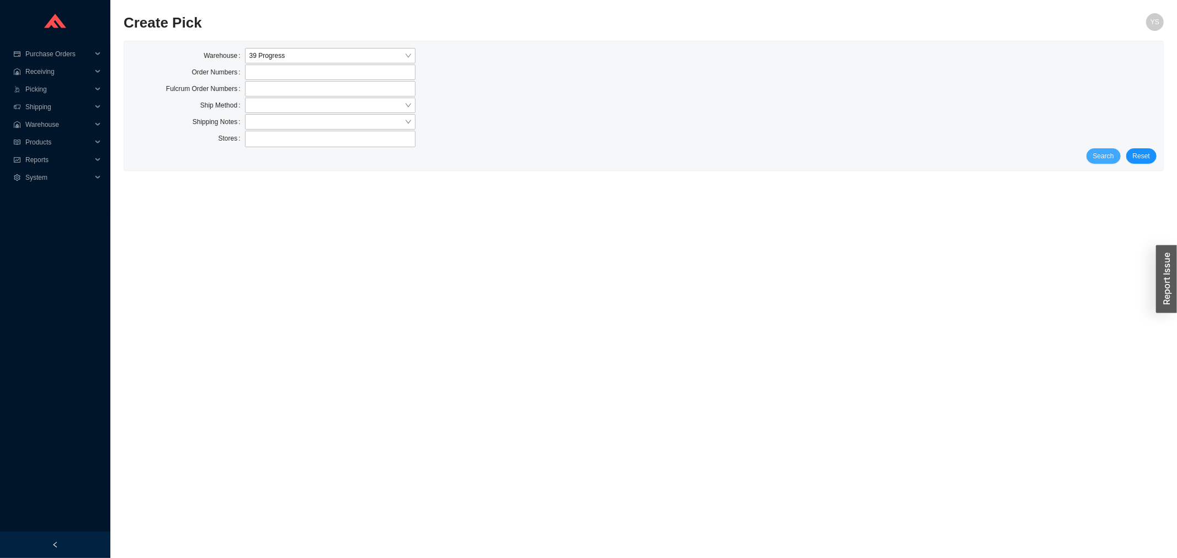
click at [1099, 153] on span "Search" at bounding box center [1103, 156] width 21 height 11
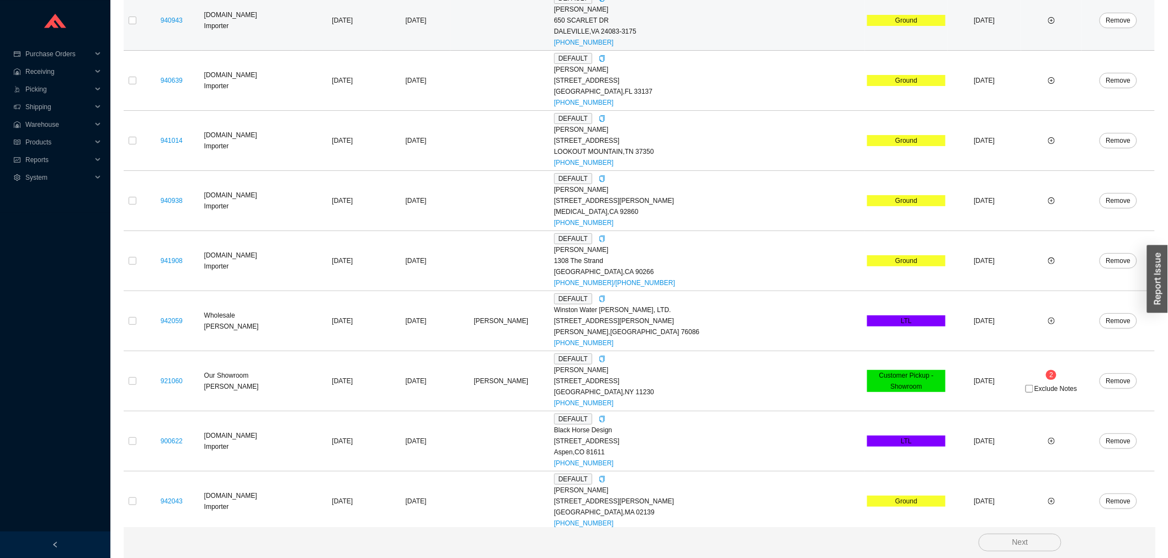
scroll to position [1803, 0]
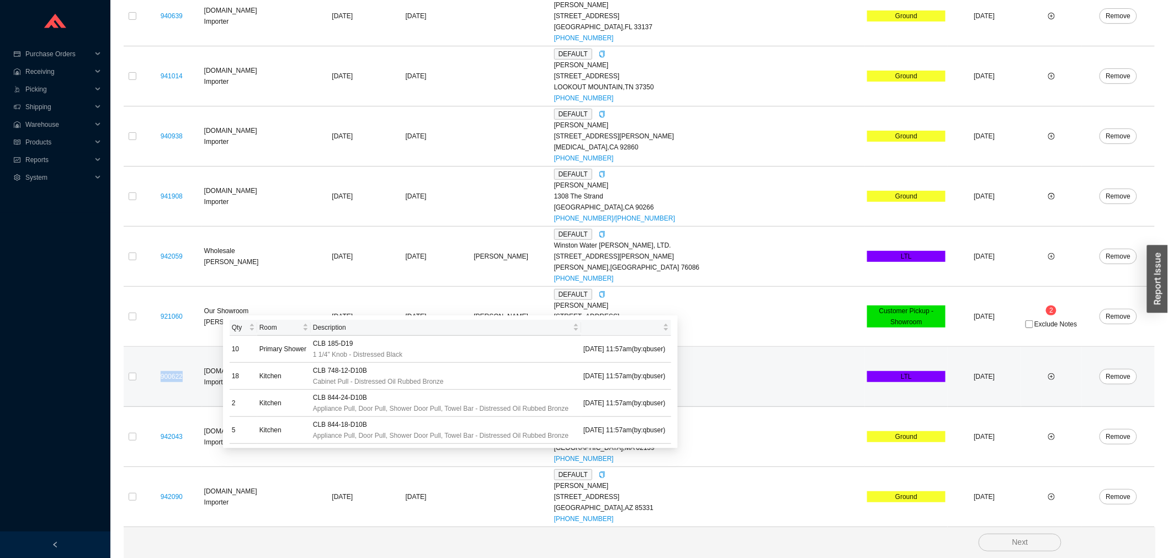
drag, startPoint x: 193, startPoint y: 377, endPoint x: 164, endPoint y: 379, distance: 29.3
click at [164, 379] on div "900622" at bounding box center [171, 376] width 56 height 11
copy link "900622"
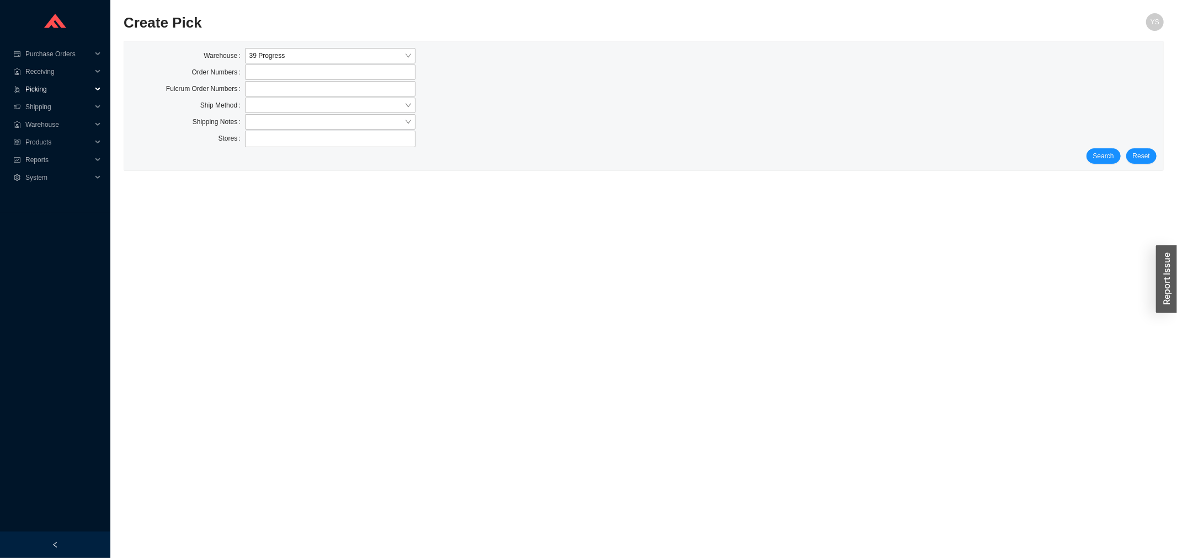
click at [41, 83] on span "Picking" at bounding box center [58, 90] width 66 height 18
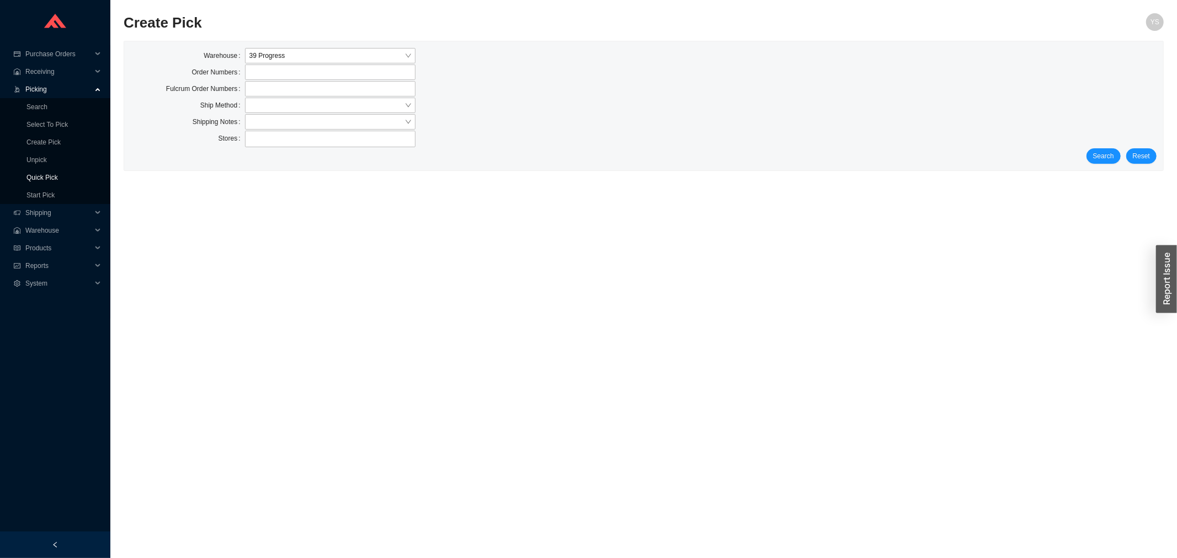
click at [41, 174] on link "Quick Pick" at bounding box center [41, 178] width 31 height 8
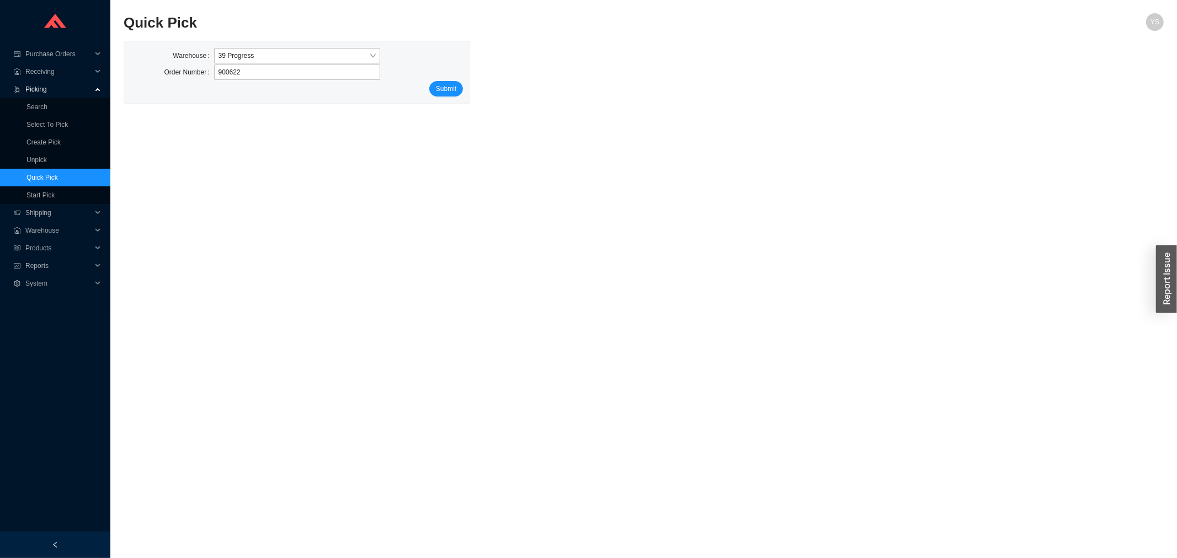
type input "900622"
drag, startPoint x: 459, startPoint y: 102, endPoint x: 451, endPoint y: 91, distance: 12.7
click at [457, 101] on div "Warehouse 39 Progress Order Number 900622 Submit" at bounding box center [296, 72] width 345 height 62
click at [451, 87] on span "Submit" at bounding box center [446, 88] width 20 height 11
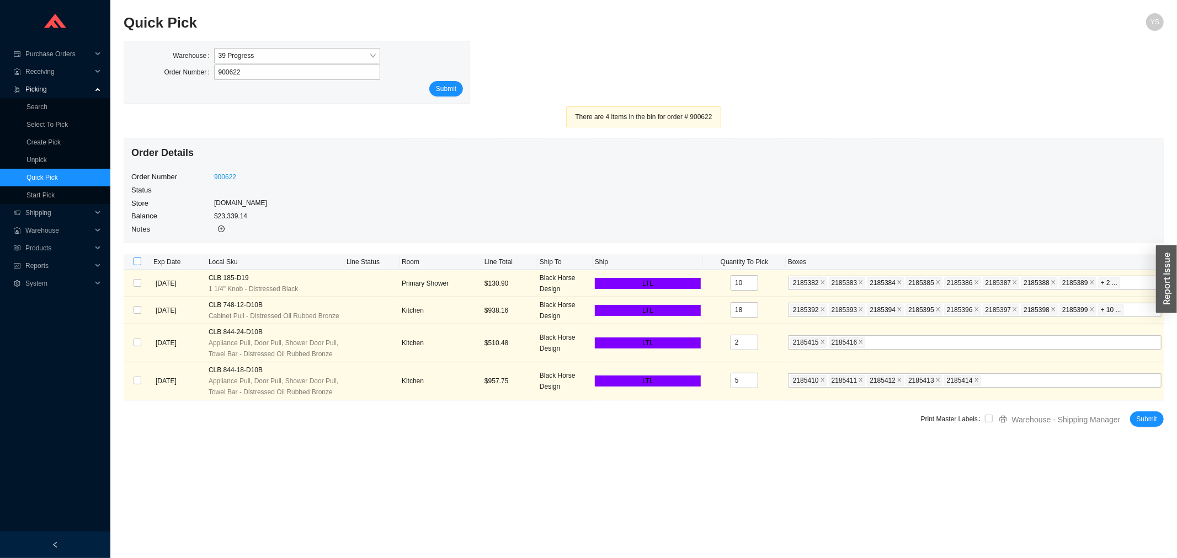
click at [136, 262] on input "checkbox" at bounding box center [138, 262] width 8 height 8
checkbox input "true"
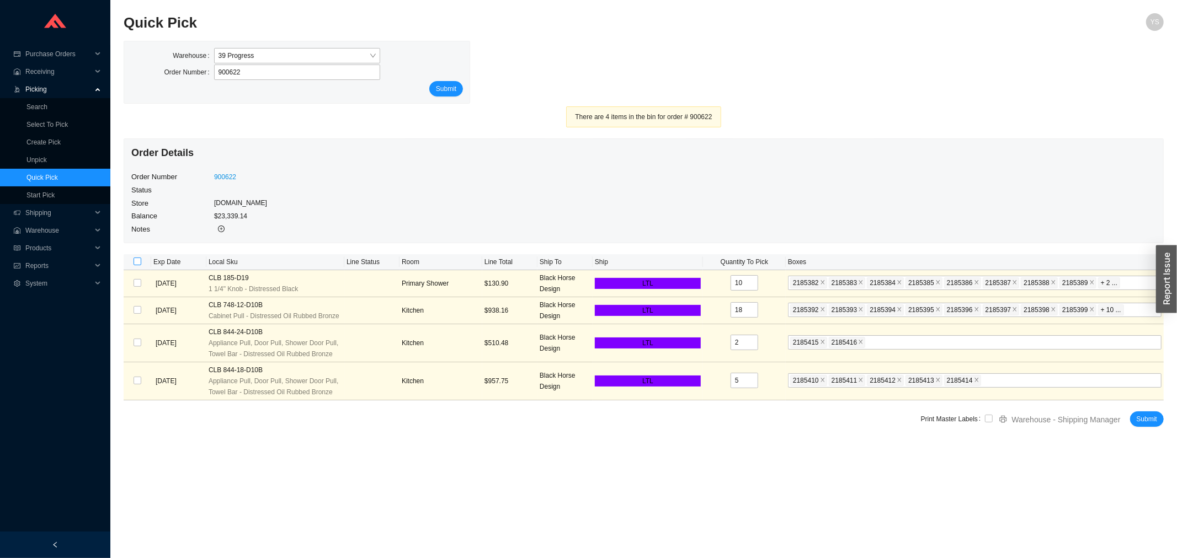
checkbox input "true"
click at [992, 423] on label at bounding box center [989, 419] width 8 height 11
click at [992, 423] on input "checkbox" at bounding box center [989, 419] width 8 height 8
checkbox input "true"
click at [1138, 418] on span "Submit" at bounding box center [1147, 419] width 20 height 11
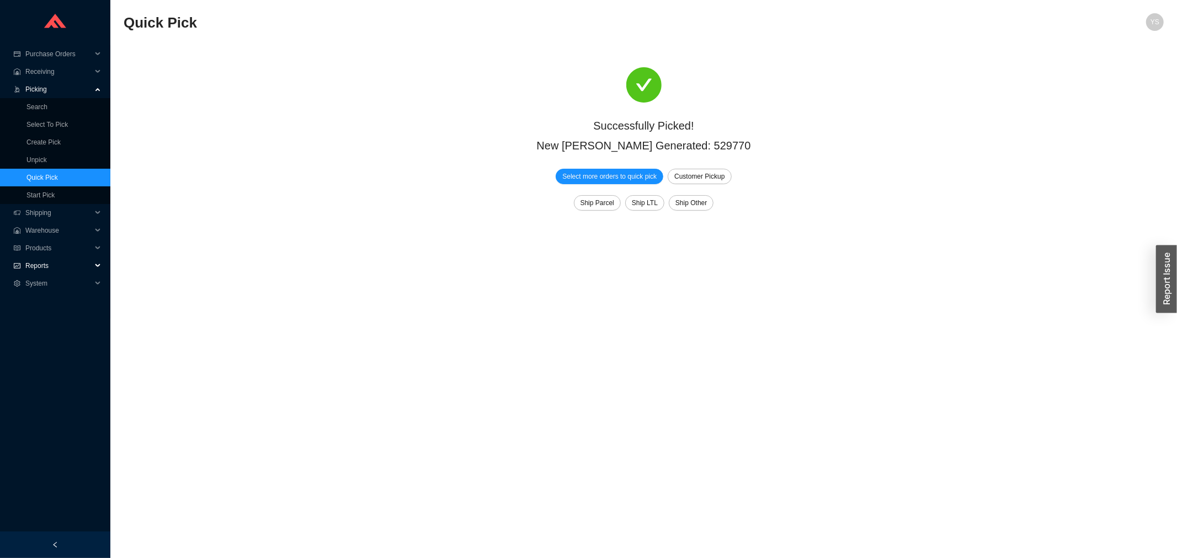
click at [31, 260] on span "Reports" at bounding box center [58, 266] width 66 height 18
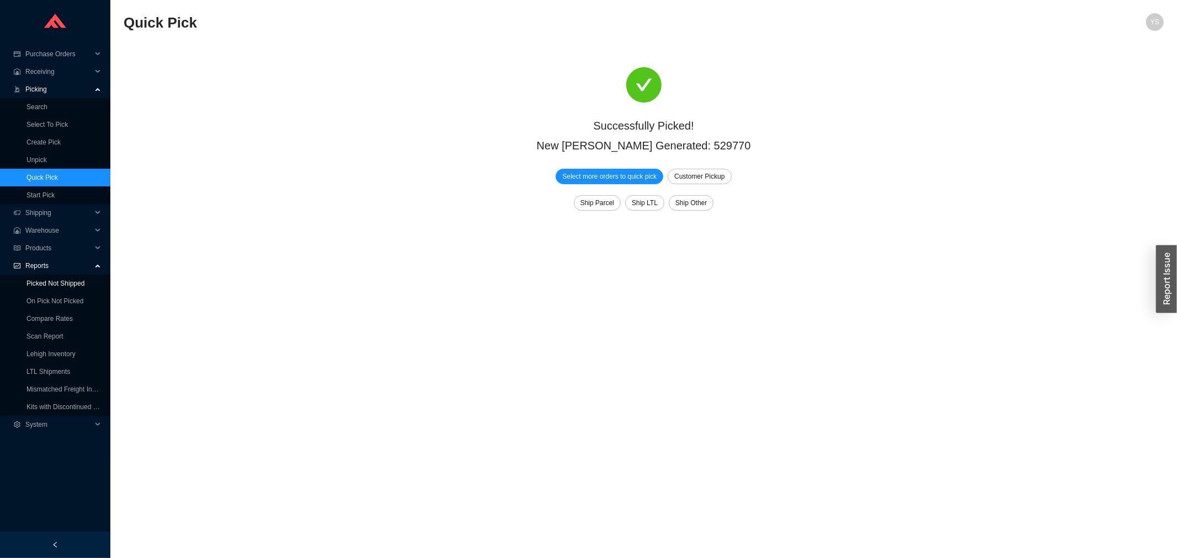
click at [35, 280] on link "Picked Not Shipped" at bounding box center [55, 284] width 58 height 8
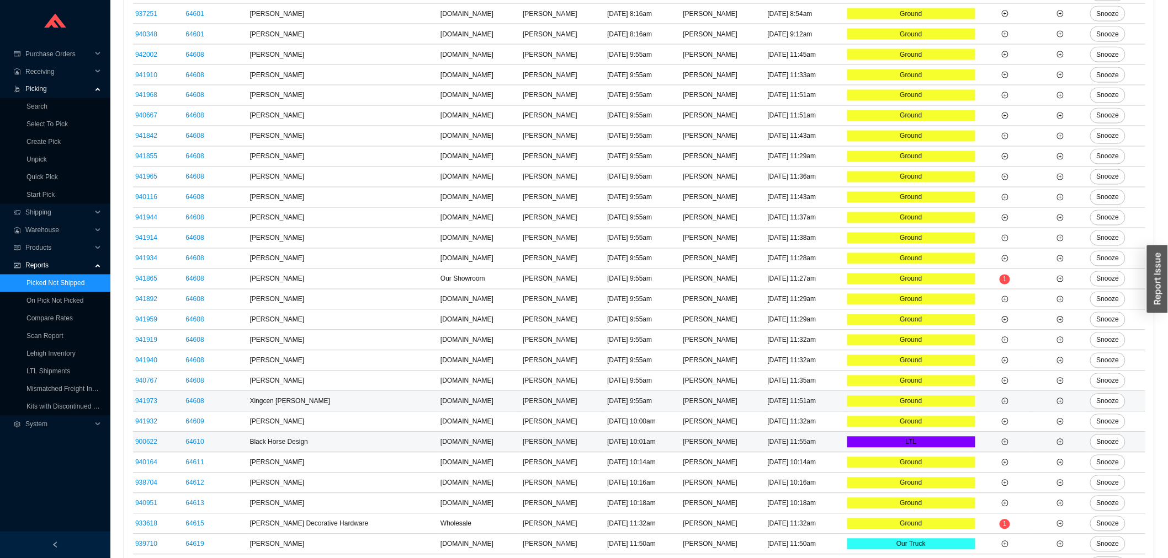
scroll to position [840, 0]
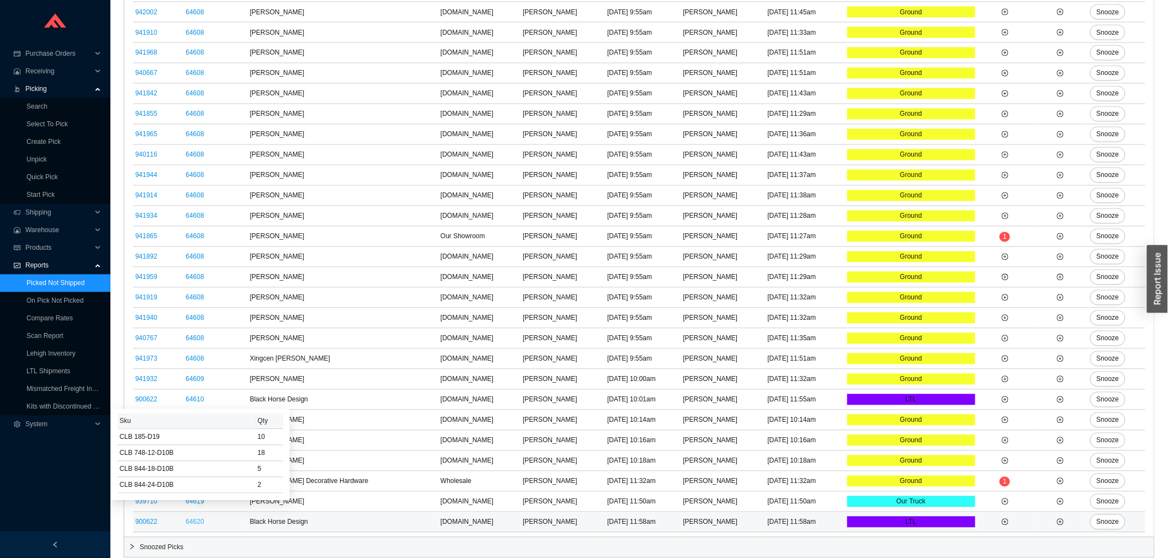
click at [199, 521] on link "64620" at bounding box center [194, 523] width 18 height 8
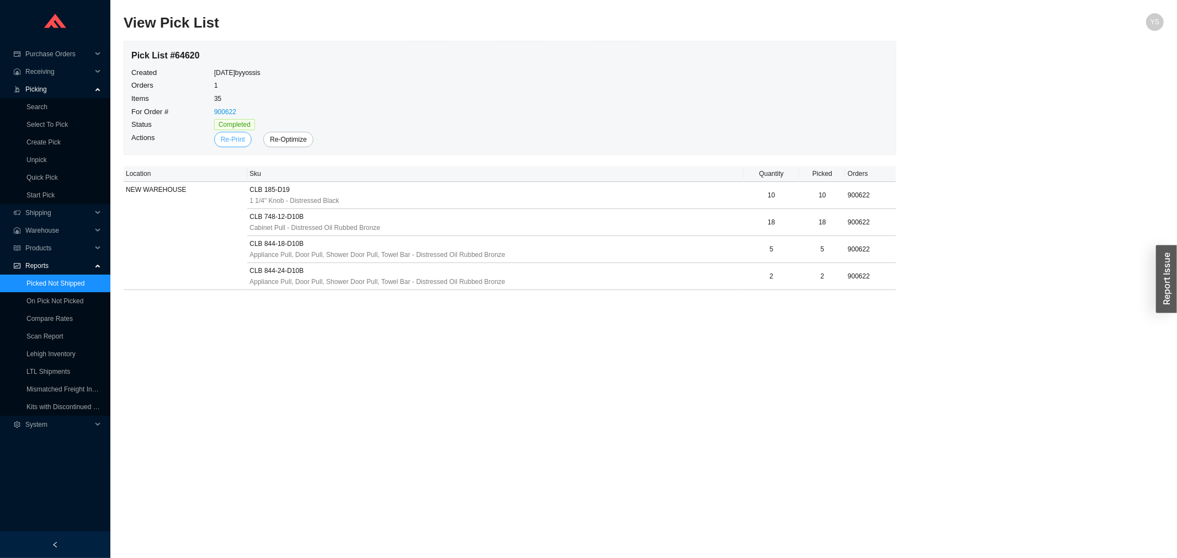
click at [230, 138] on span "Re-Print" at bounding box center [233, 139] width 24 height 11
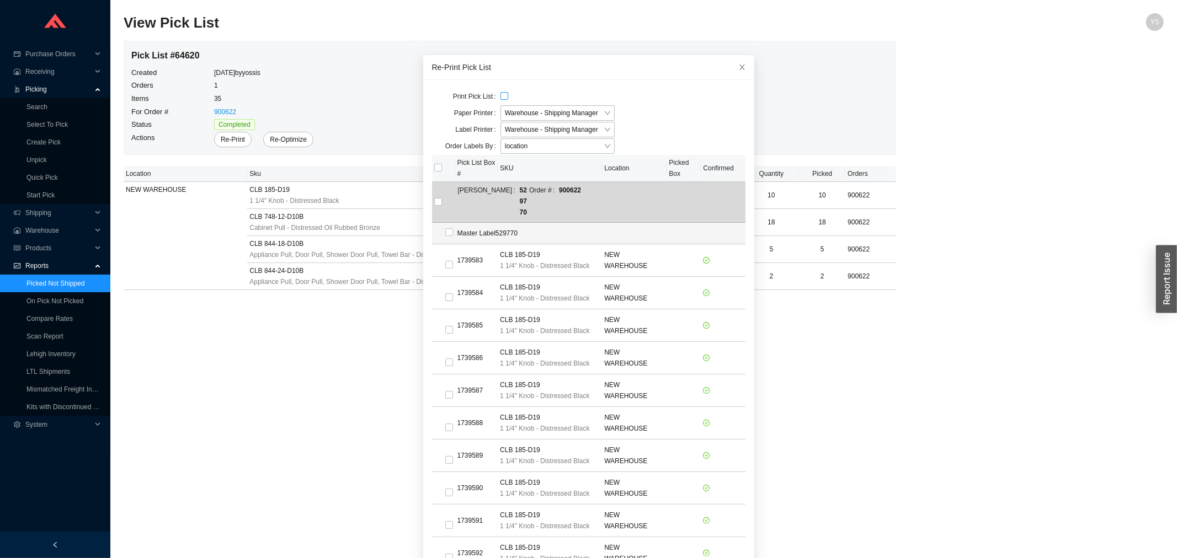
click at [500, 97] on input "checkbox" at bounding box center [504, 96] width 8 height 8
checkbox input "true"
